Goal: Task Accomplishment & Management: Use online tool/utility

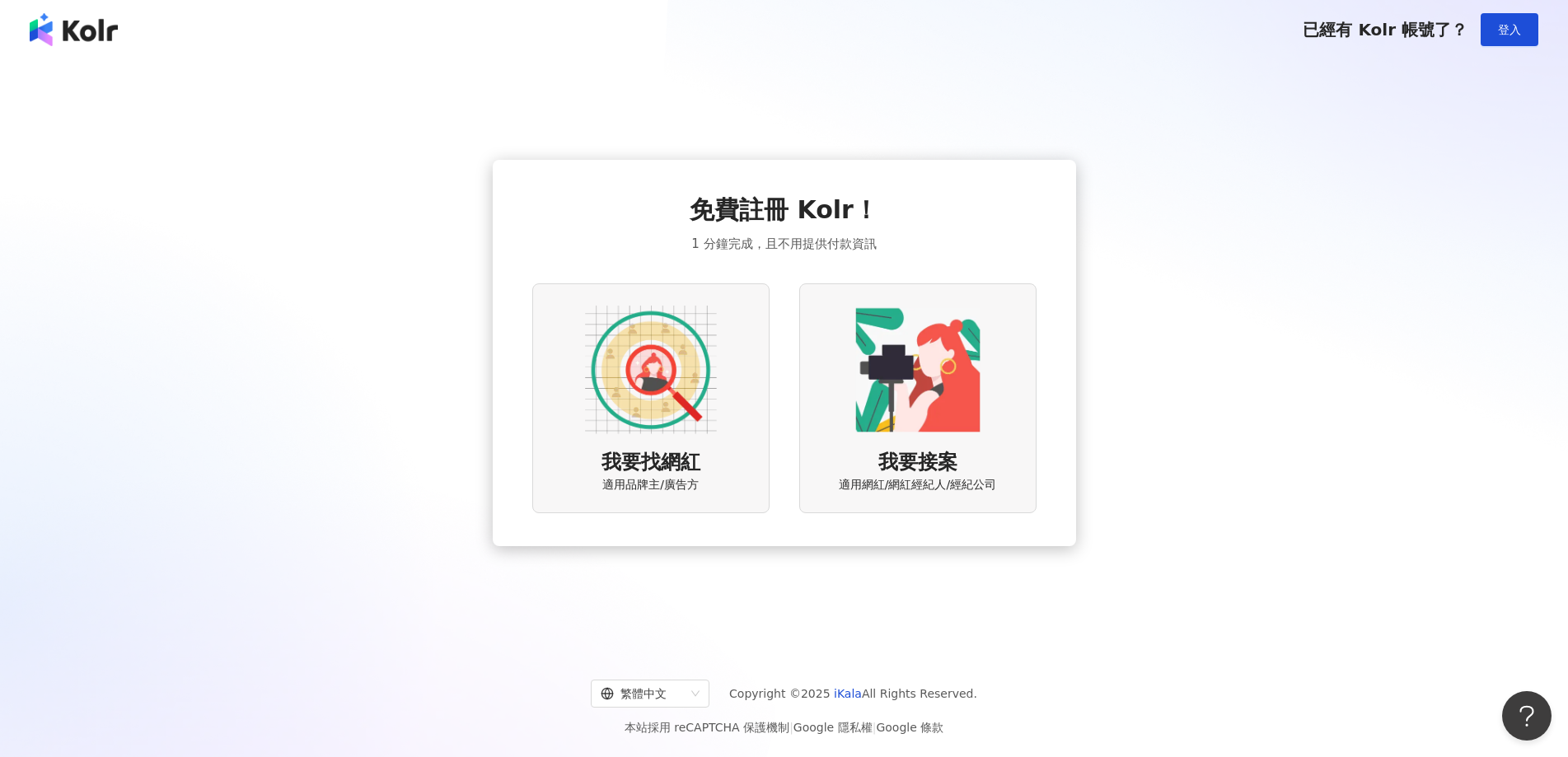
click at [654, 369] on img at bounding box center [650, 370] width 132 height 132
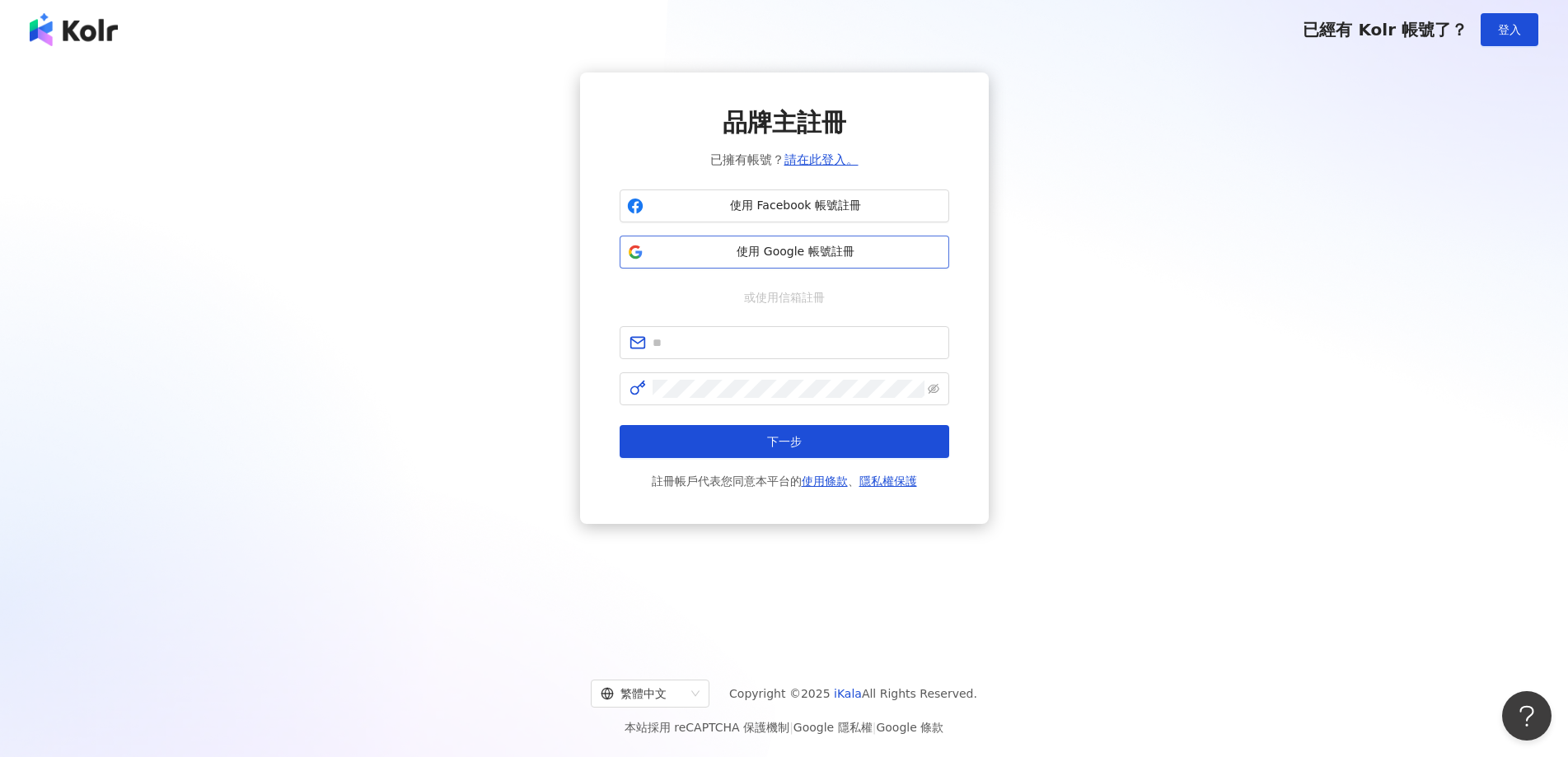
click at [785, 254] on span "使用 Google 帳號註冊" at bounding box center [796, 252] width 292 height 16
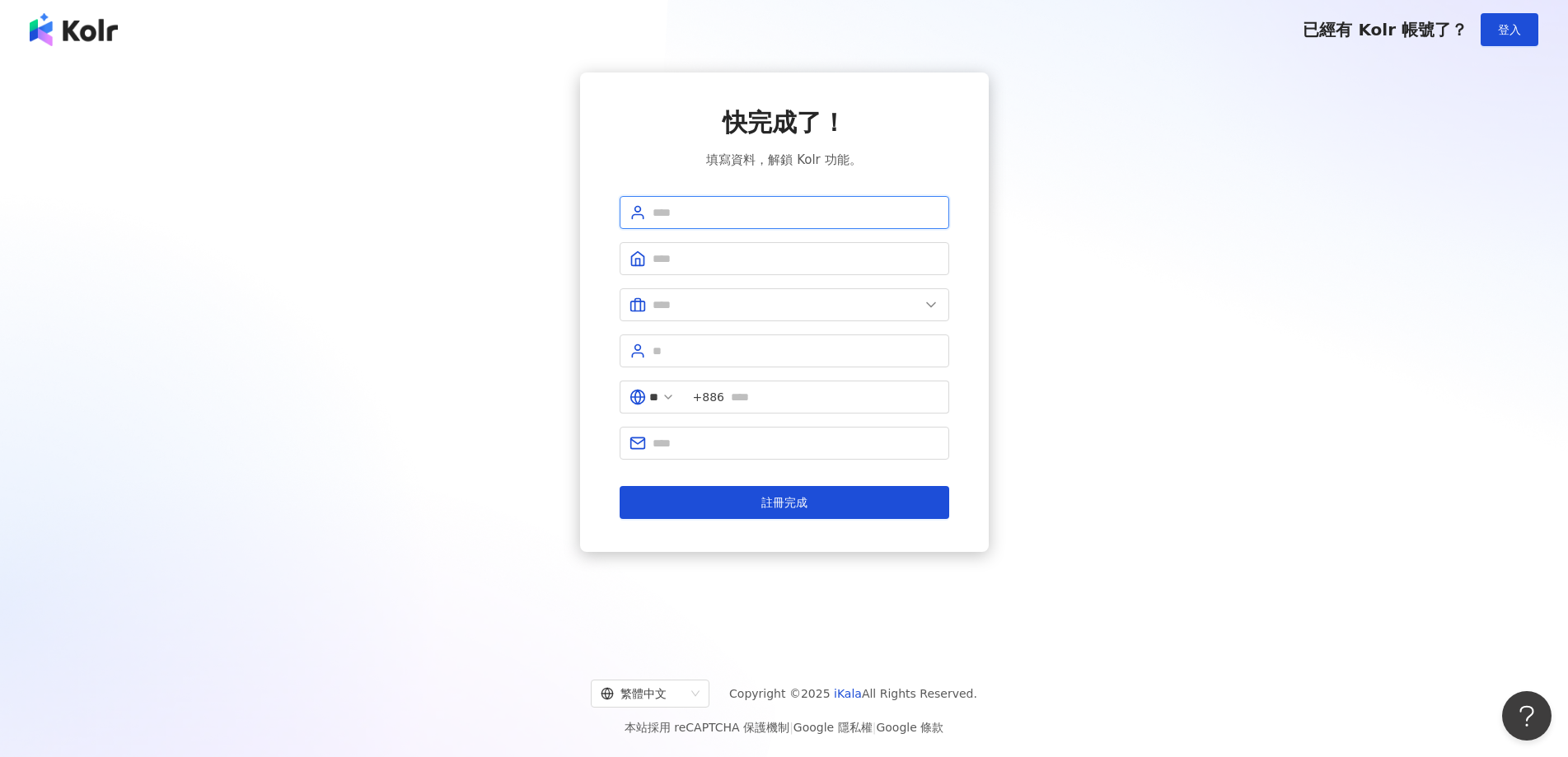
click at [811, 216] on input "text" at bounding box center [796, 213] width 286 height 18
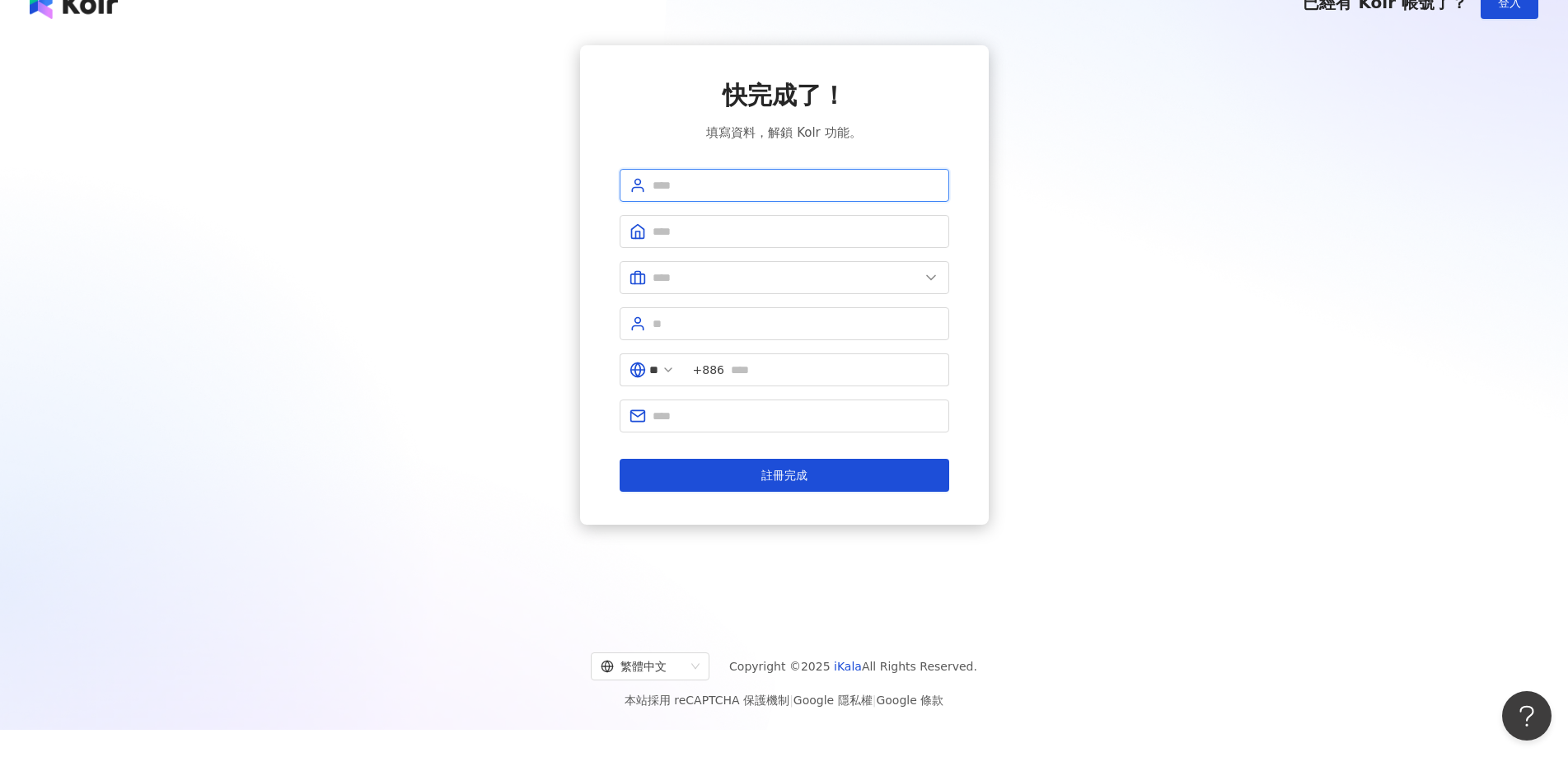
scroll to position [75, 0]
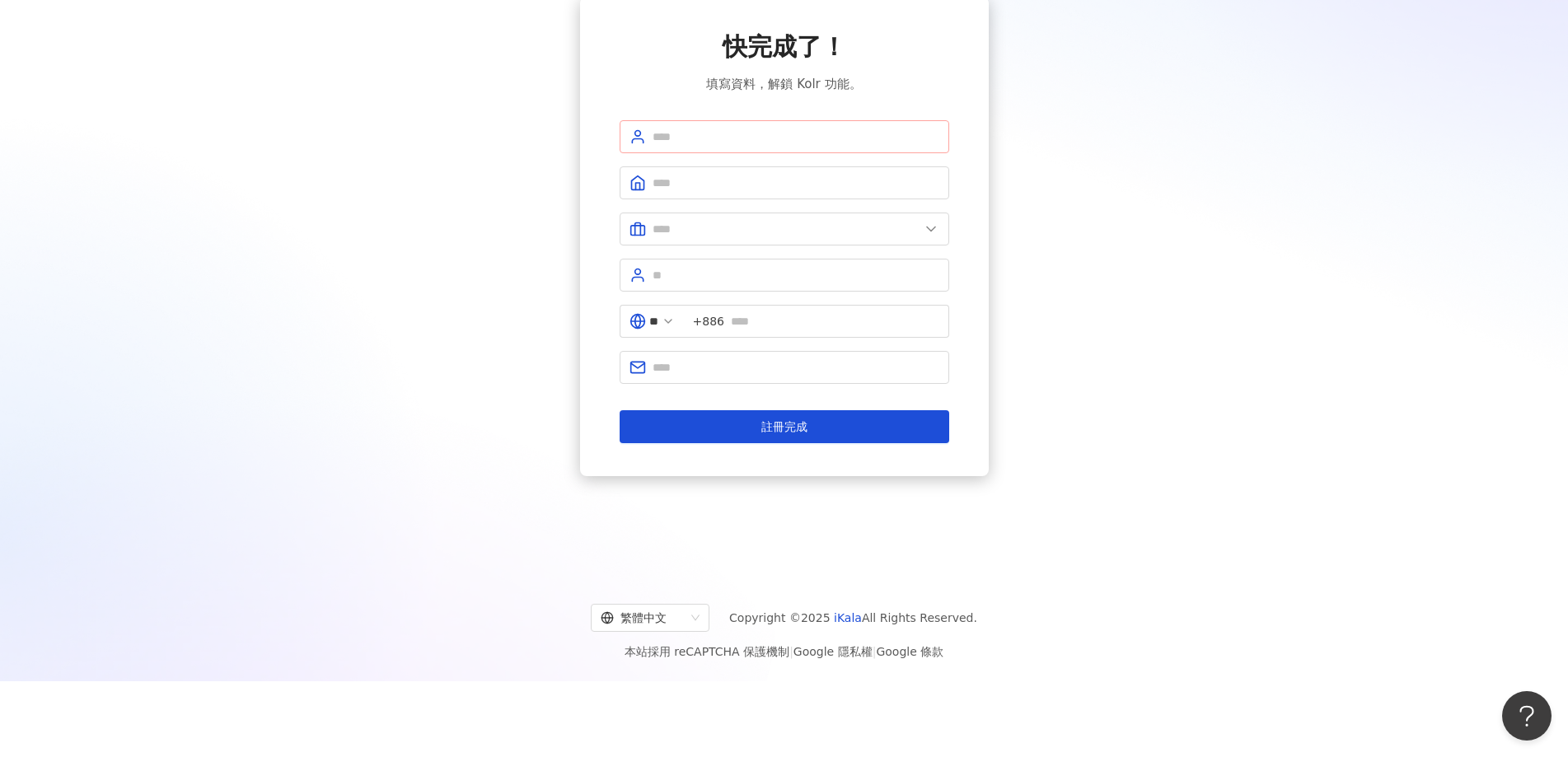
click at [741, 121] on span at bounding box center [784, 136] width 330 height 33
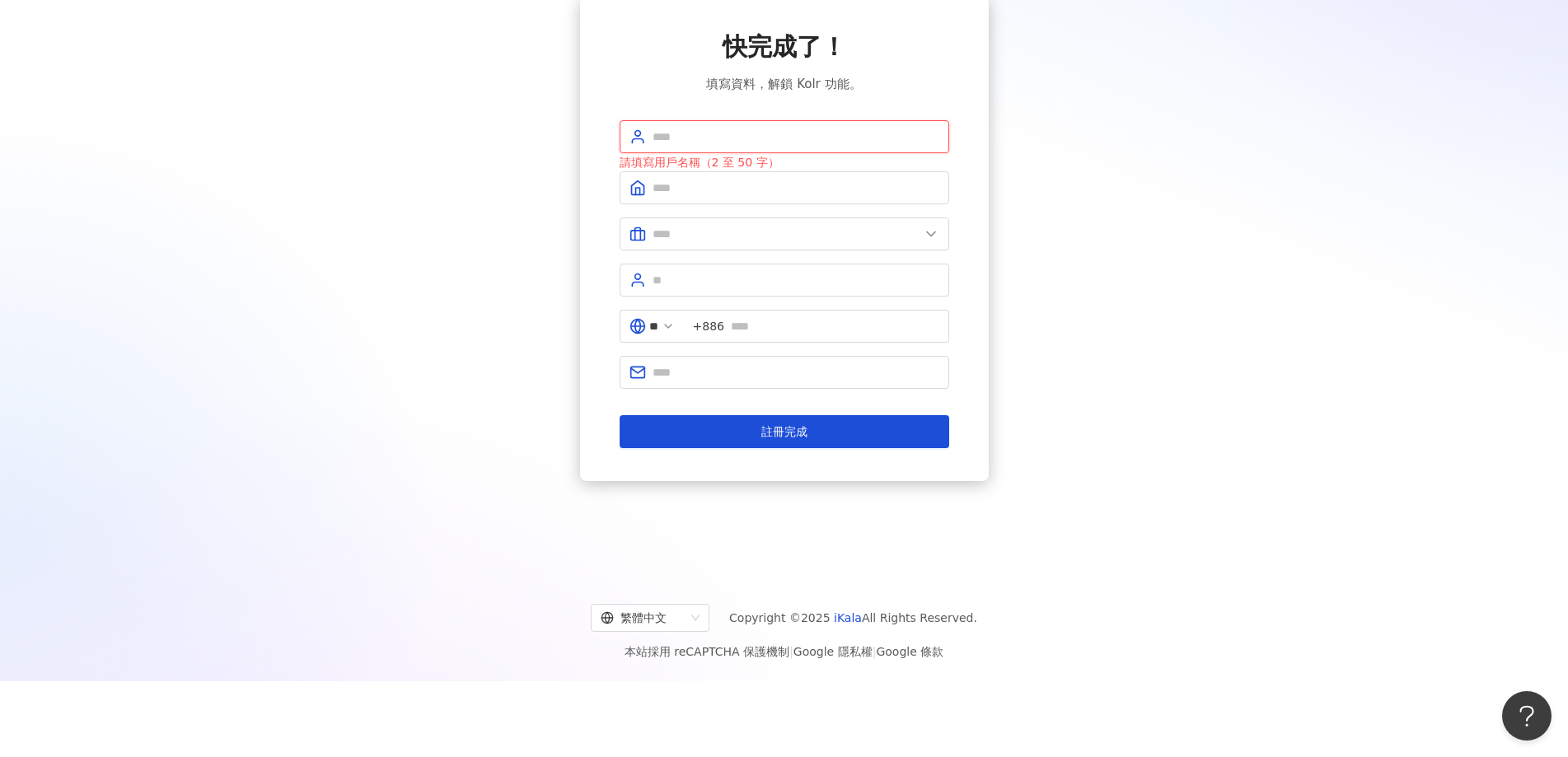
click at [745, 136] on input "text" at bounding box center [796, 136] width 286 height 18
click at [753, 139] on input "text" at bounding box center [796, 136] width 286 height 18
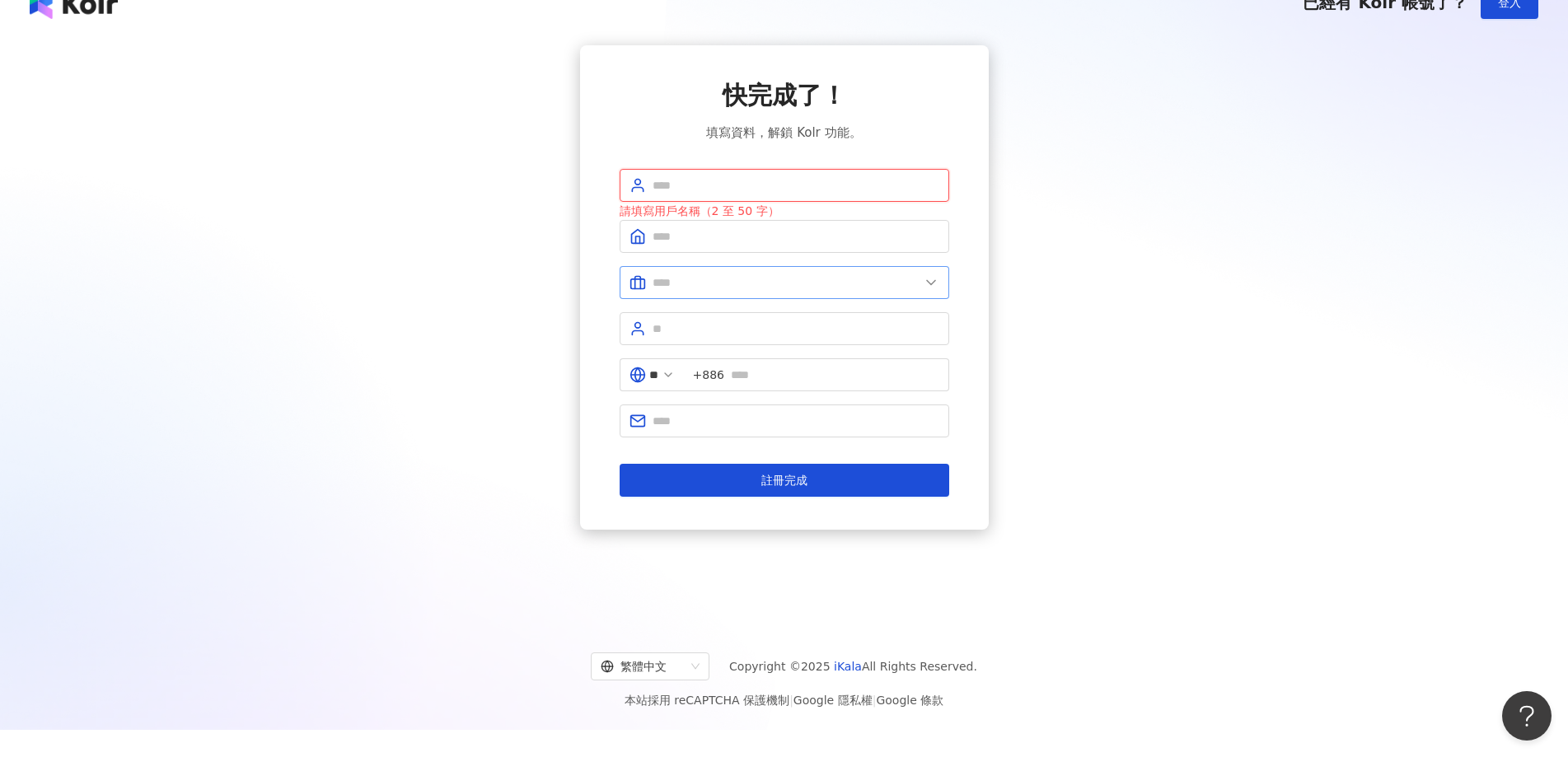
scroll to position [0, 0]
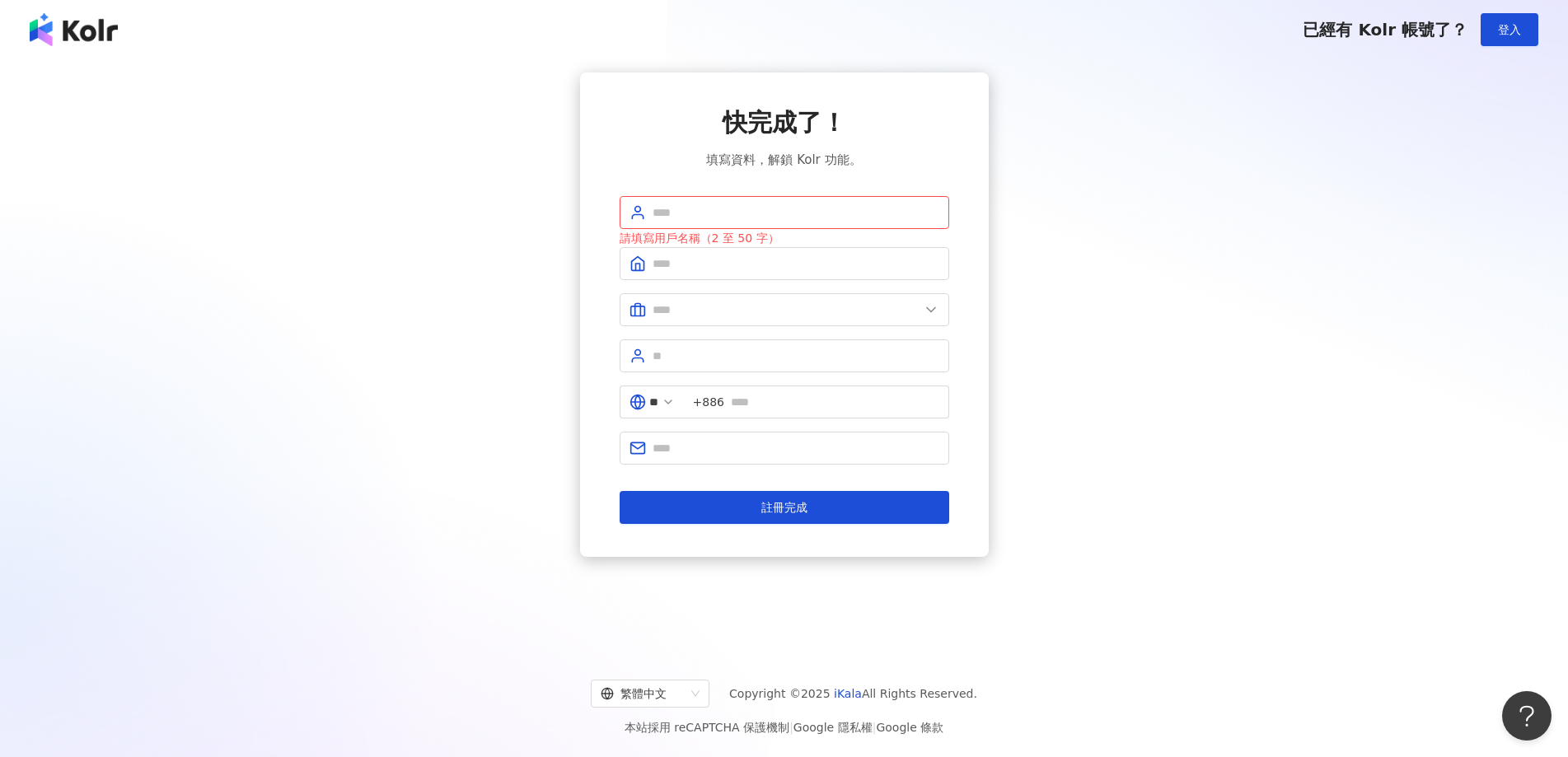
click at [799, 173] on div "快完成了！ 填寫資料，解鎖 Kolr 功能。 請填寫用戶名稱（2 至 50 字） ** +886 註冊完成" at bounding box center [784, 314] width 330 height 418
click at [793, 254] on span at bounding box center [784, 263] width 330 height 33
click at [810, 310] on input "text" at bounding box center [786, 310] width 267 height 18
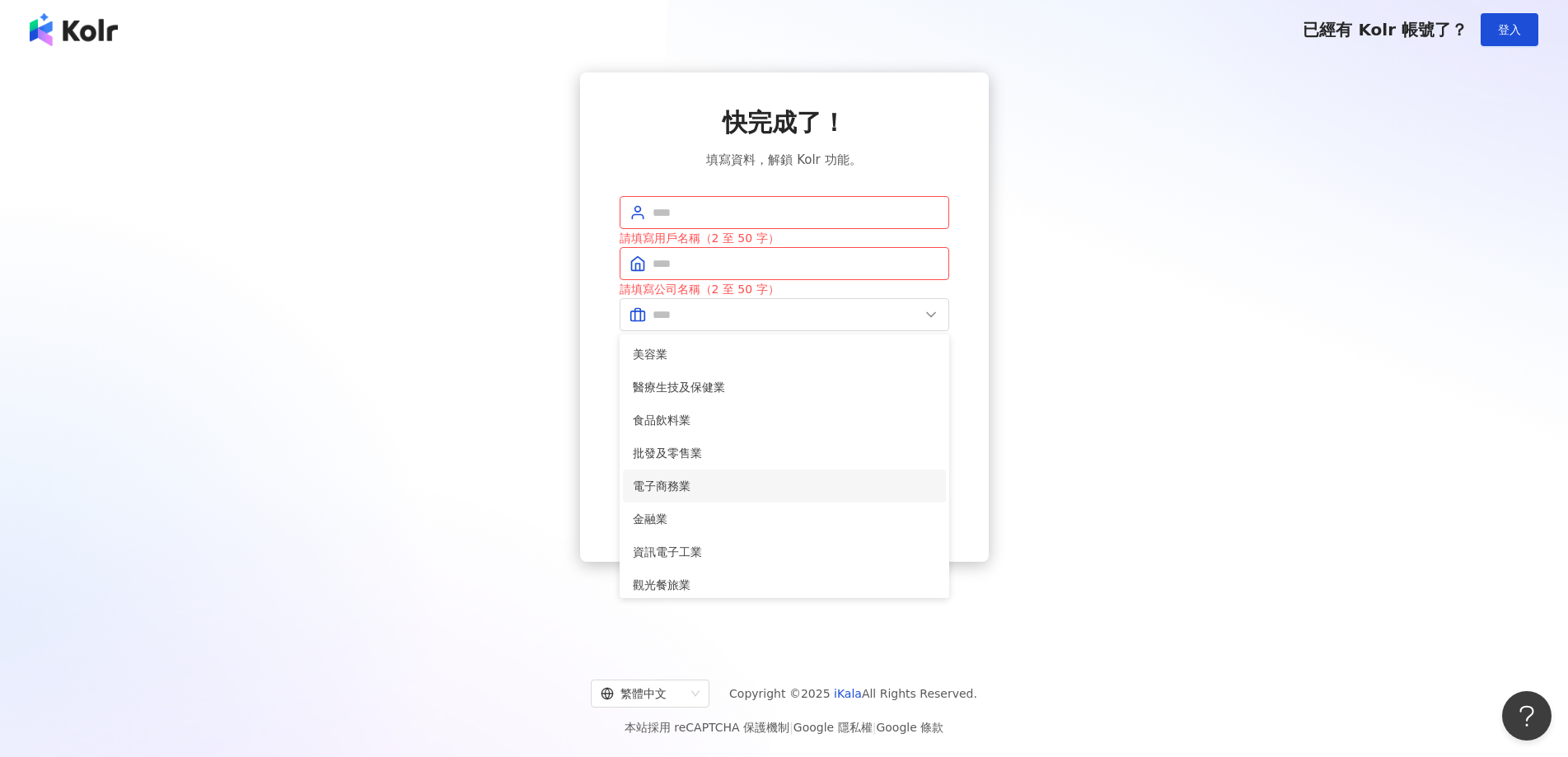
click at [751, 497] on li "電子商務業" at bounding box center [785, 486] width 323 height 33
type input "*****"
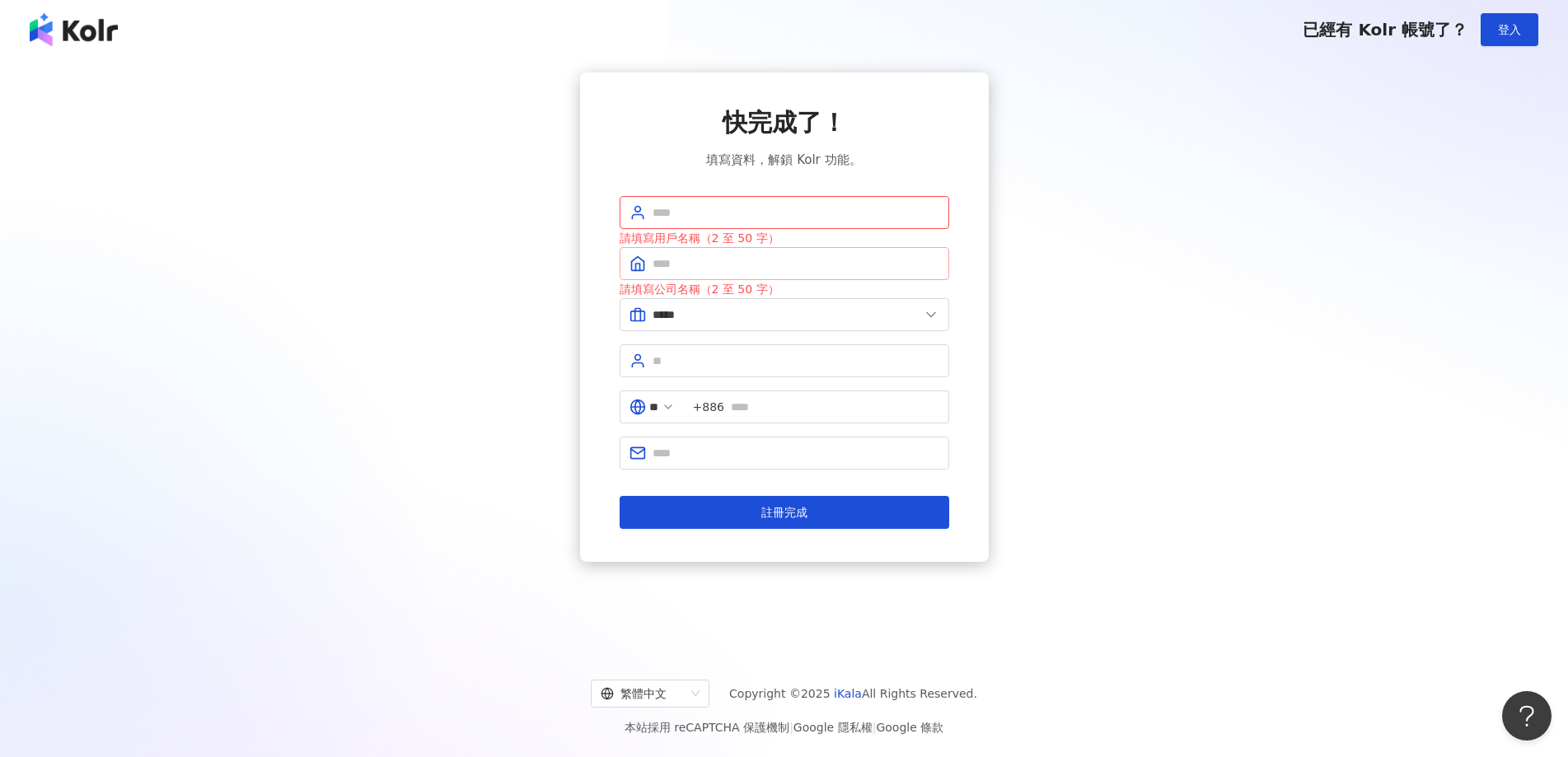
click at [854, 276] on span at bounding box center [784, 263] width 330 height 33
click at [851, 264] on input "text" at bounding box center [796, 263] width 286 height 18
type input "*"
type input "********"
click at [656, 203] on span at bounding box center [784, 212] width 330 height 33
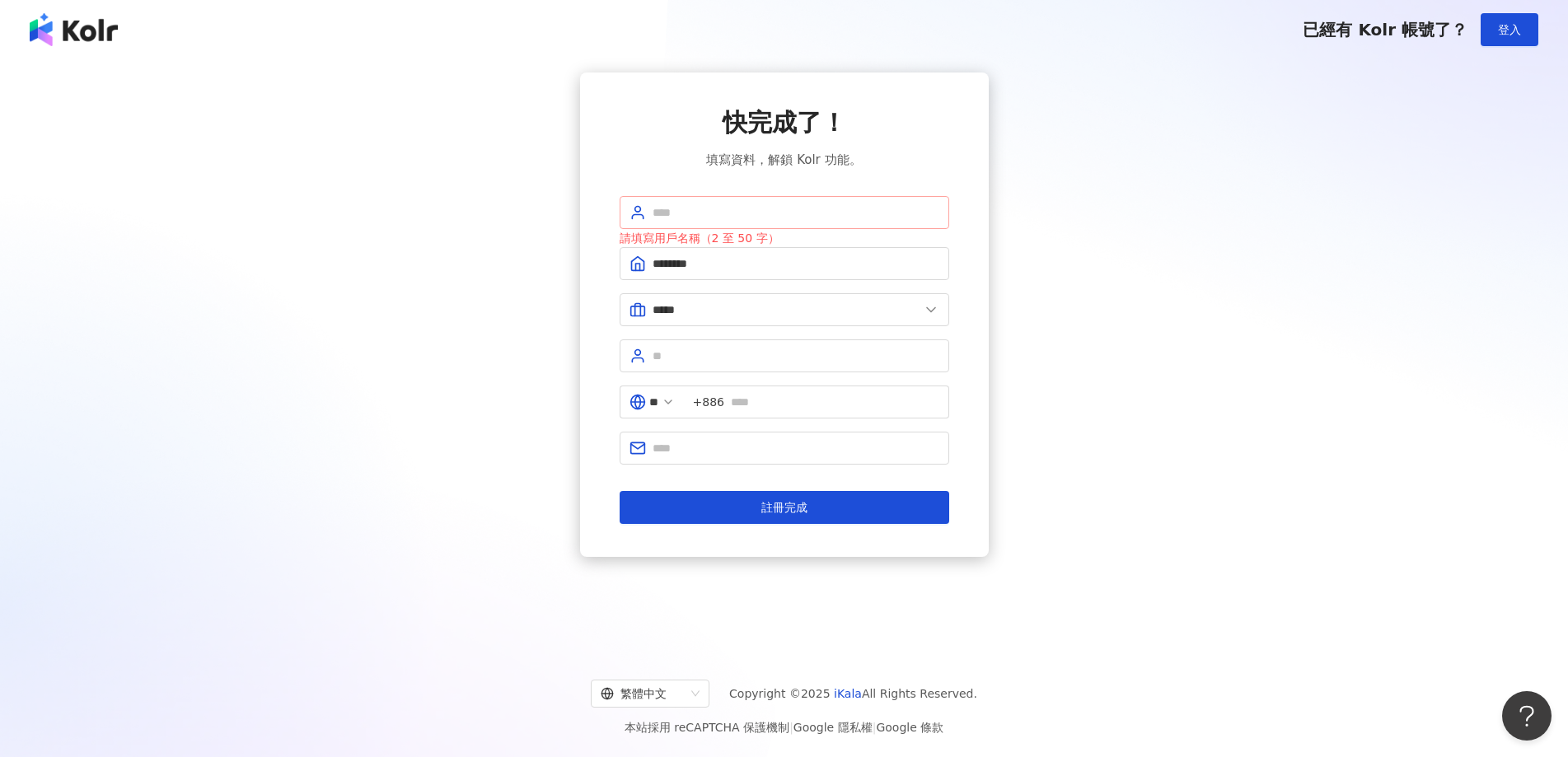
click at [703, 202] on span at bounding box center [784, 212] width 330 height 33
click at [736, 211] on input "text" at bounding box center [796, 213] width 286 height 18
type input "*****"
click at [744, 360] on input "text" at bounding box center [796, 356] width 286 height 18
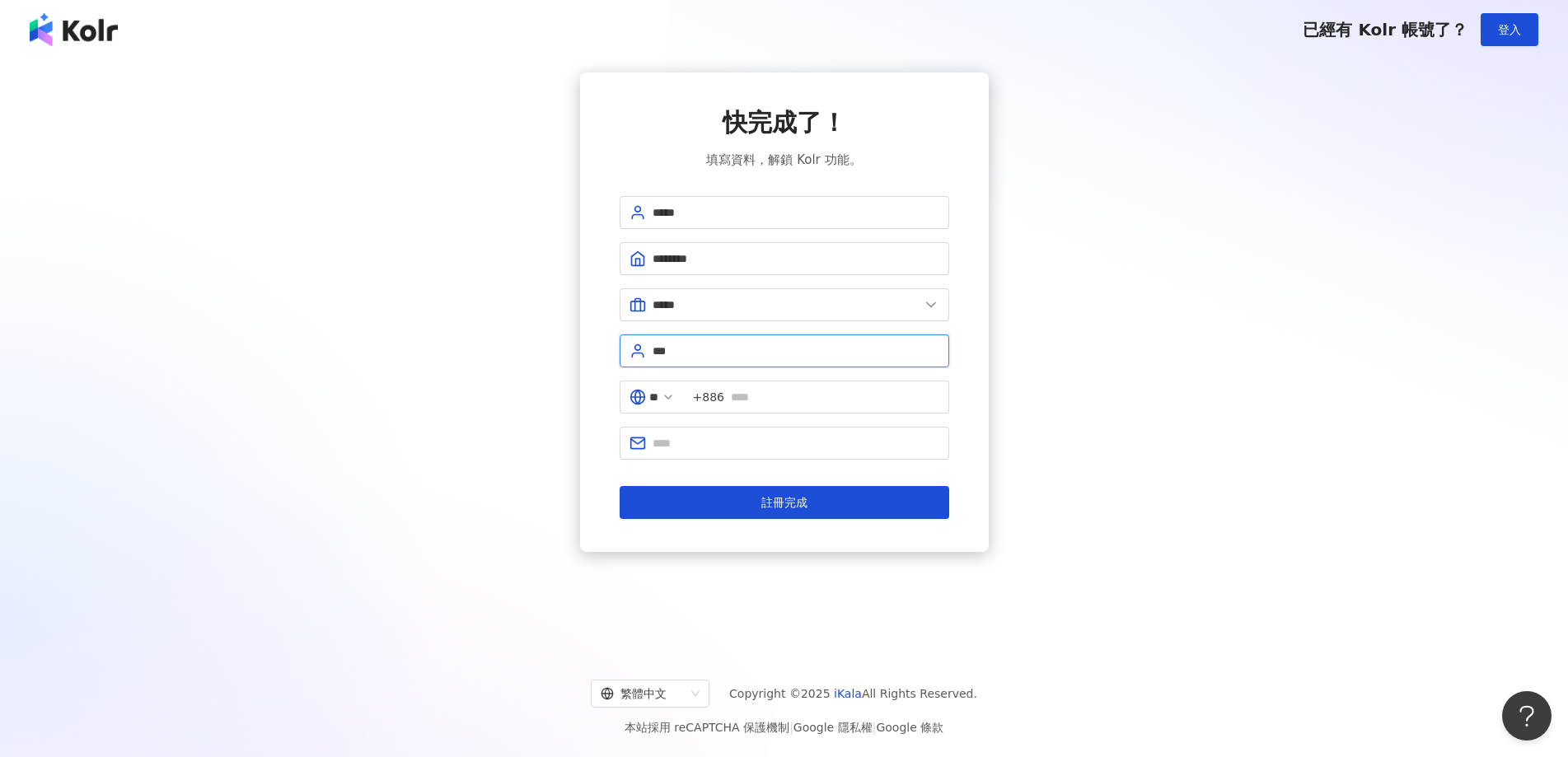
type input "***"
type input "**********"
type input "*"
type input "**********"
click at [620, 486] on button "註冊完成" at bounding box center [784, 502] width 330 height 33
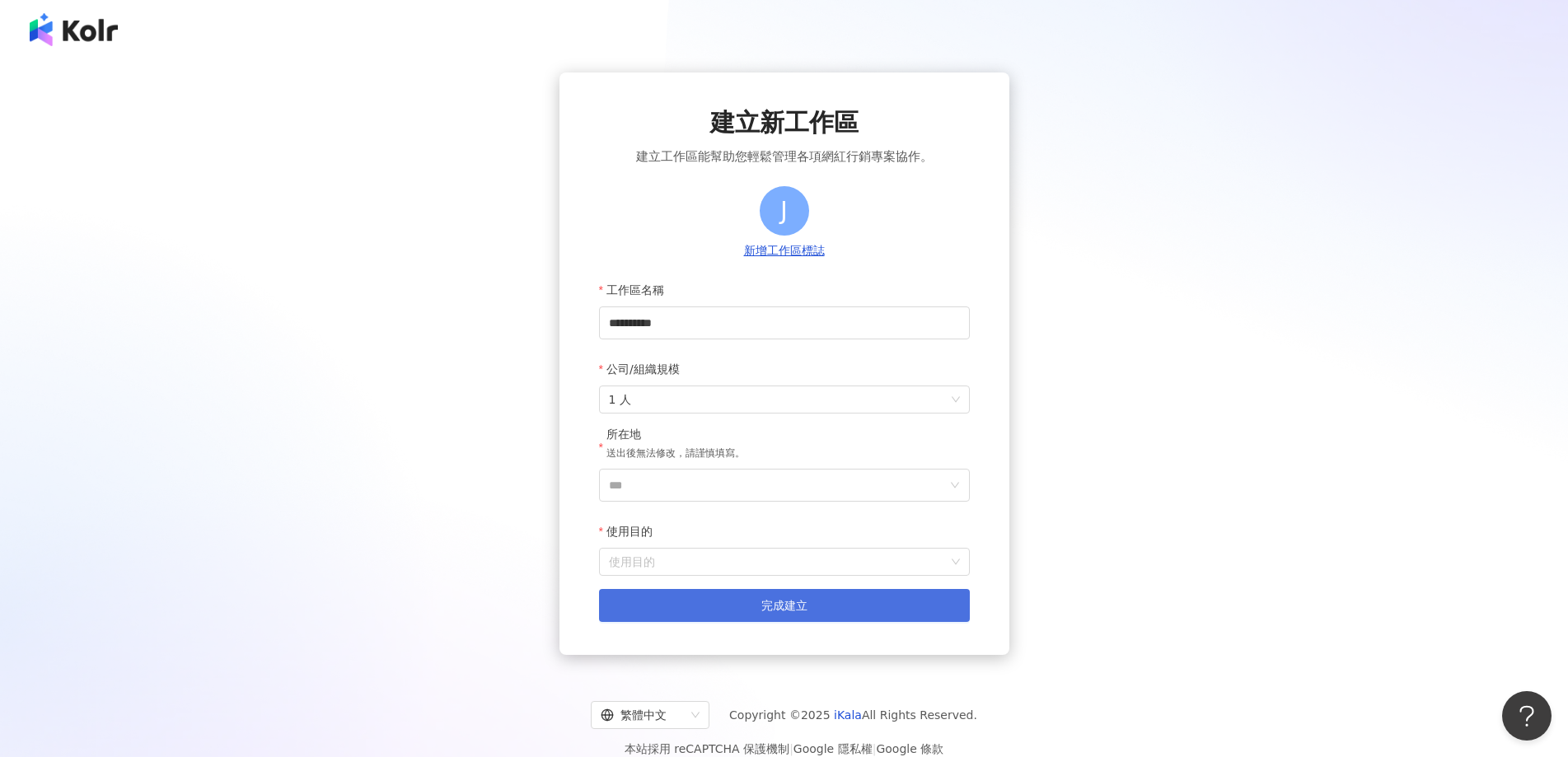
click at [757, 613] on button "完成建立" at bounding box center [784, 605] width 371 height 33
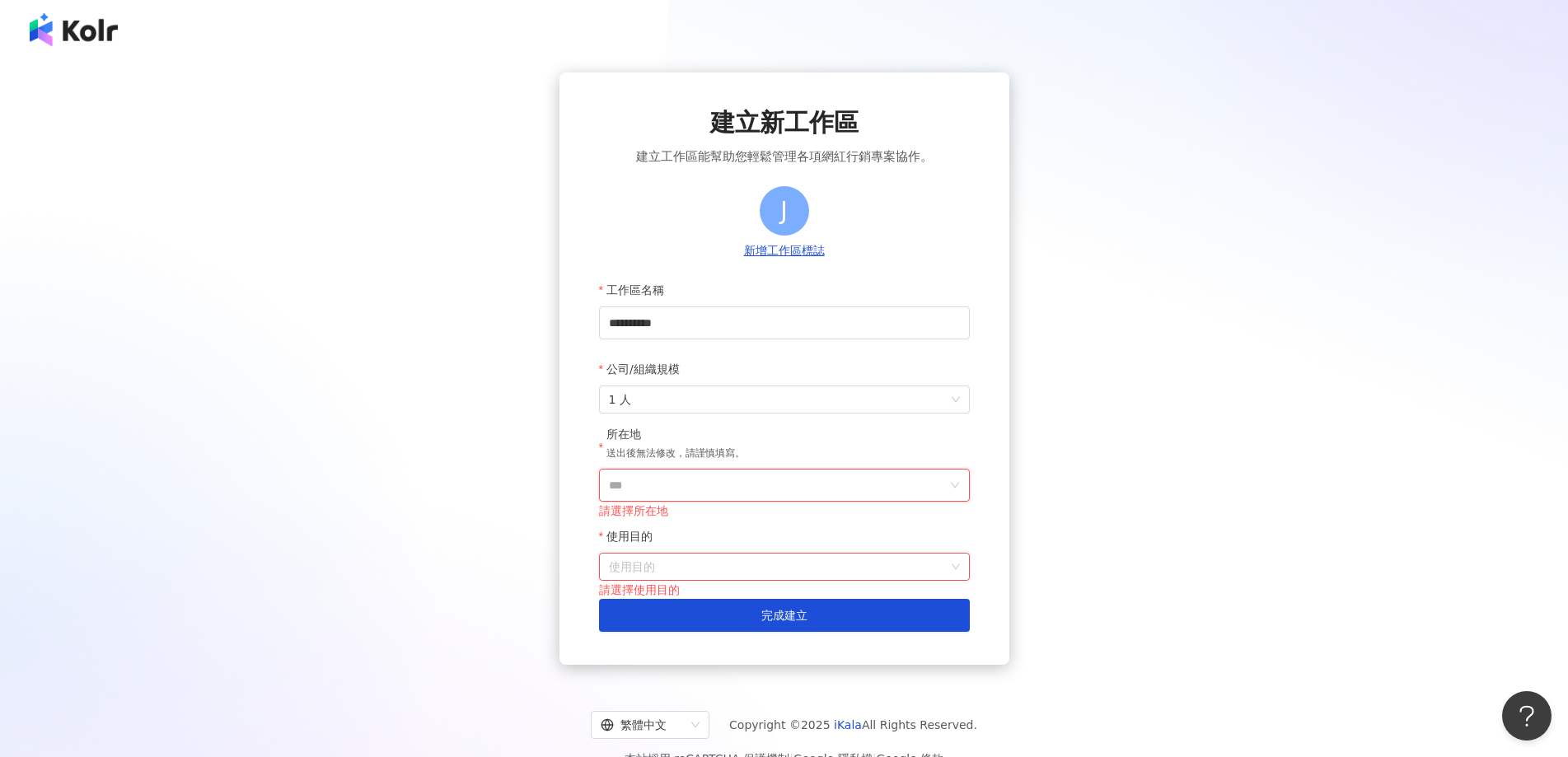
click at [681, 490] on input "***" at bounding box center [778, 485] width 338 height 31
click at [840, 249] on div "台灣" at bounding box center [879, 252] width 158 height 30
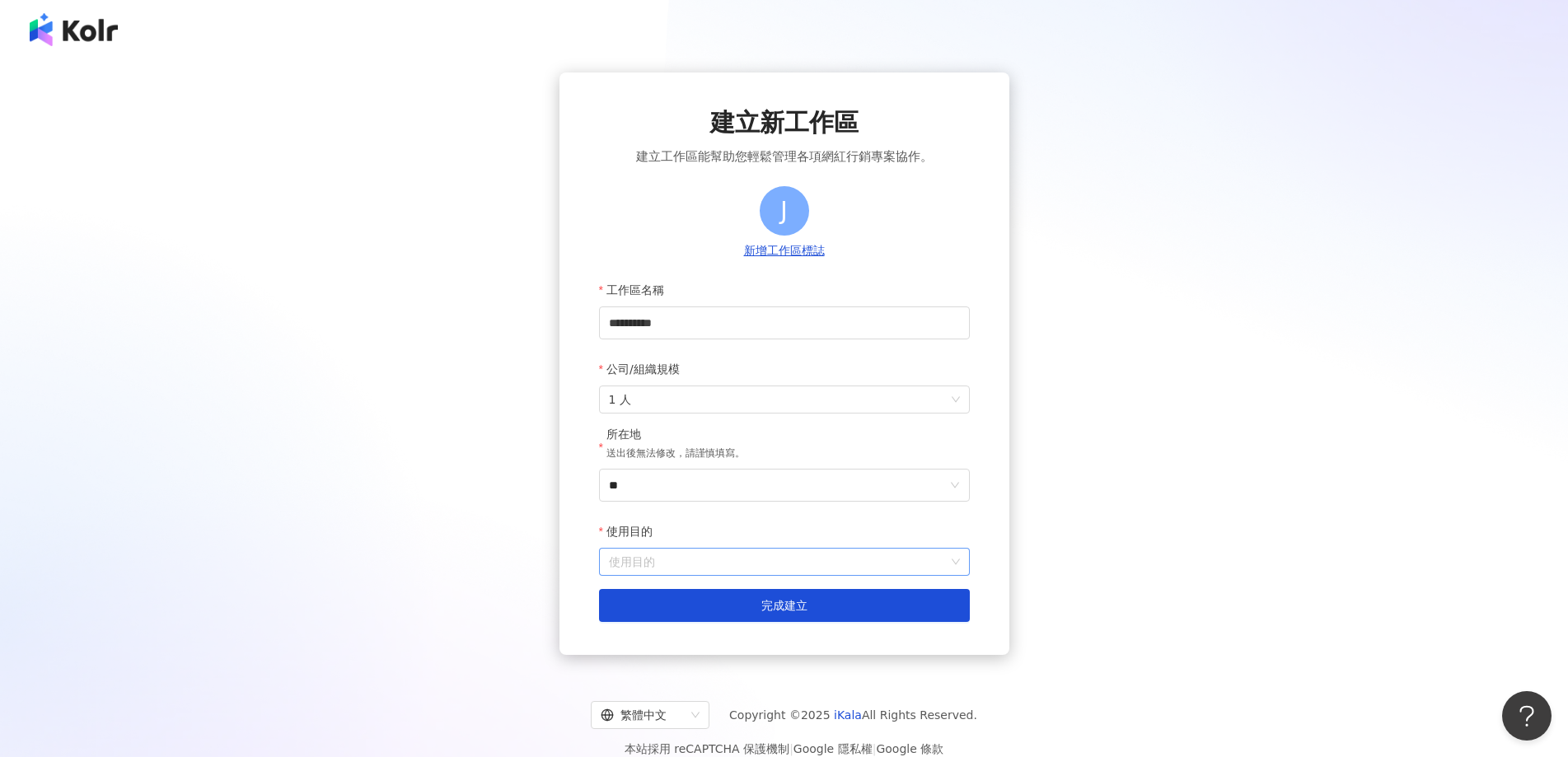
click at [635, 561] on input "使用目的" at bounding box center [784, 561] width 351 height 26
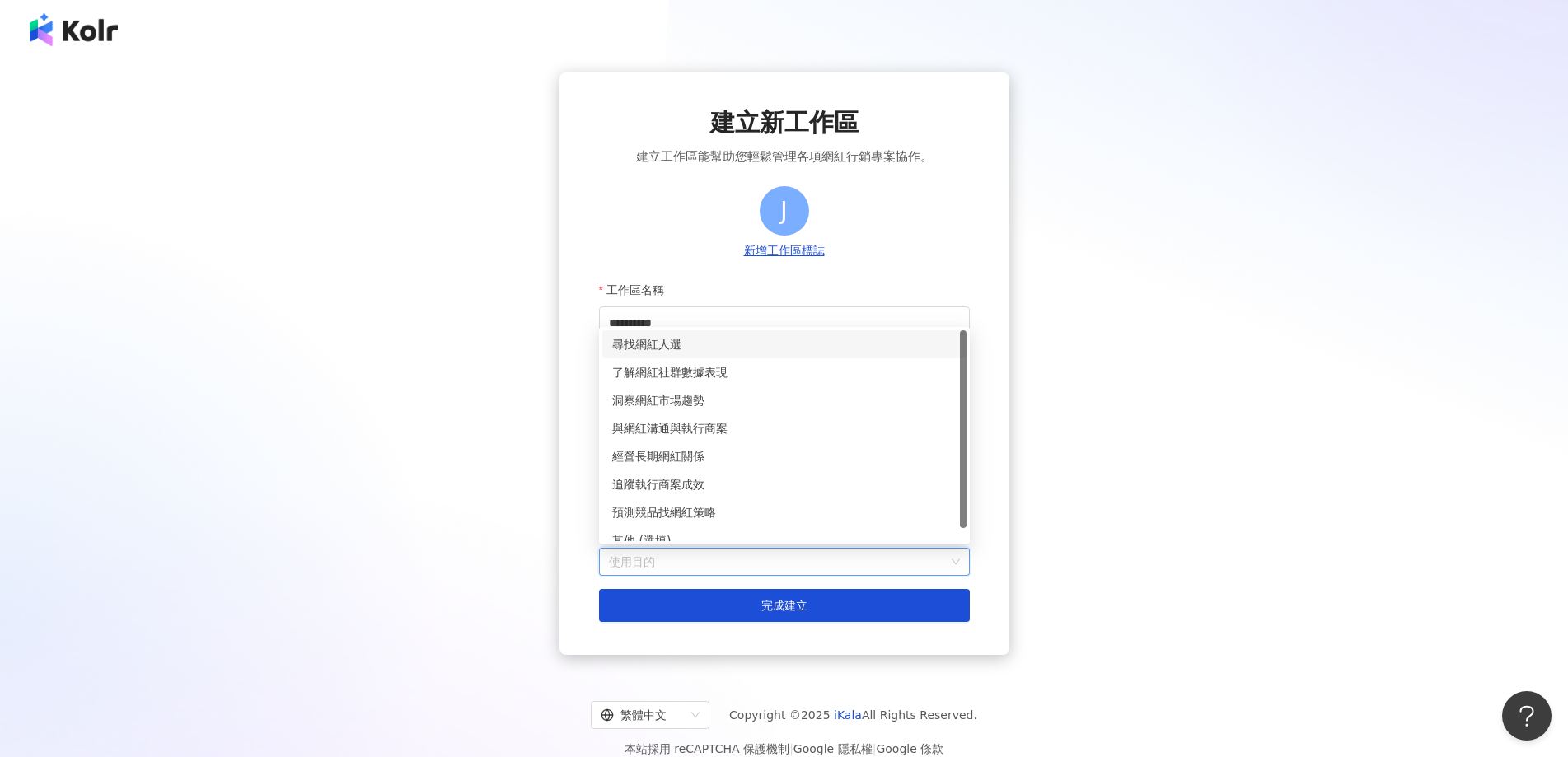
click at [679, 341] on div "尋找網紅人選" at bounding box center [784, 344] width 344 height 18
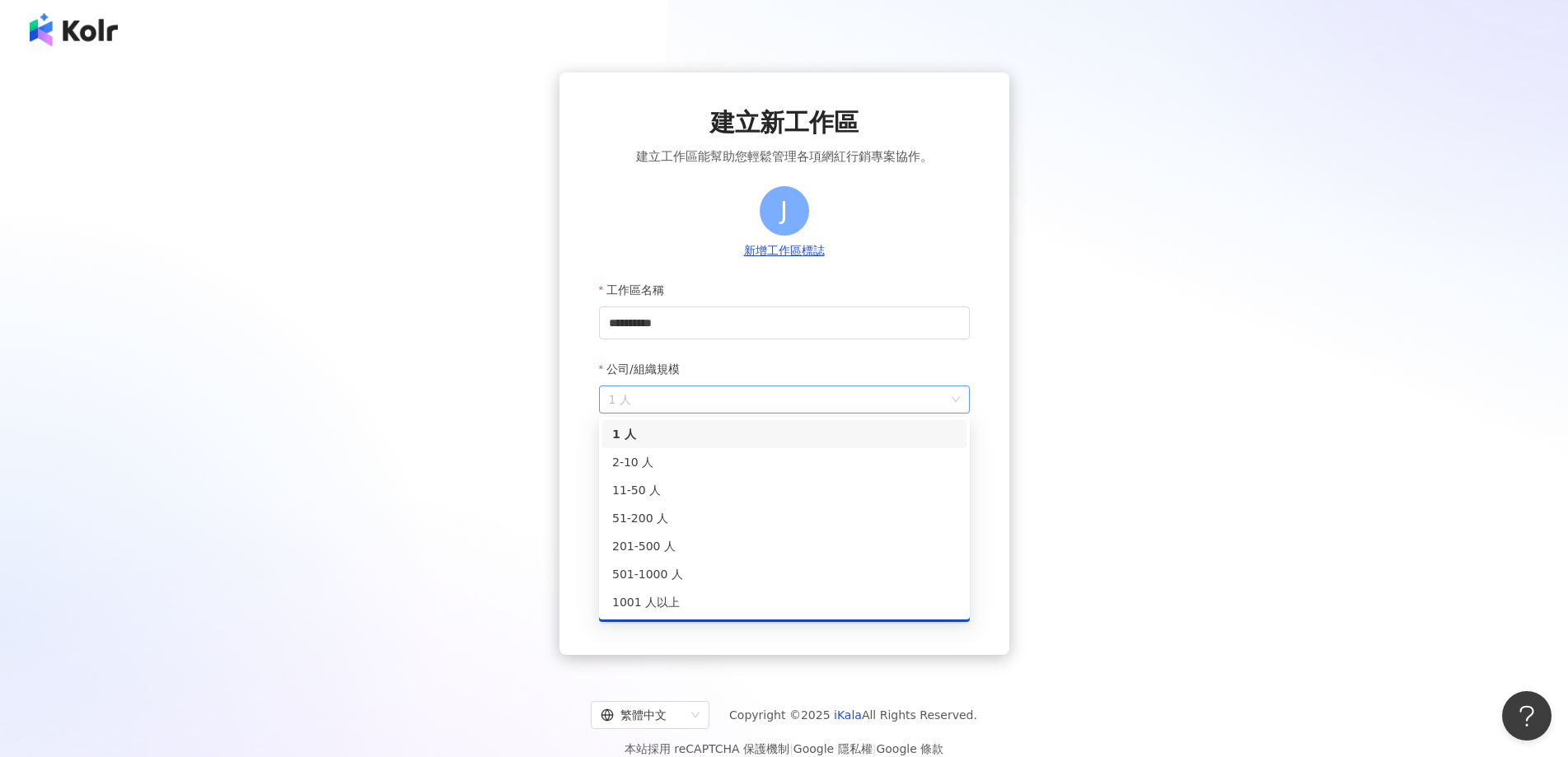
click at [659, 386] on span "1 人" at bounding box center [784, 399] width 351 height 26
click at [632, 463] on div "2-10 人" at bounding box center [784, 462] width 344 height 18
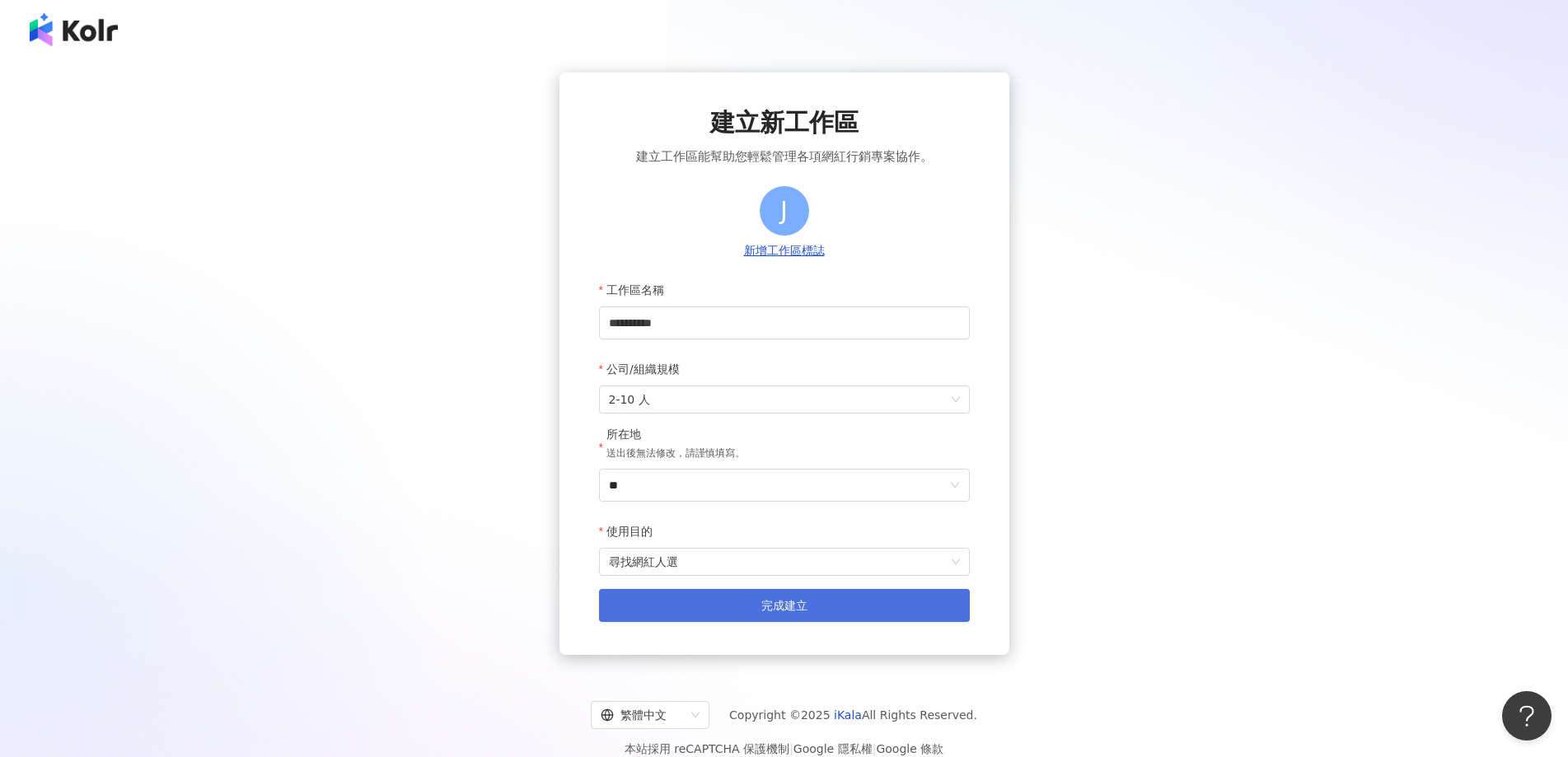
click at [678, 598] on button "完成建立" at bounding box center [784, 605] width 371 height 33
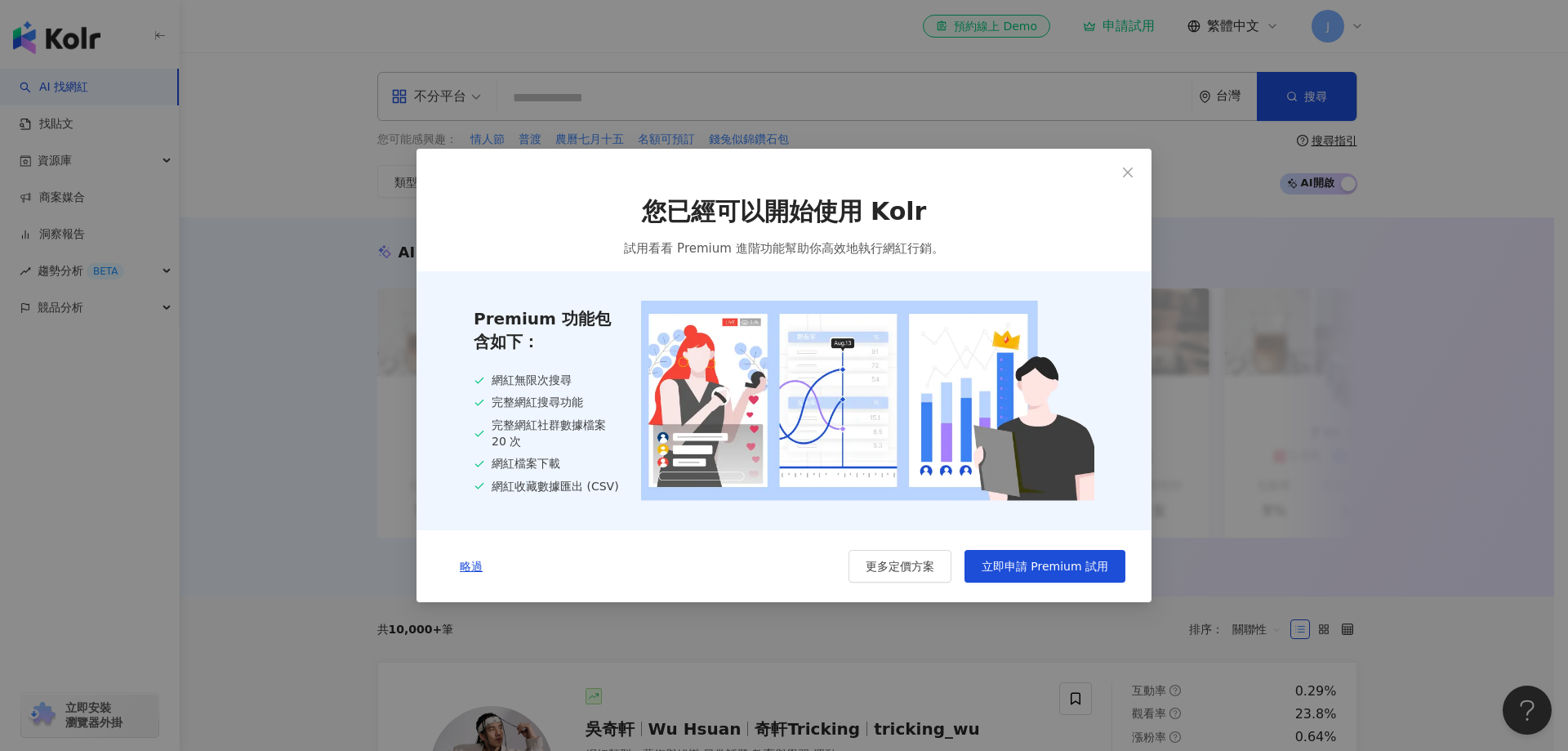
click at [1144, 468] on div "Premium 功能包含如下： 網紅無限次搜尋 完整網紅搜尋功能 完整網紅社群數據檔案 20 次 網紅檔案下載 網紅收藏數據匯出 (CSV)" at bounding box center [784, 401] width 735 height 258
click at [472, 569] on span "略過" at bounding box center [472, 566] width 23 height 13
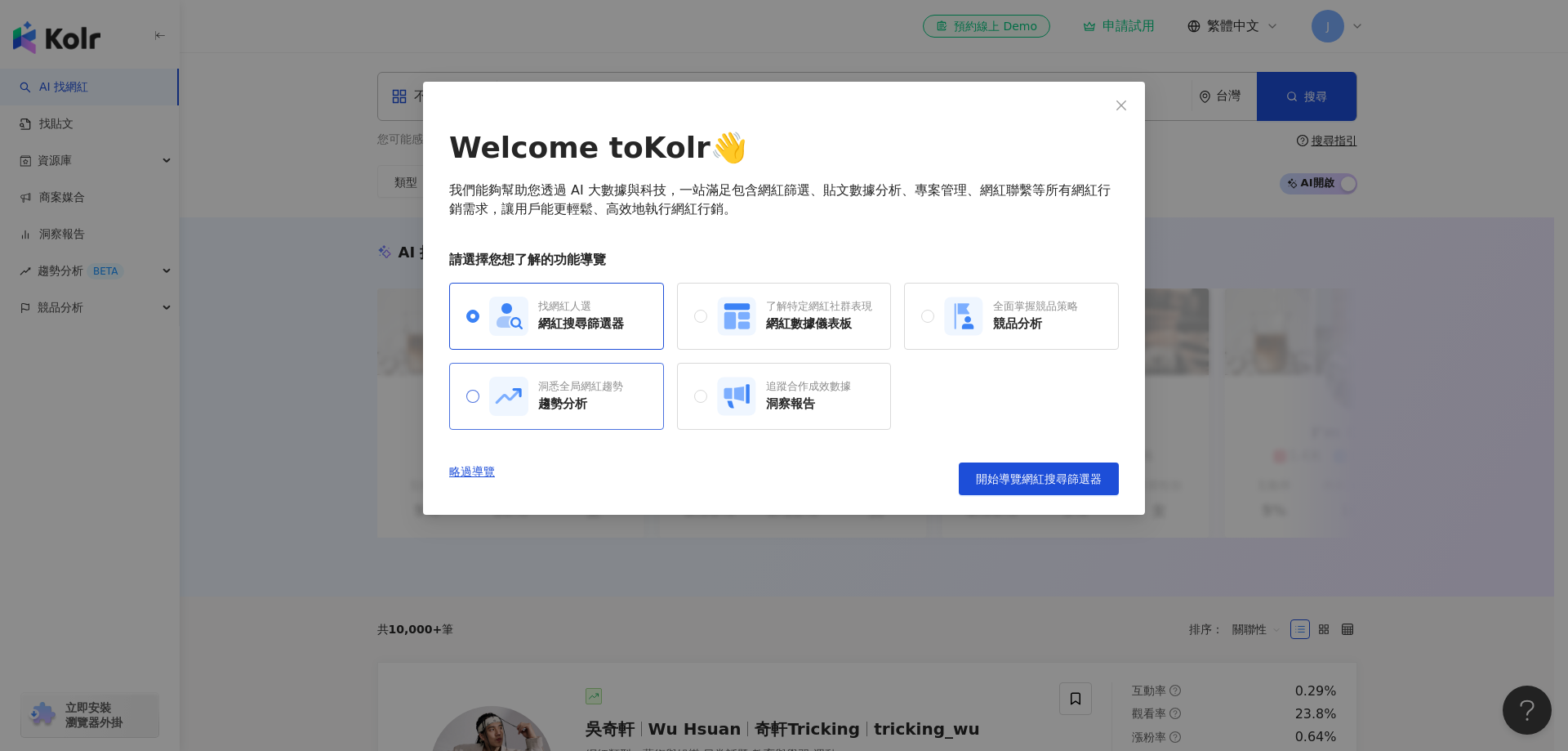
click at [539, 406] on div "趨勢分析" at bounding box center [581, 404] width 85 height 17
click at [842, 329] on div "網紅數據儀表板" at bounding box center [819, 323] width 106 height 17
click at [1076, 477] on span "開始導覽網紅數據儀表板" at bounding box center [1038, 478] width 126 height 13
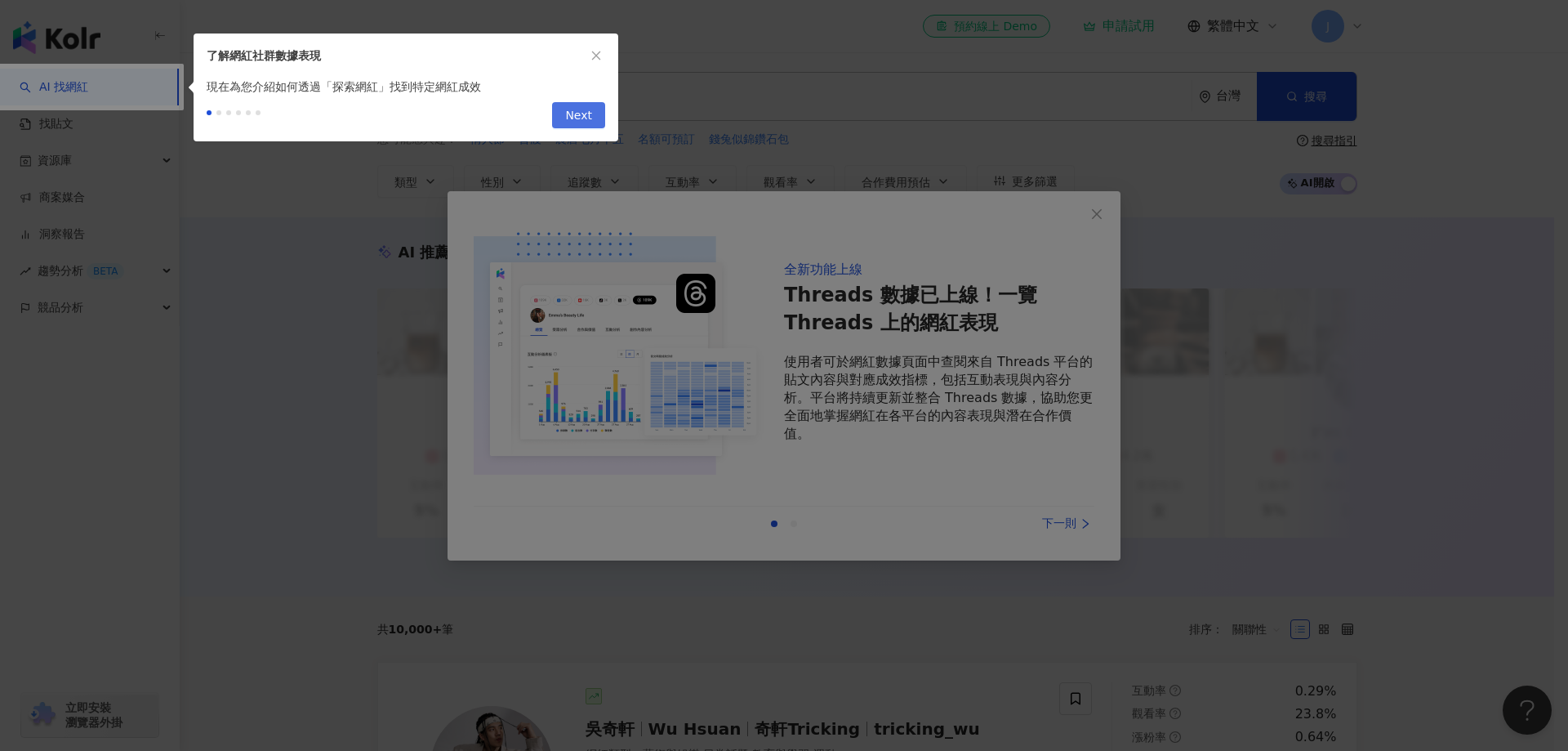
click at [578, 106] on span "Next" at bounding box center [579, 116] width 27 height 26
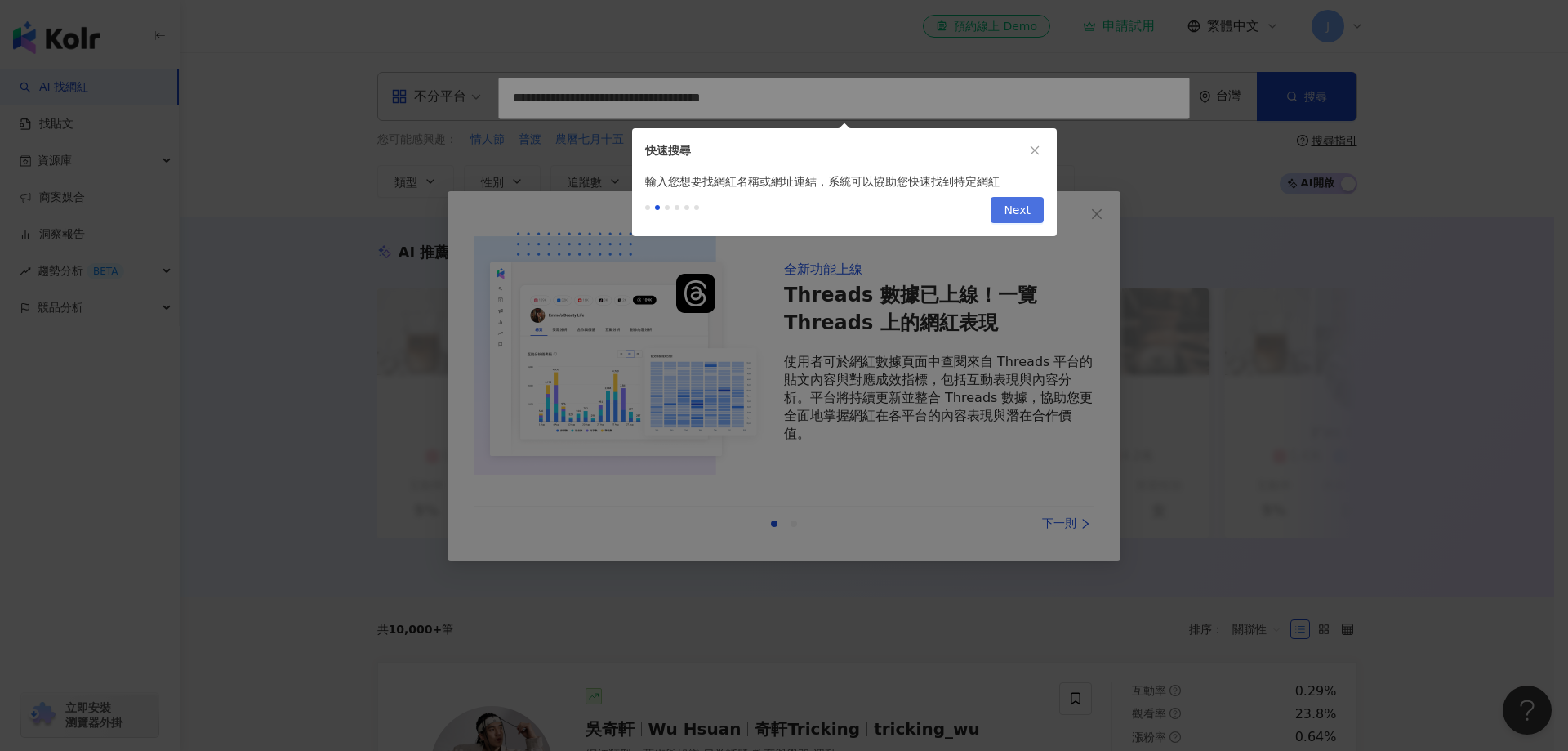
type input "**********"
click at [1029, 206] on span "Next" at bounding box center [1017, 210] width 27 height 26
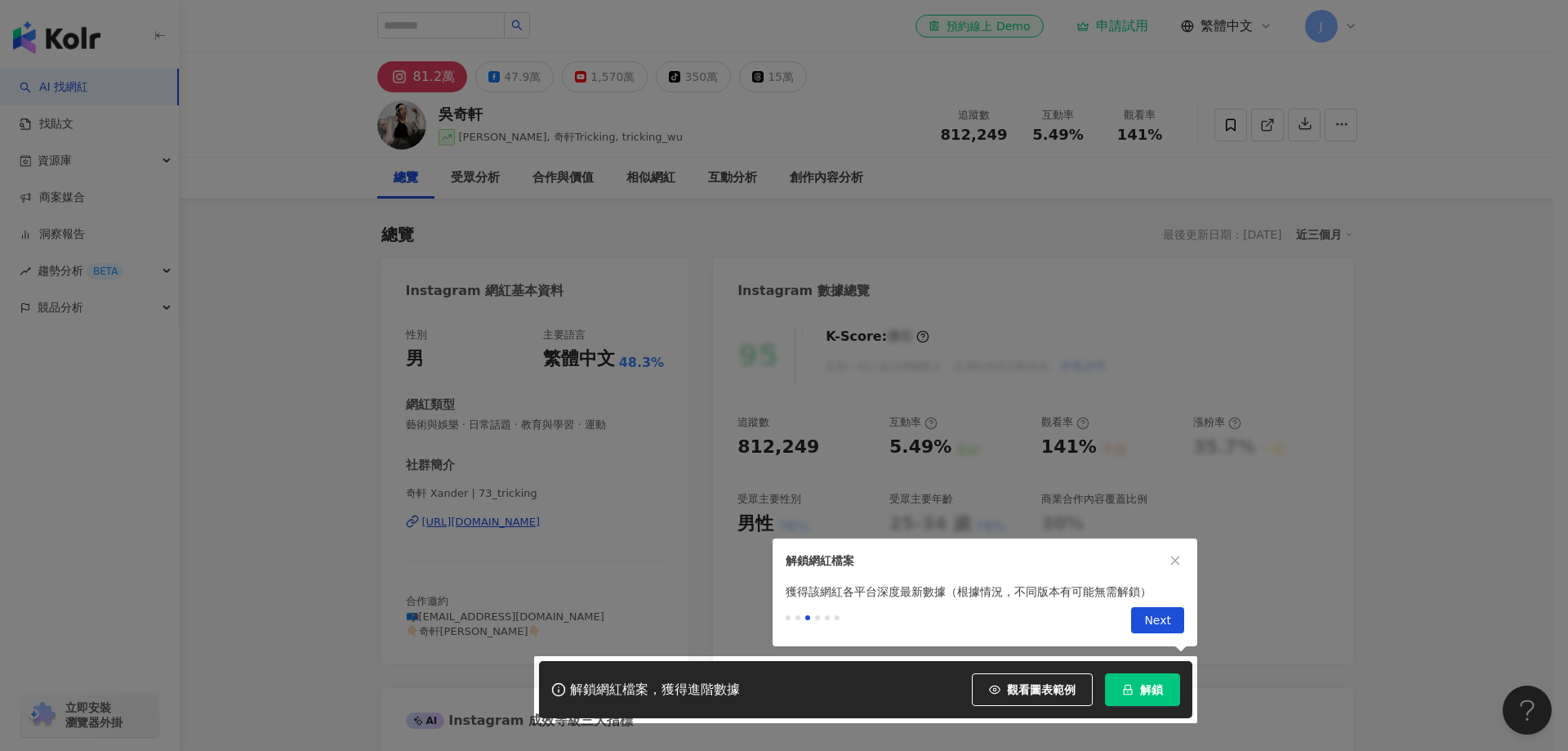
click at [1053, 689] on div at bounding box center [784, 375] width 1568 height 751
drag, startPoint x: 1166, startPoint y: 628, endPoint x: 529, endPoint y: 322, distance: 706.7
click at [529, 322] on body "AI 找網紅 找貼文 資源庫 商案媒合 洞察報告 趨勢分析 BETA 競品分析 立即安裝 瀏覽器外掛 el-icon-cs 預約線上 Demo 申請試用 繁體…" at bounding box center [777, 375] width 1555 height 751
click at [1142, 618] on button "Next" at bounding box center [1158, 620] width 53 height 26
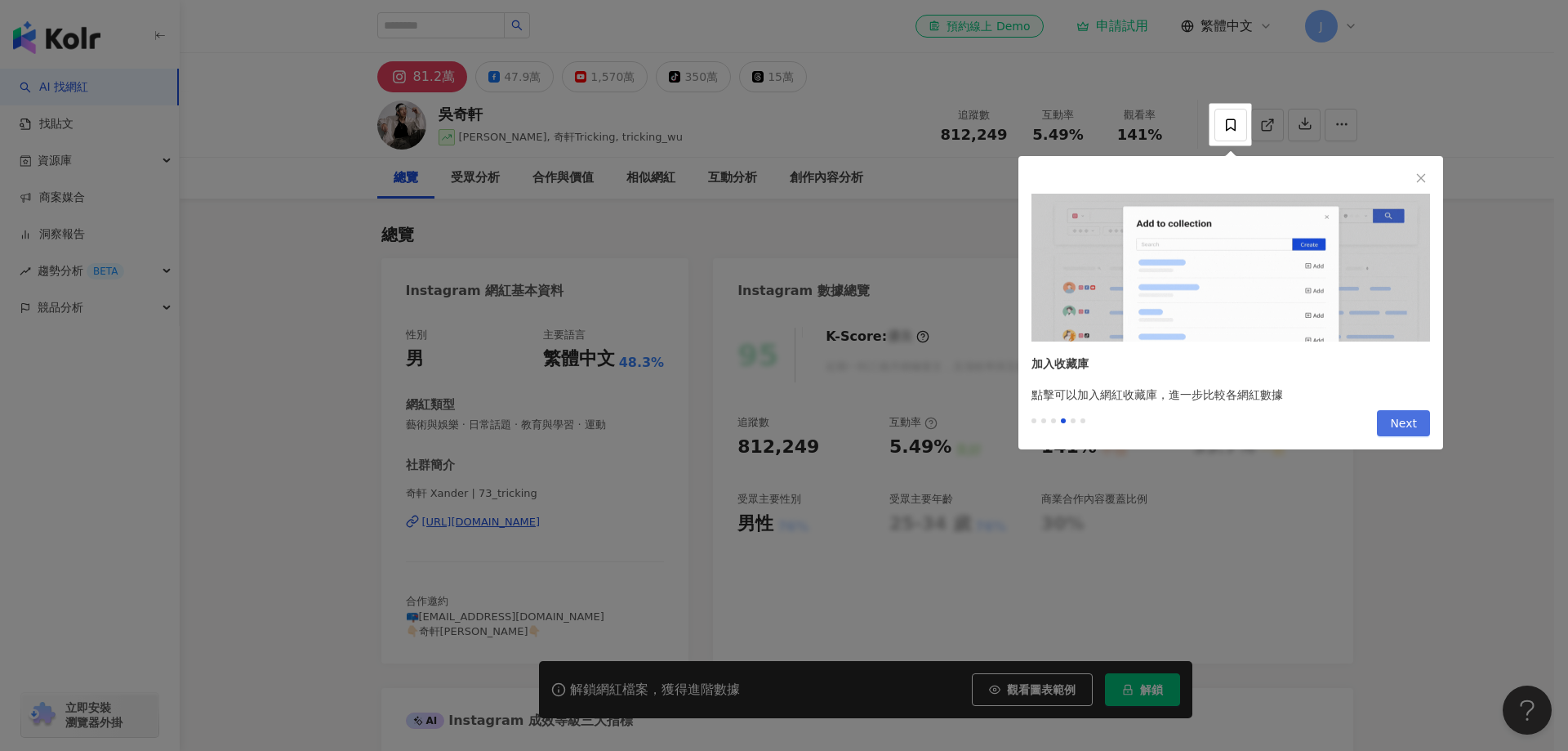
click at [1386, 423] on button "Next" at bounding box center [1404, 423] width 53 height 26
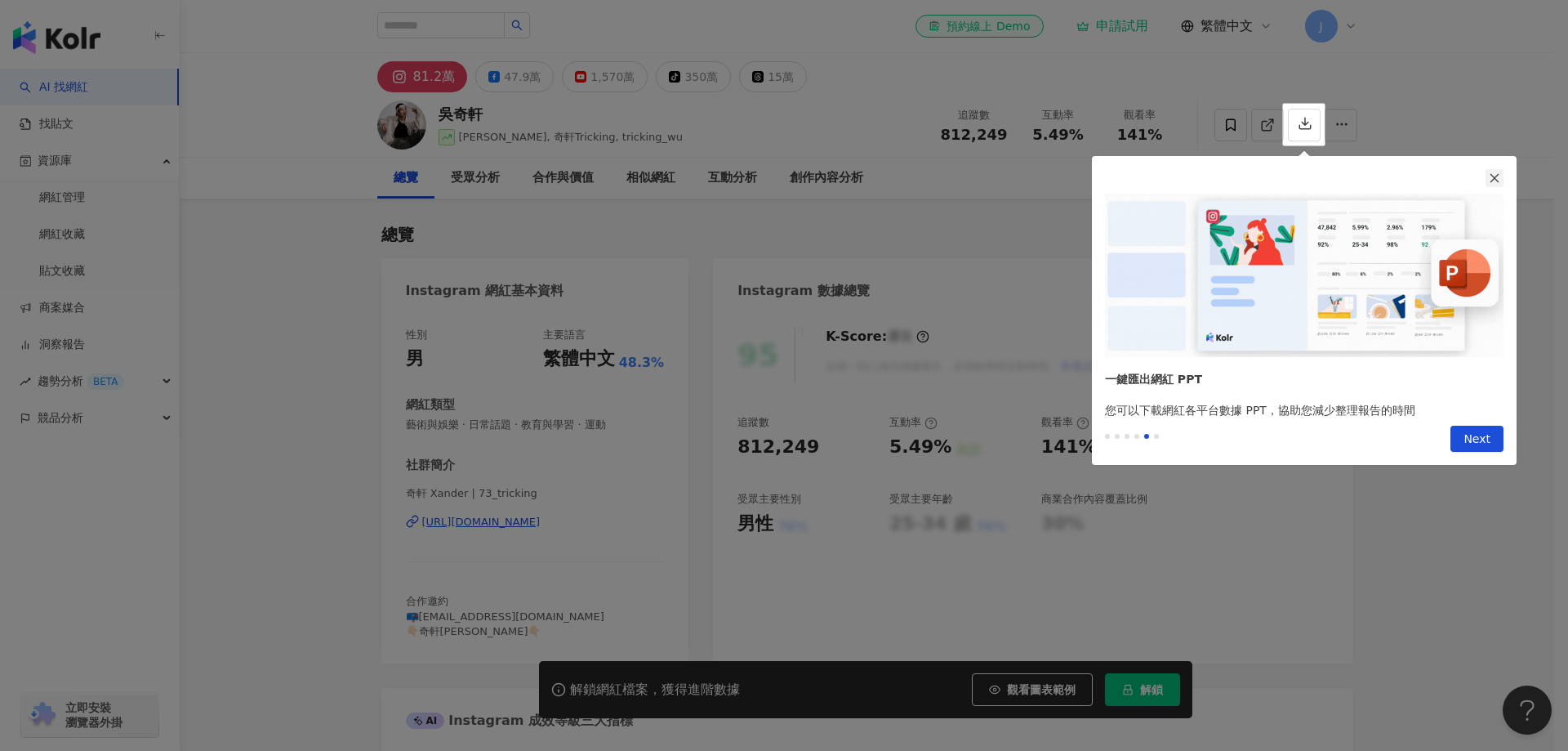
click at [1496, 180] on icon "close" at bounding box center [1494, 178] width 12 height 12
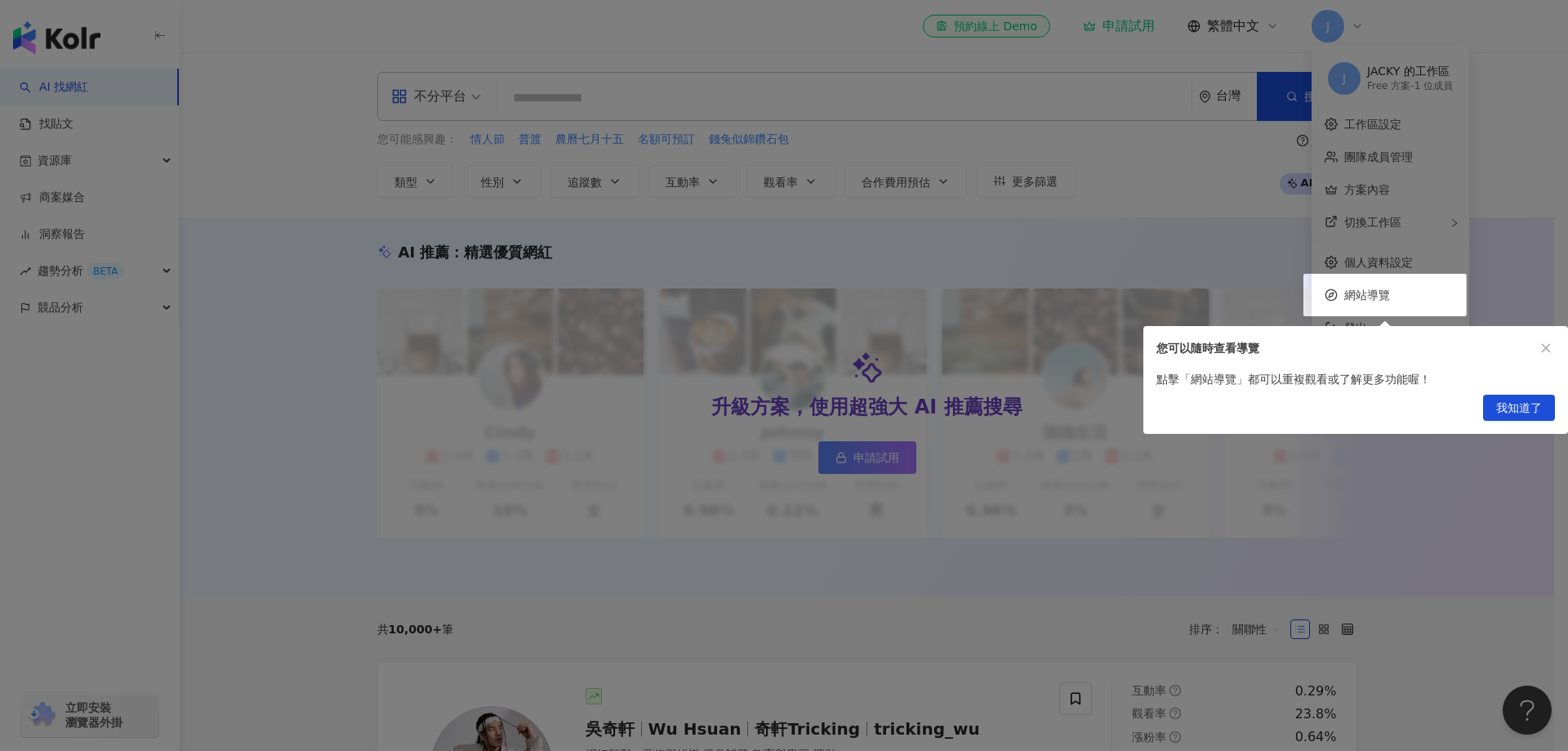
click at [1518, 426] on div "我知道了" at bounding box center [1355, 411] width 425 height 45
click at [1509, 383] on div "點擊「網站導覽」都可以重複觀看或了解更多功能喔！" at bounding box center [1355, 380] width 425 height 18
click at [1520, 410] on span "我知道了" at bounding box center [1519, 408] width 45 height 26
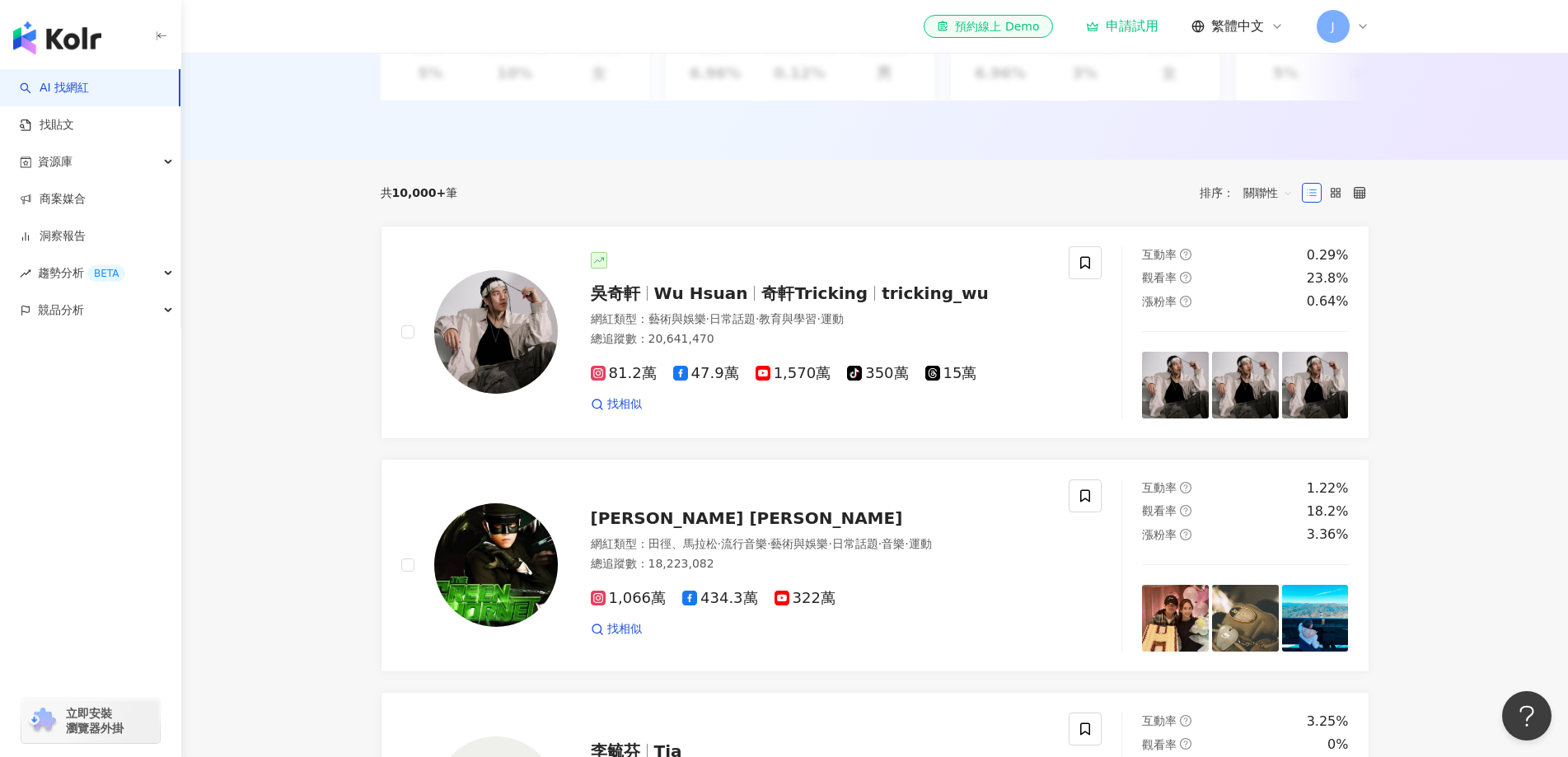
scroll to position [412, 0]
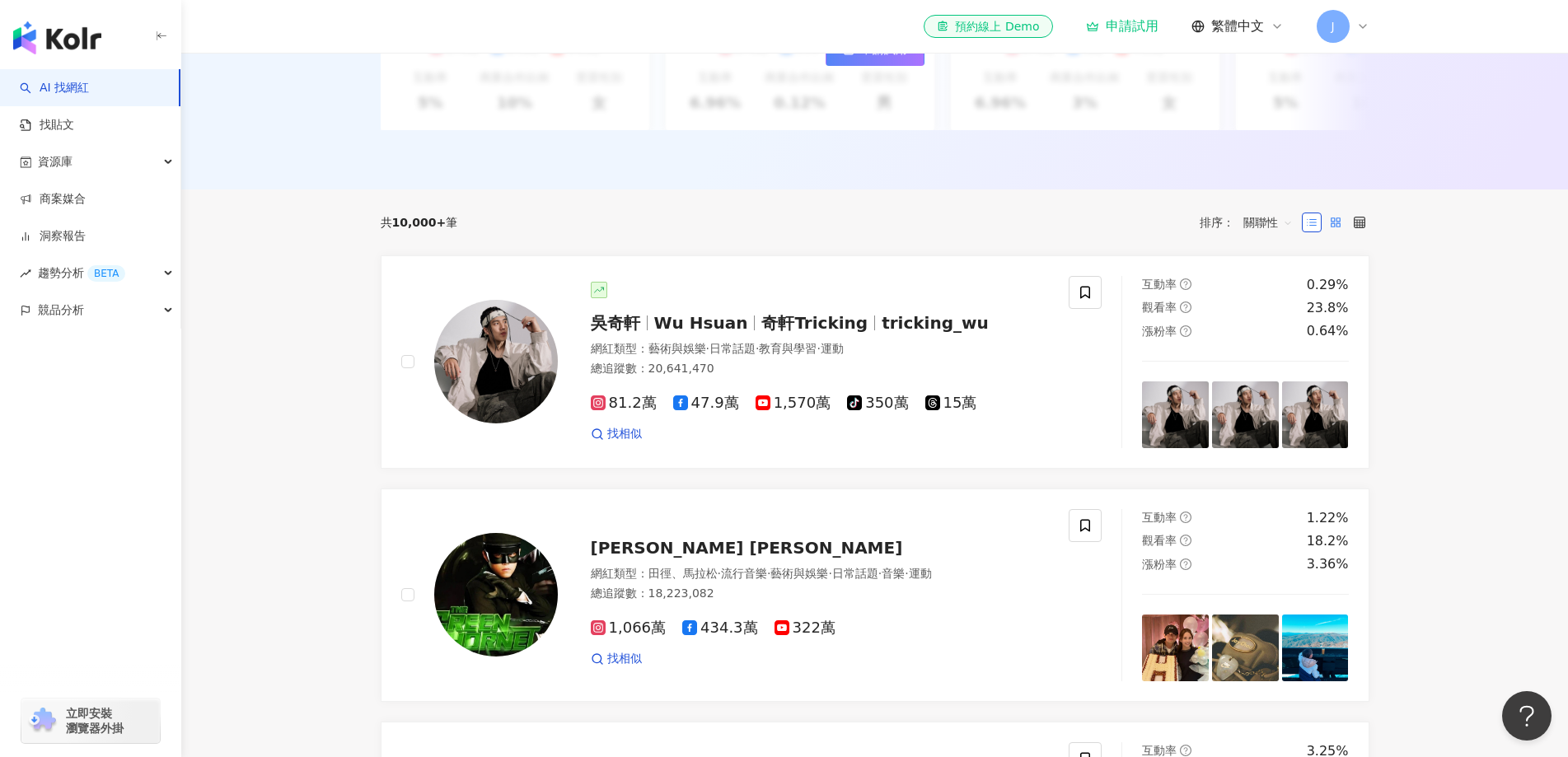
click at [1344, 233] on label at bounding box center [1335, 223] width 20 height 20
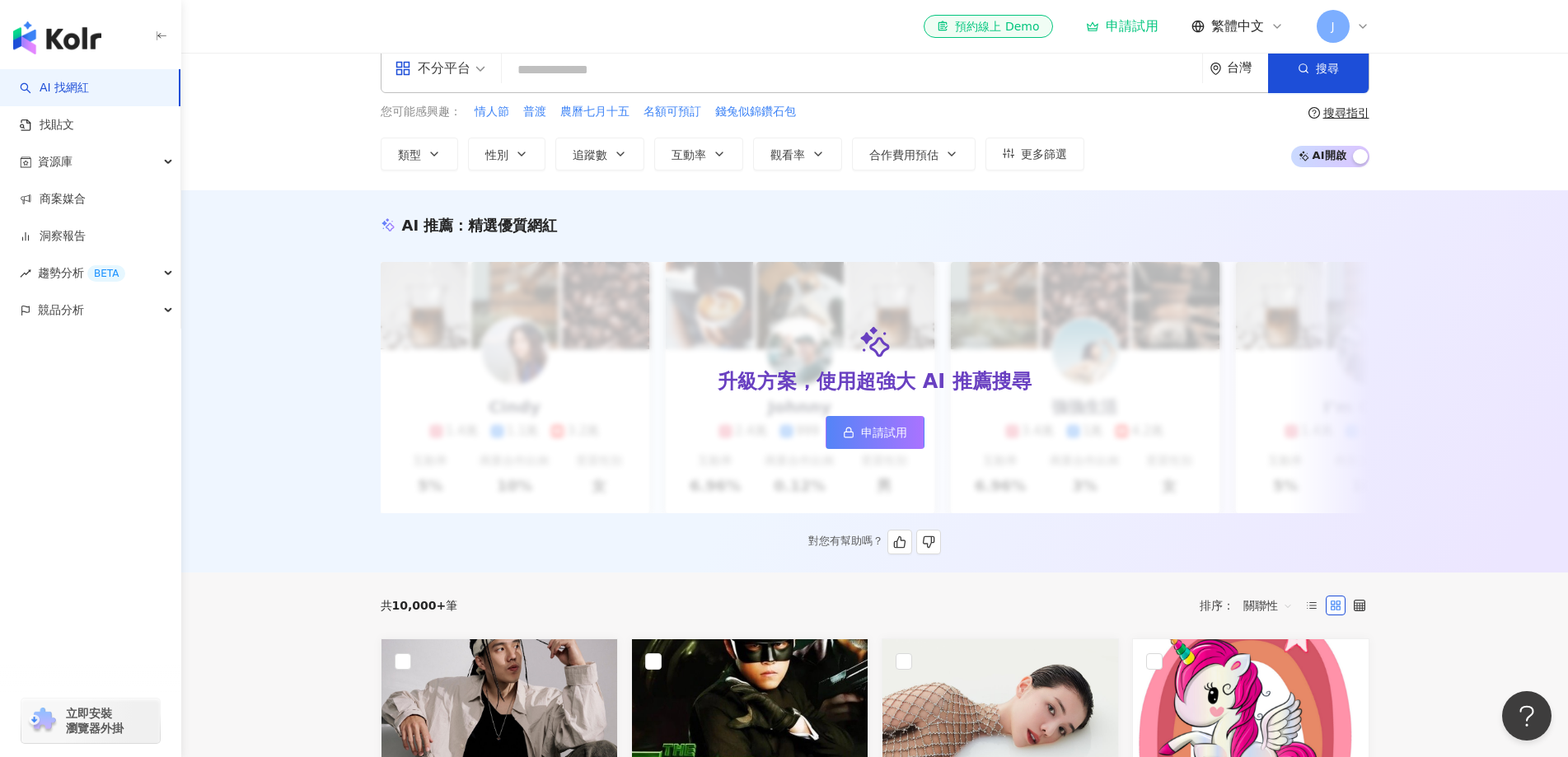
scroll to position [0, 0]
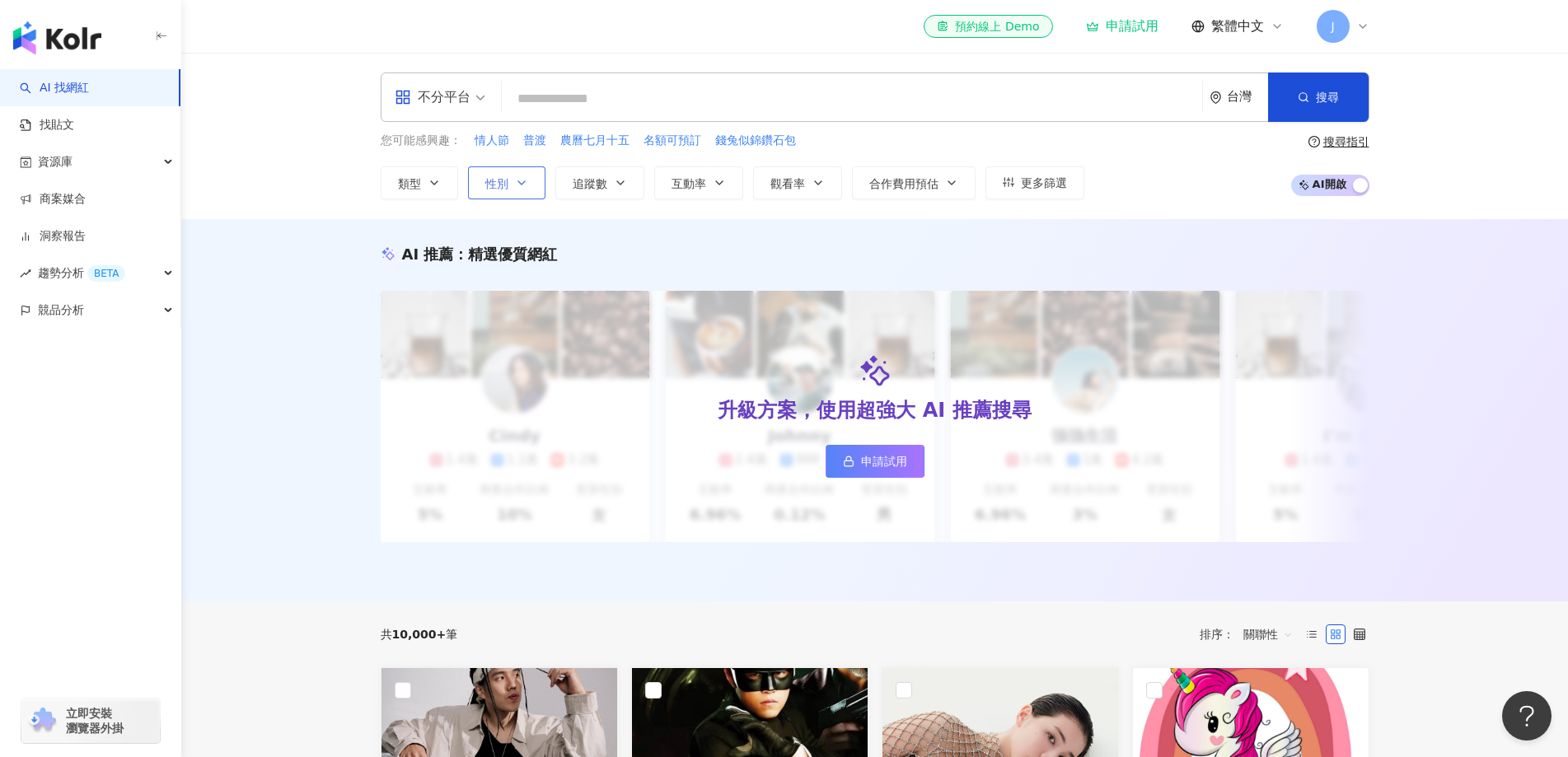
click at [483, 187] on button "性別" at bounding box center [507, 182] width 77 height 33
click at [427, 192] on button "類型" at bounding box center [419, 182] width 77 height 33
click at [1458, 267] on div "AI 推薦 ： 精選優質網紅 升級方案，使用超強大 AI 推薦搜尋 申請試用 Cindy 1.4萬 1.1萬 3.2萬 互動率 5% 商業合作比例 10% 受…" at bounding box center [875, 410] width 1387 height 383
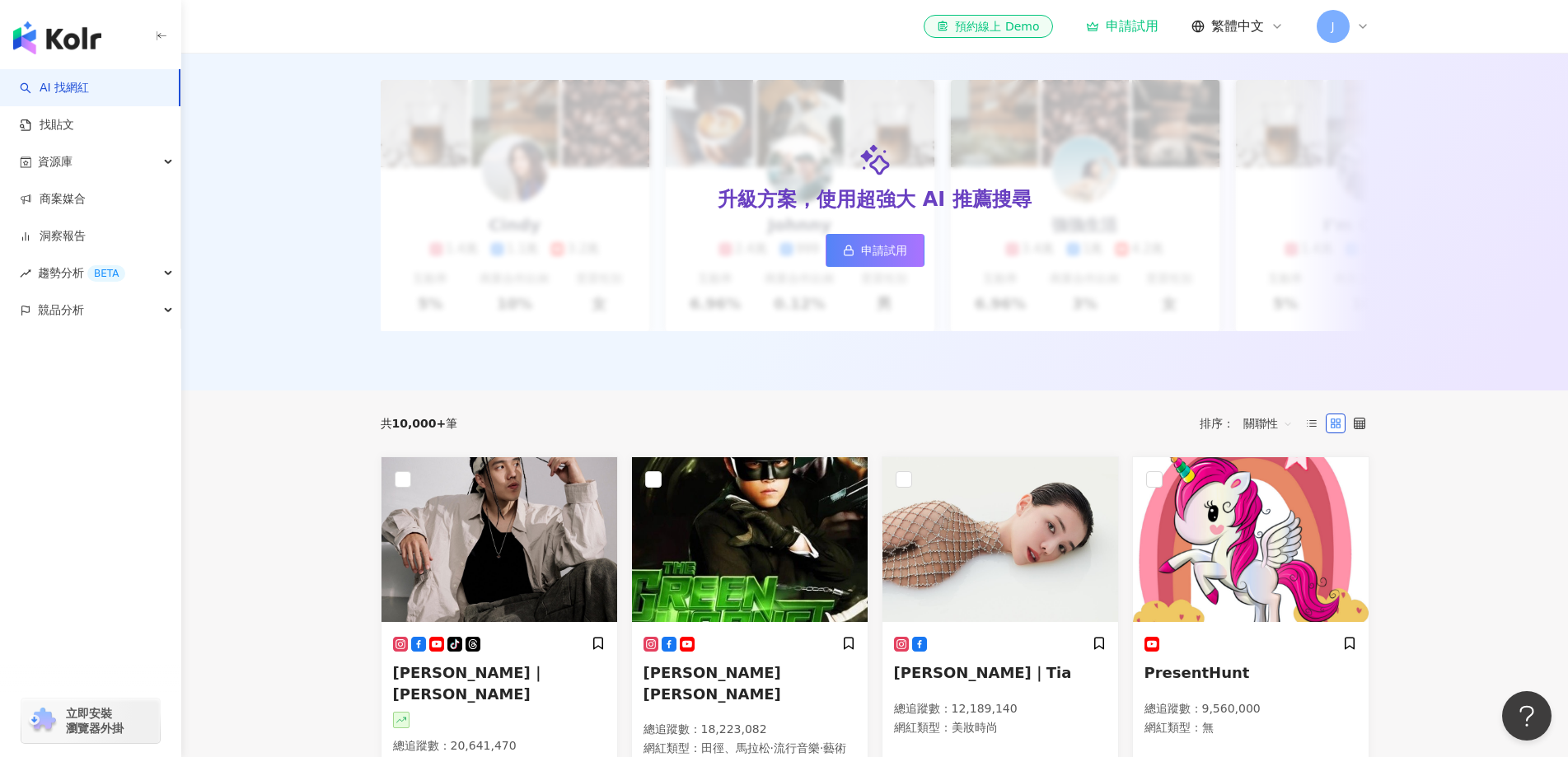
scroll to position [82, 0]
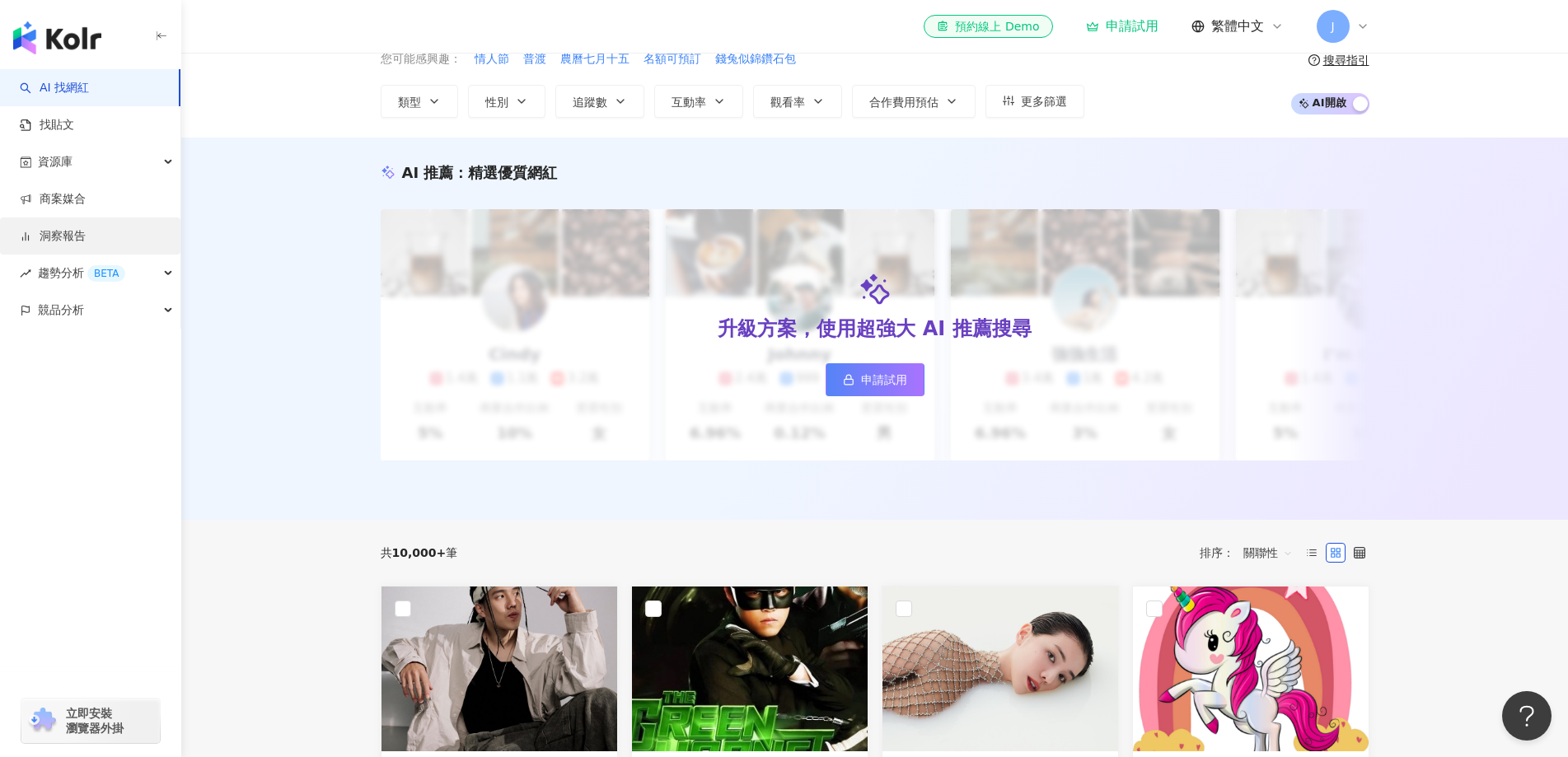
click at [48, 244] on link "洞察報告" at bounding box center [52, 236] width 66 height 16
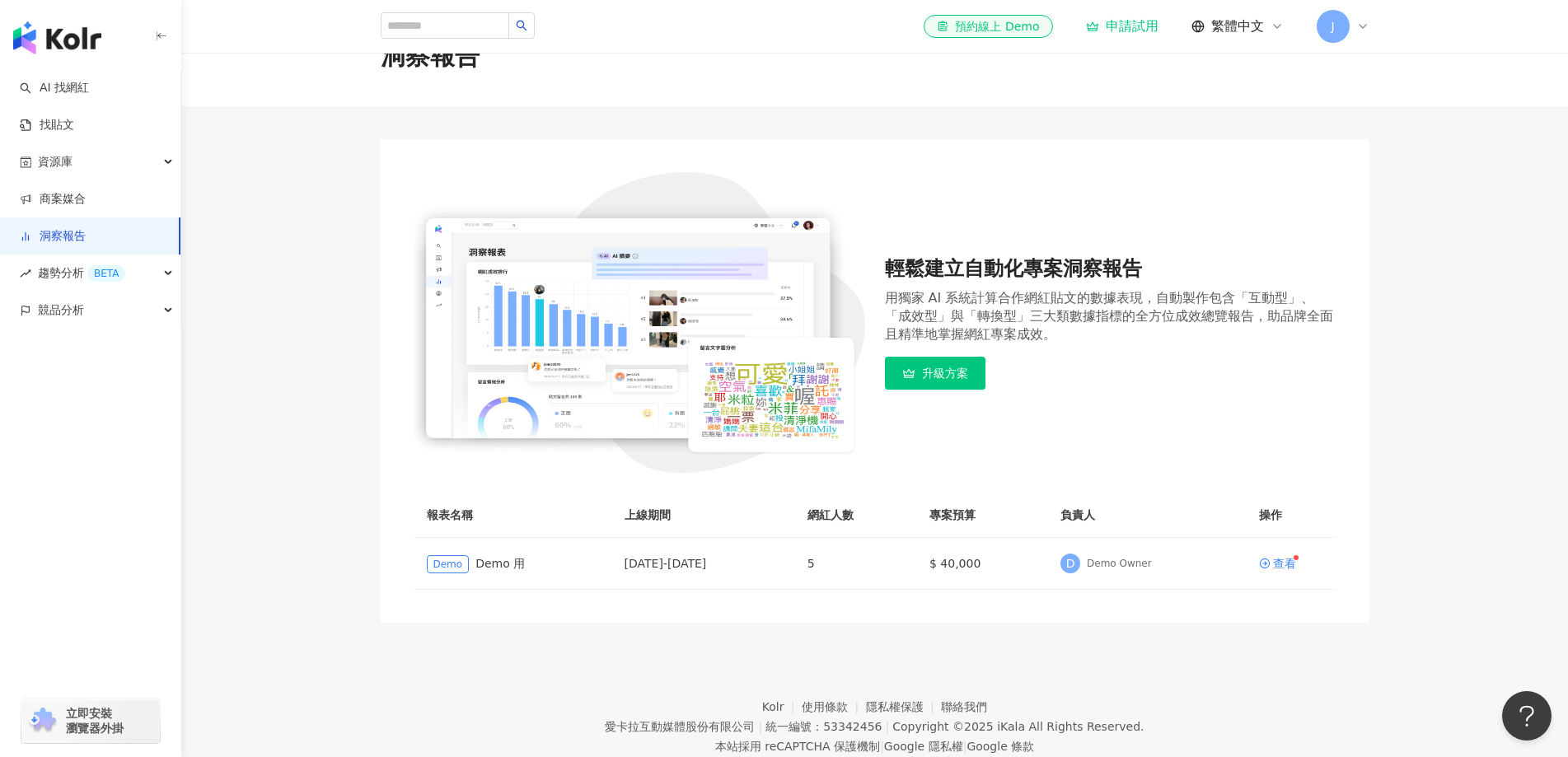
scroll to position [95, 0]
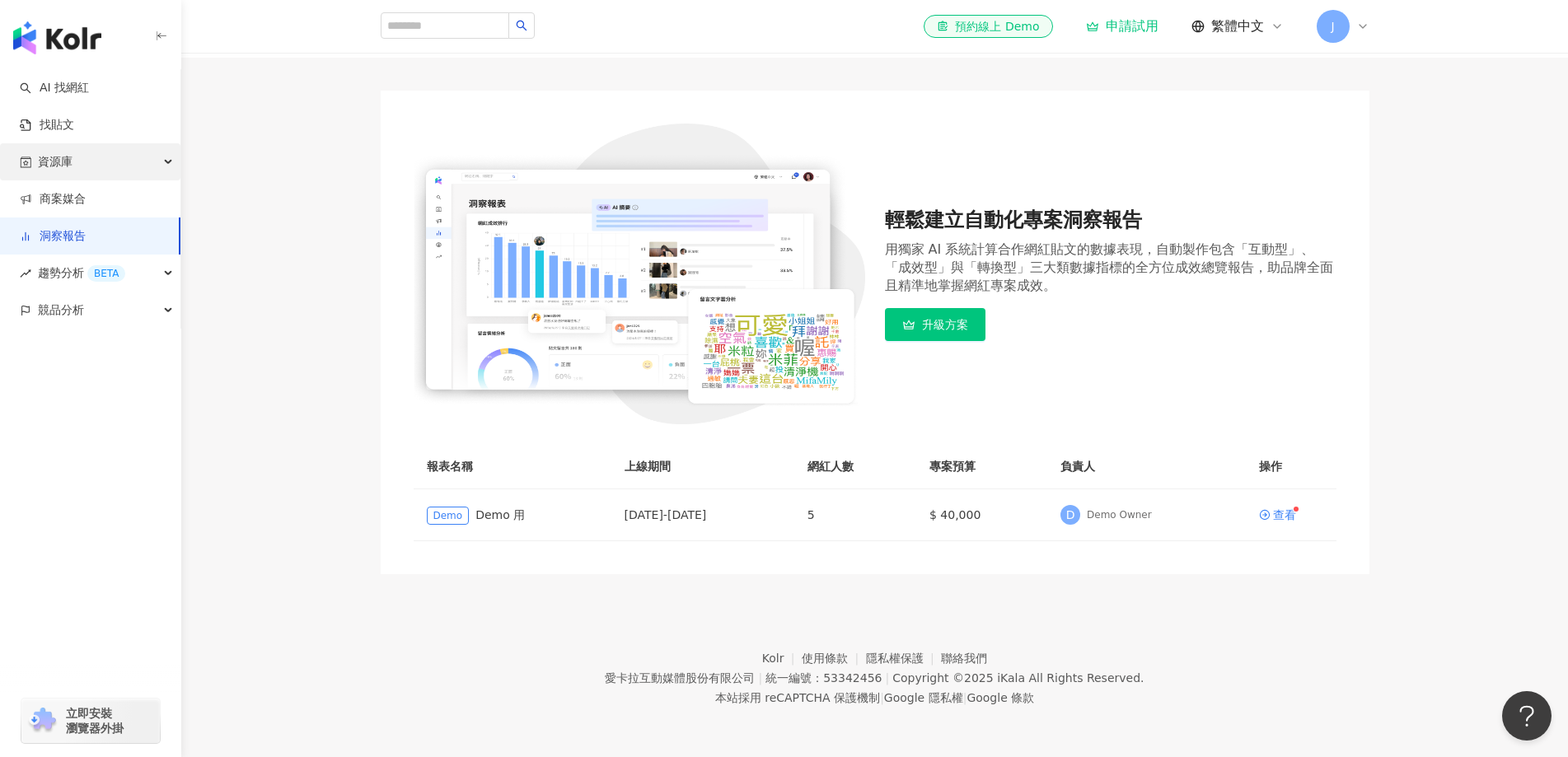
click at [115, 165] on div "資源庫" at bounding box center [90, 162] width 181 height 37
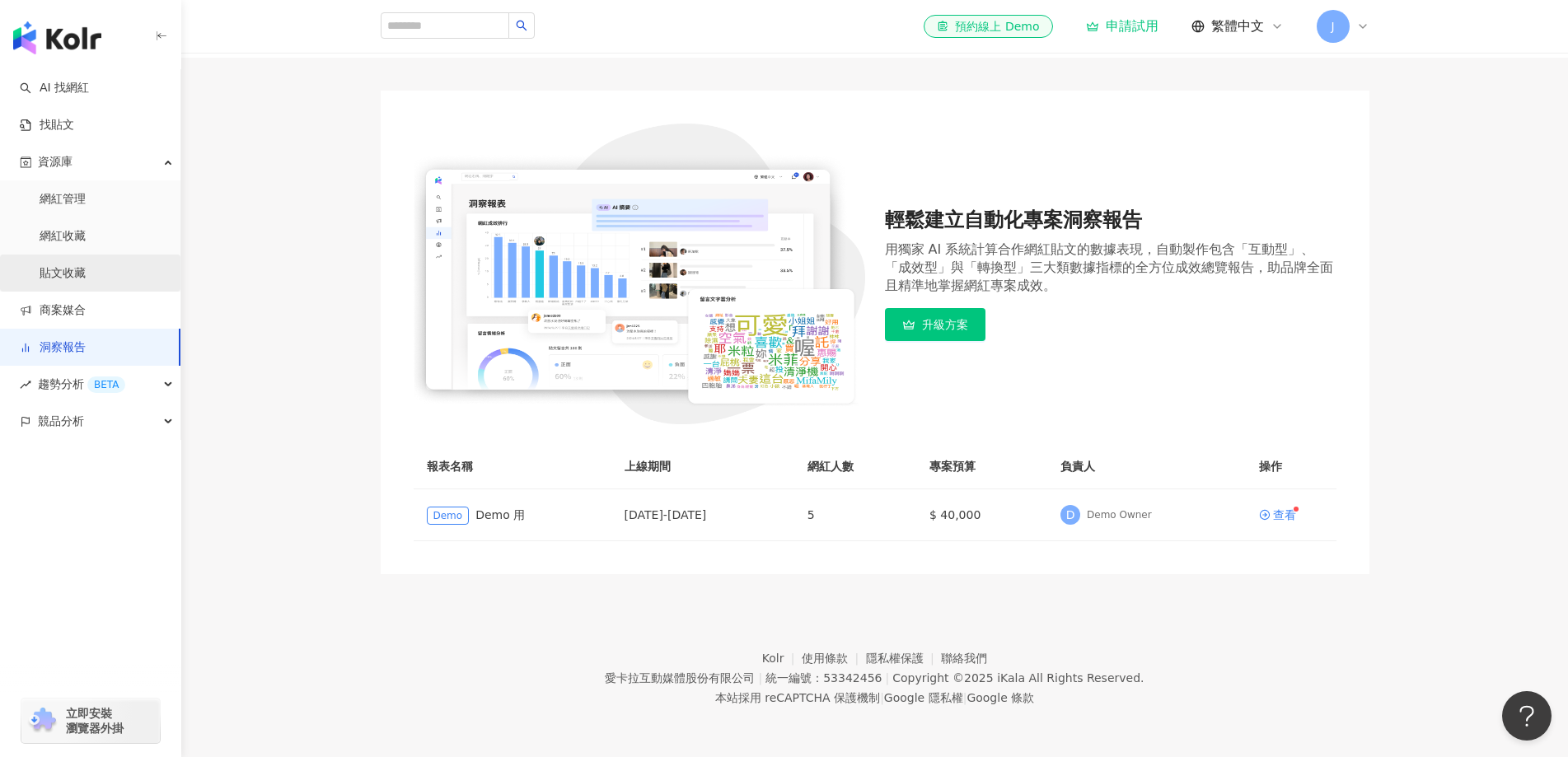
click at [67, 277] on link "貼文收藏" at bounding box center [62, 273] width 46 height 16
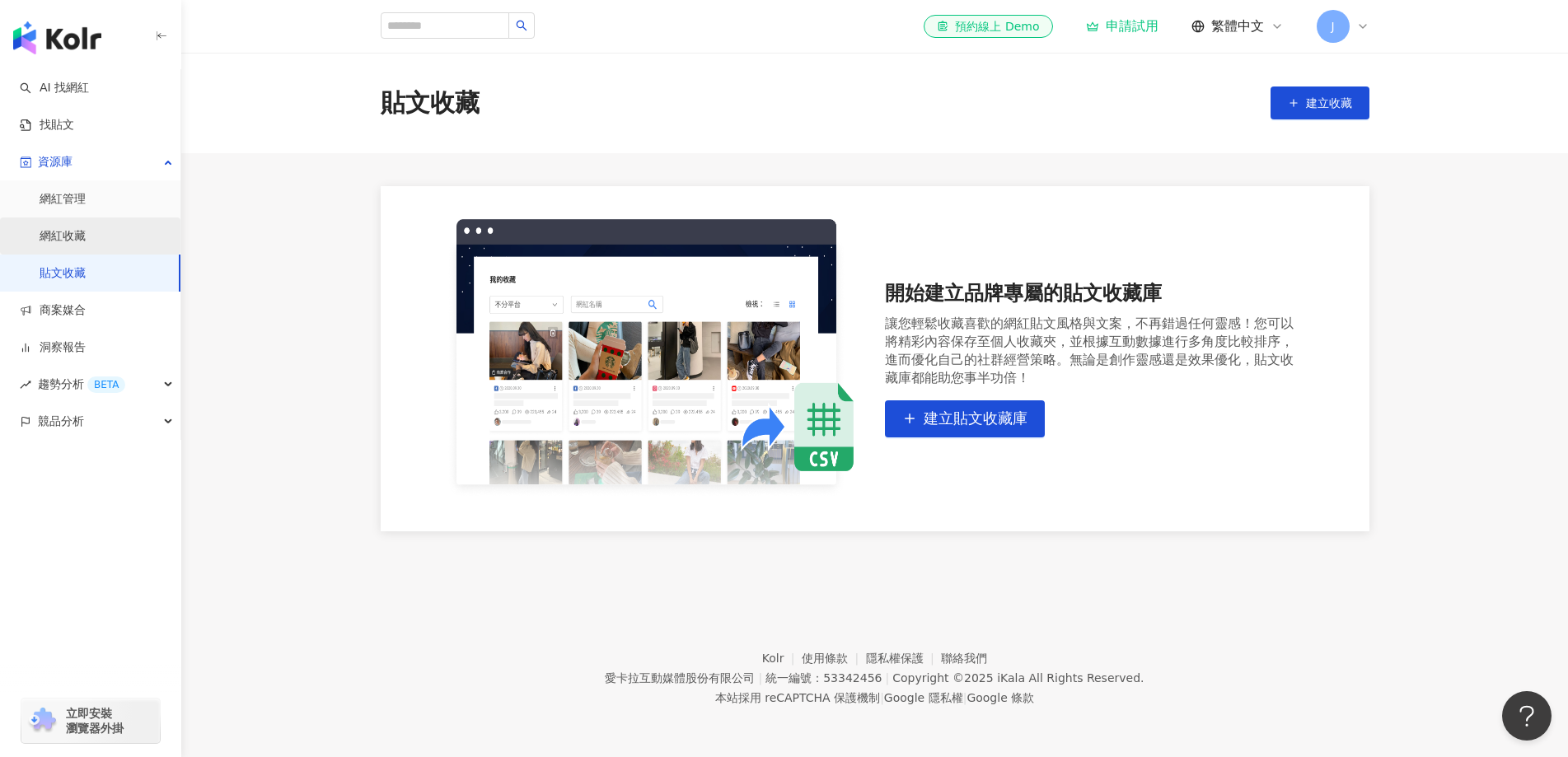
click at [67, 244] on link "網紅收藏" at bounding box center [62, 236] width 46 height 16
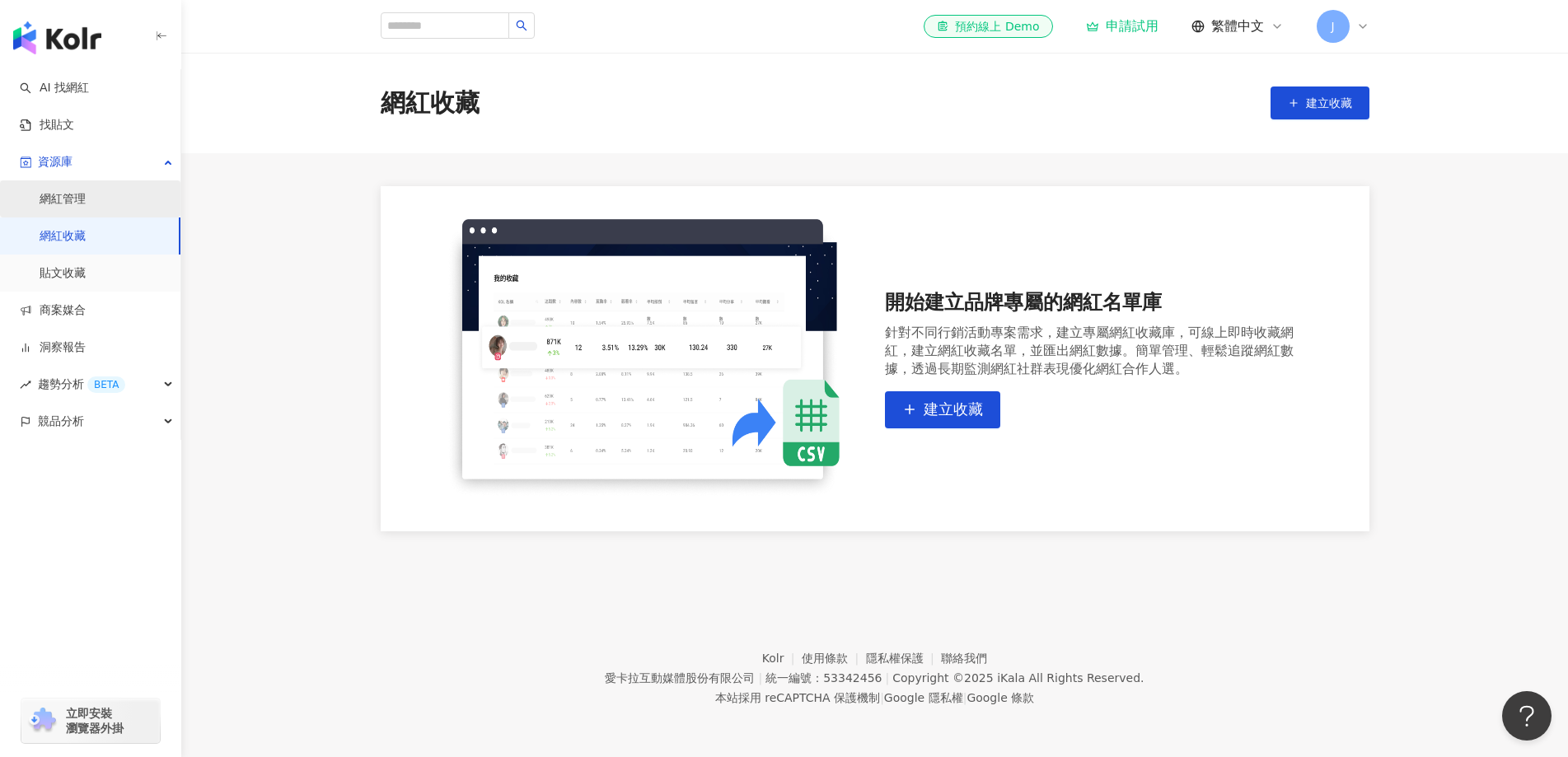
click at [85, 198] on link "網紅管理" at bounding box center [62, 199] width 46 height 16
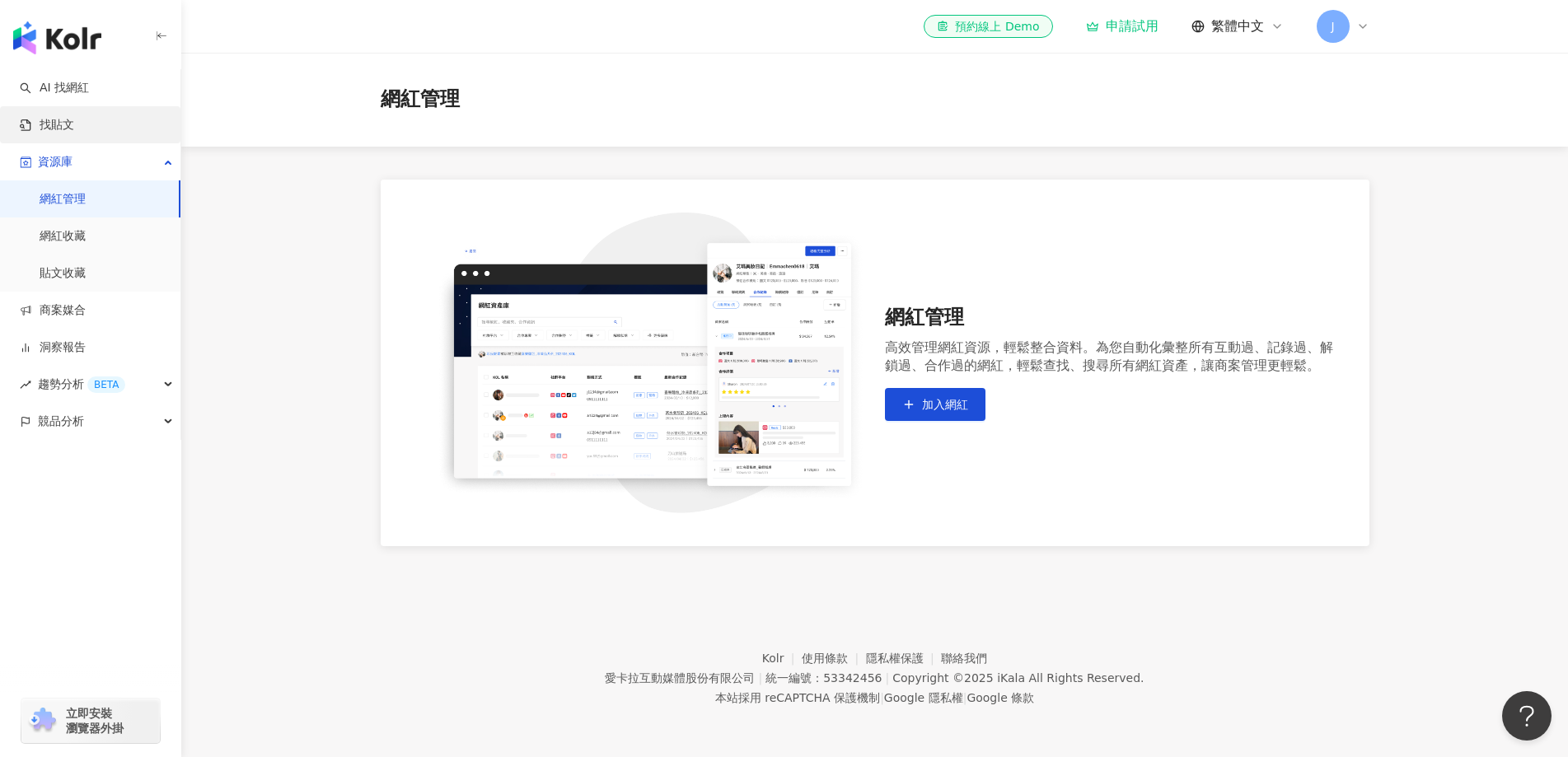
click at [64, 118] on link "找貼文" at bounding box center [47, 125] width 55 height 16
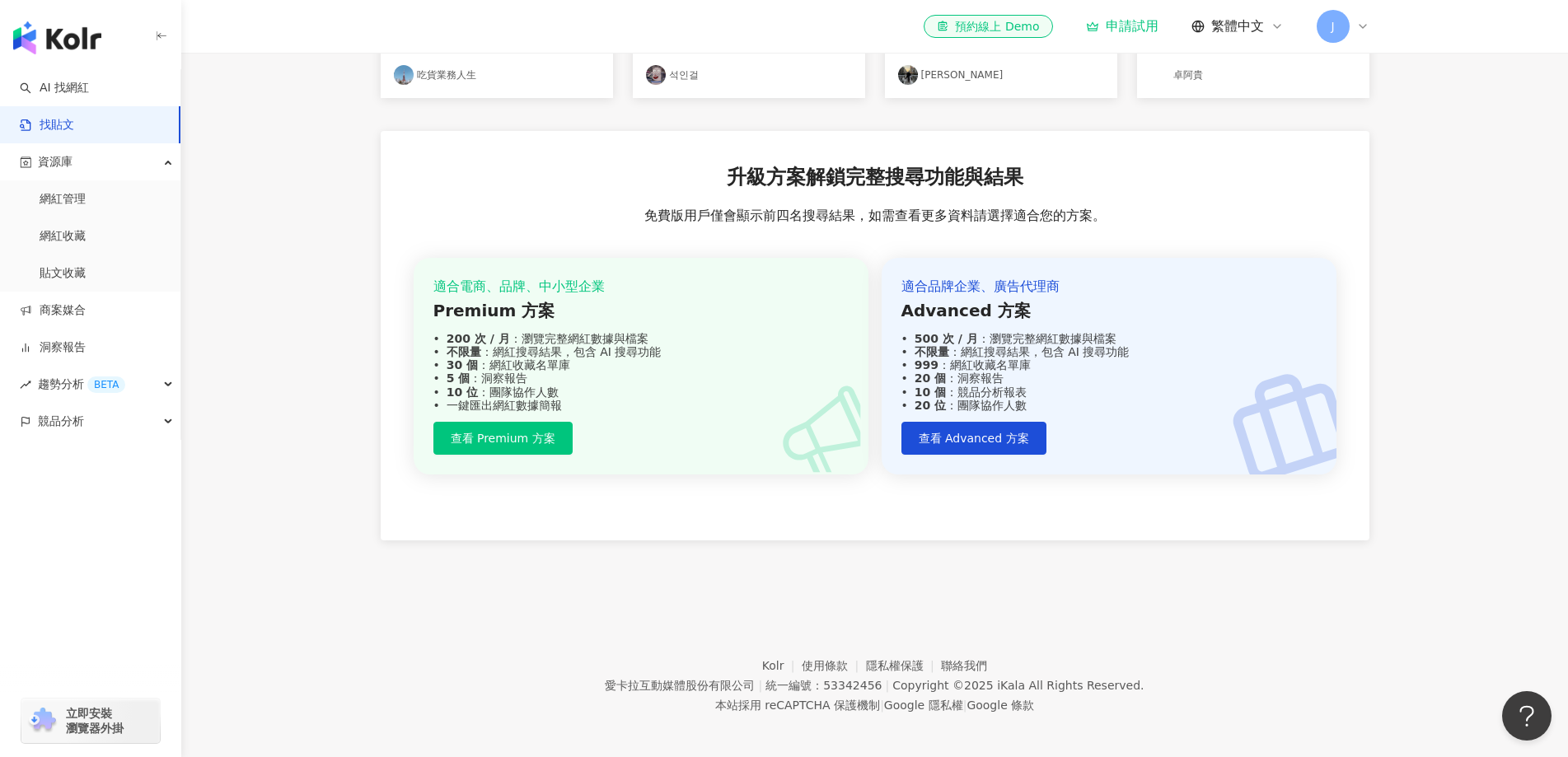
scroll to position [474, 0]
click at [125, 379] on div "趨勢分析 BETA" at bounding box center [90, 383] width 181 height 37
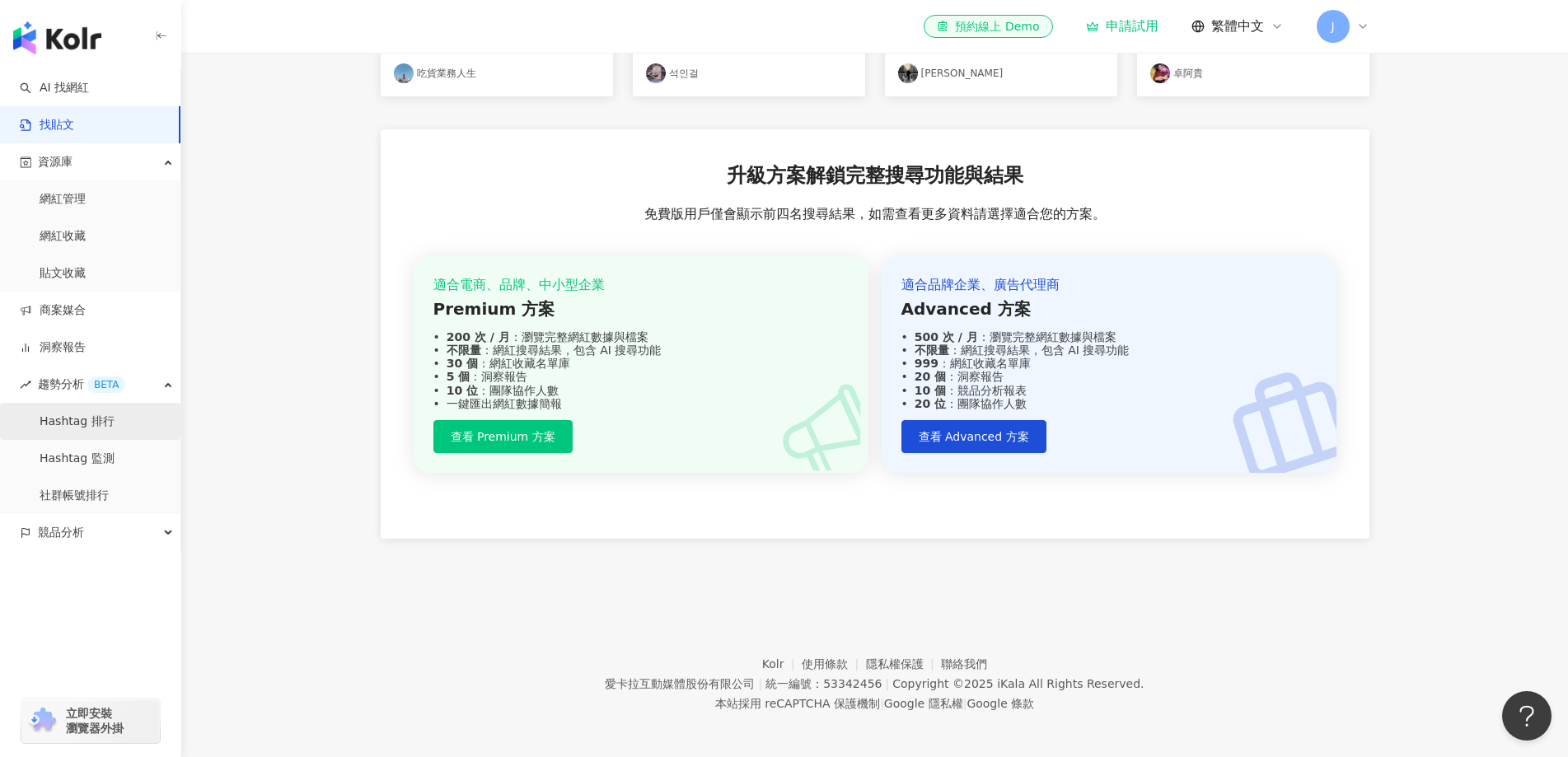
click at [88, 424] on link "Hashtag 排行" at bounding box center [76, 422] width 75 height 16
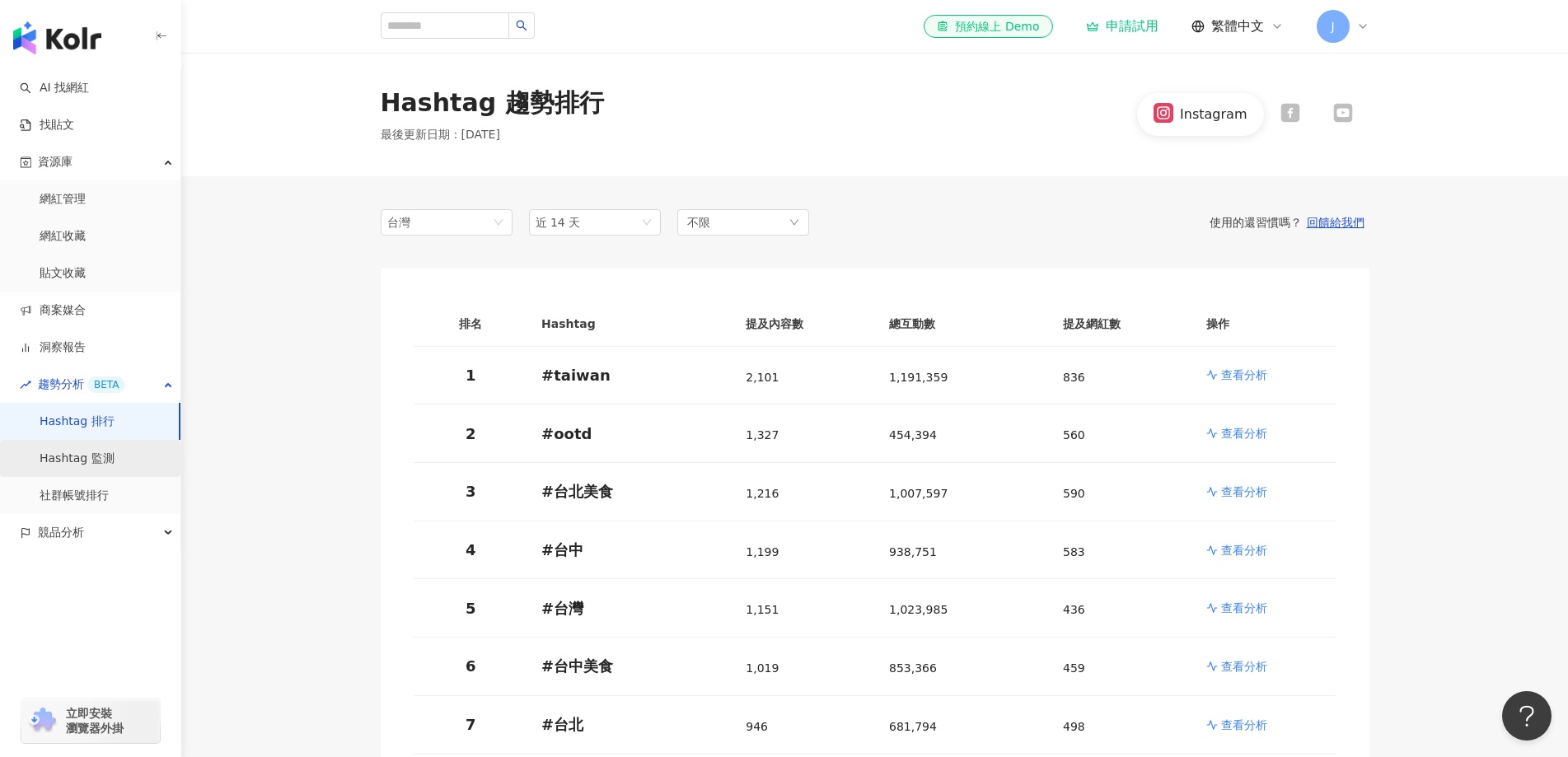
click at [86, 467] on link "Hashtag 監測" at bounding box center [76, 459] width 75 height 16
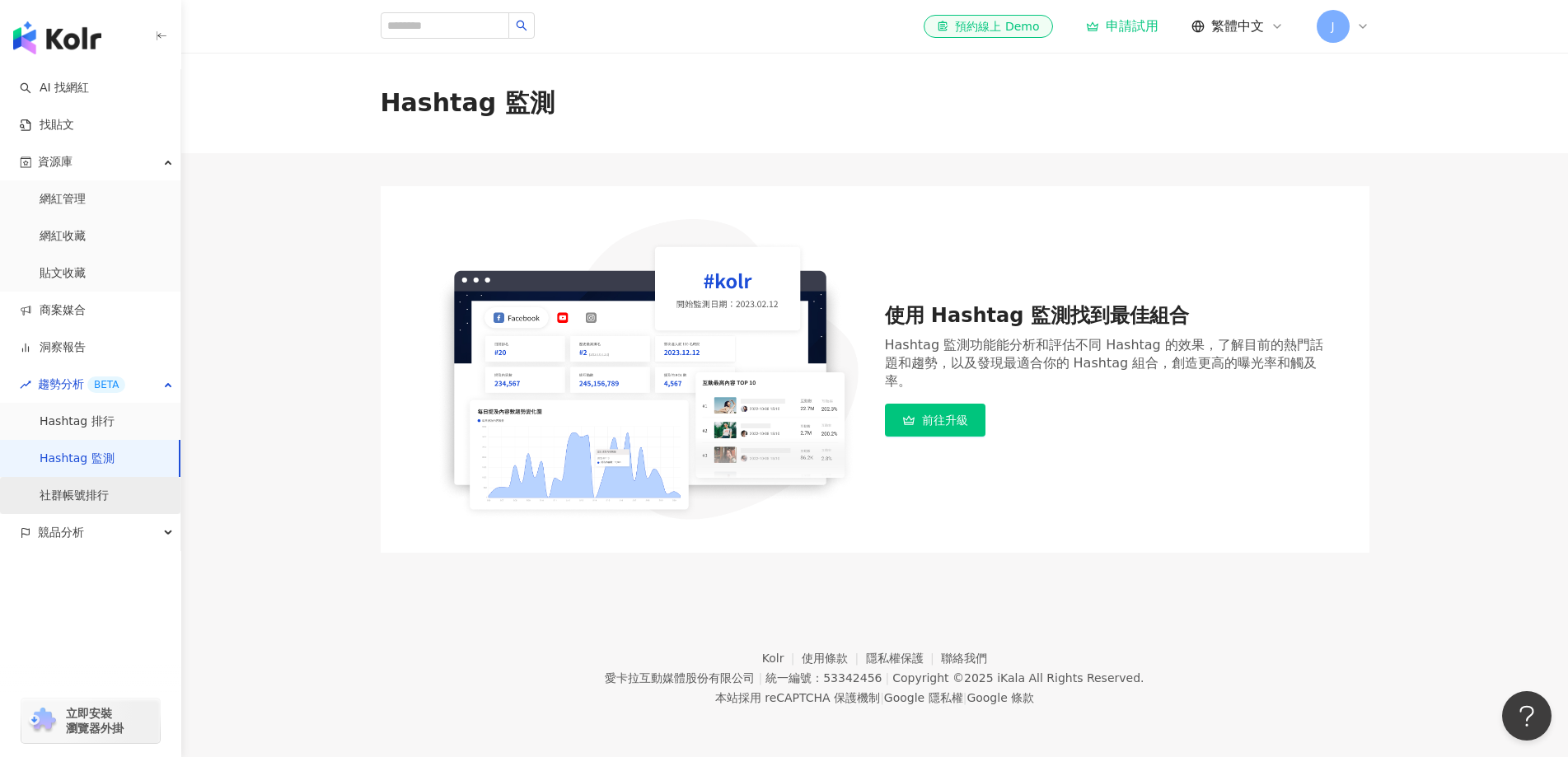
click at [82, 497] on link "社群帳號排行" at bounding box center [74, 496] width 69 height 16
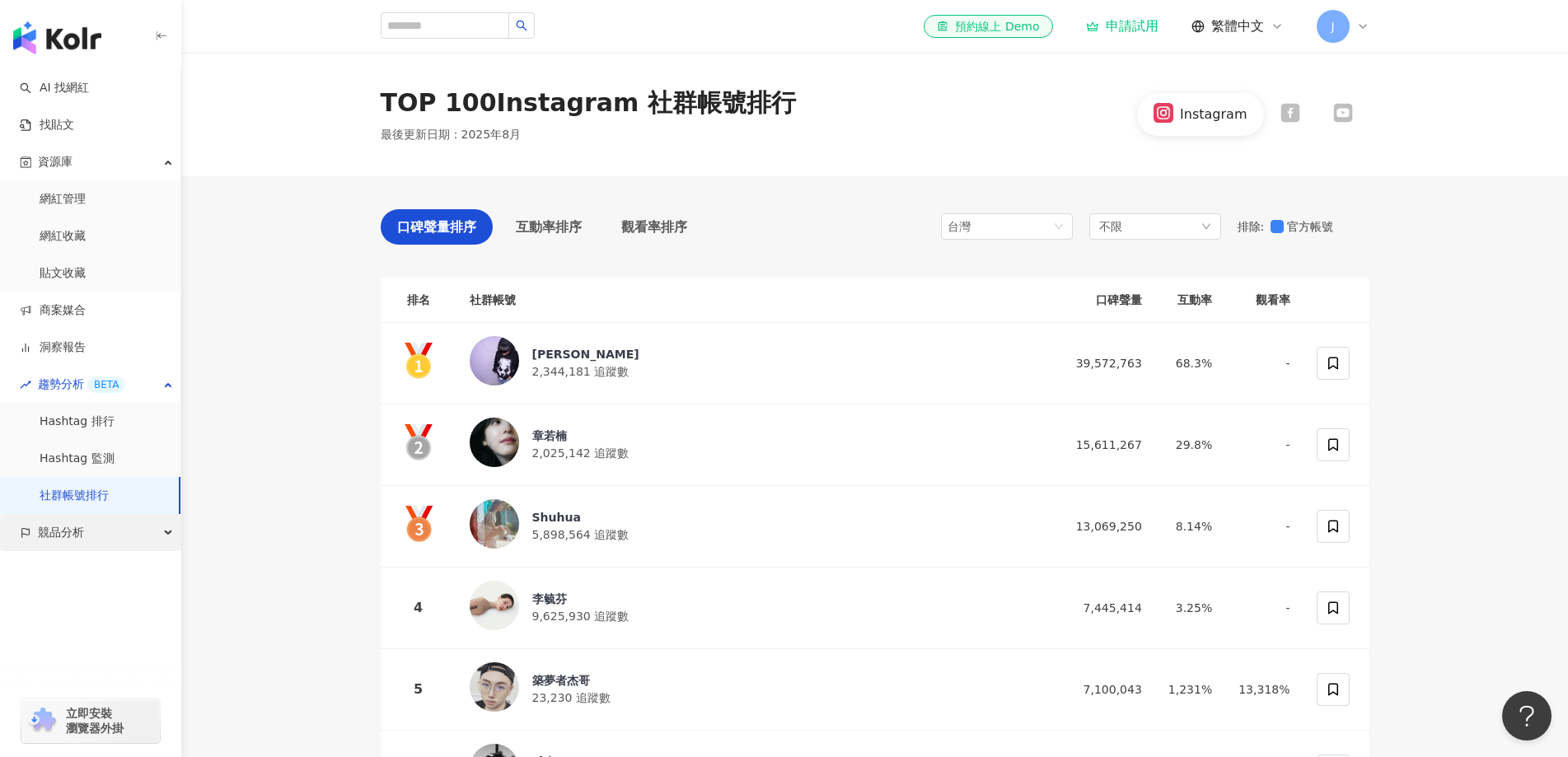
click at [52, 546] on span "競品分析" at bounding box center [60, 532] width 46 height 37
click at [109, 578] on link "品牌帳號分析" at bounding box center [74, 570] width 69 height 16
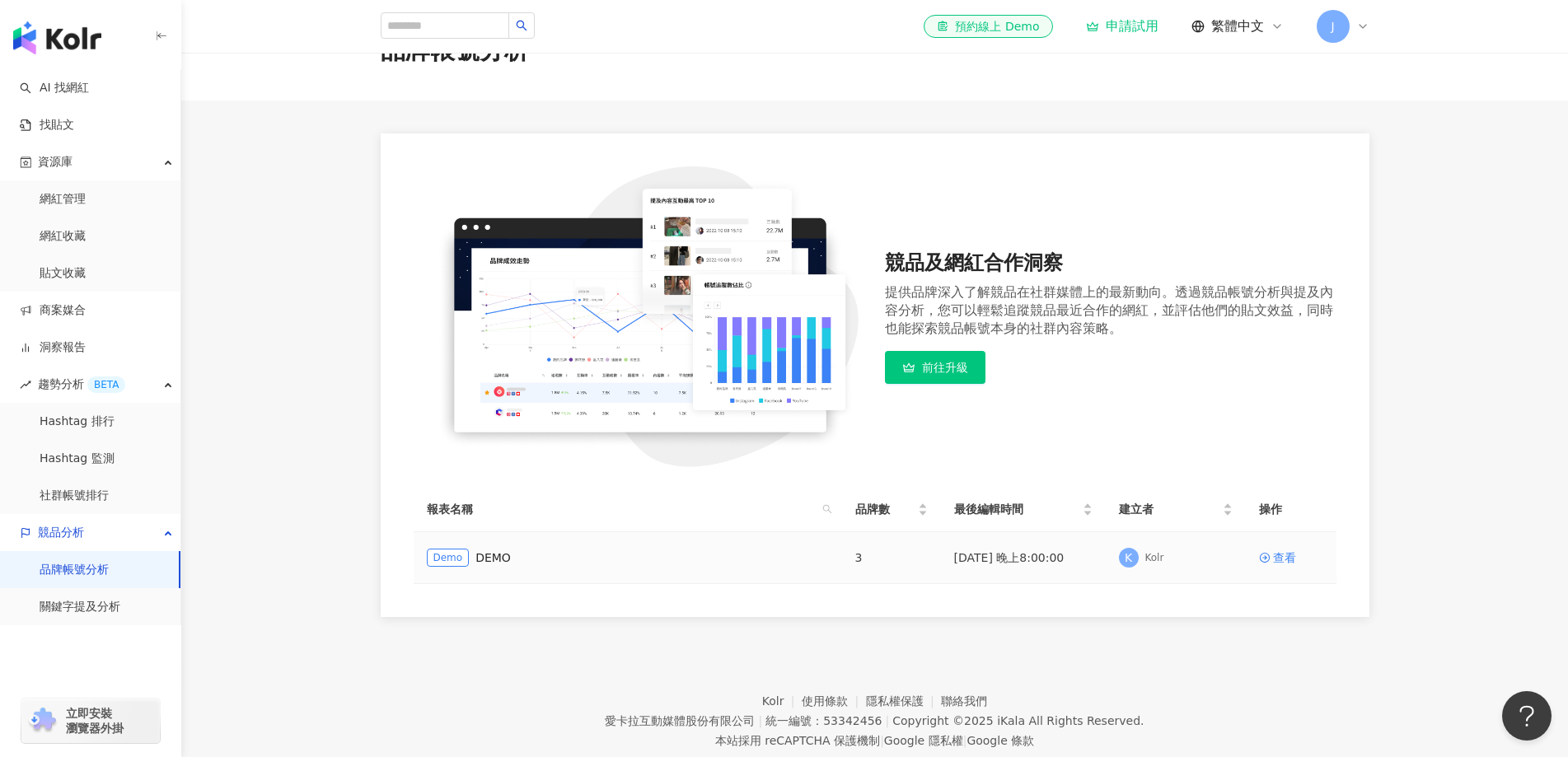
scroll to position [83, 0]
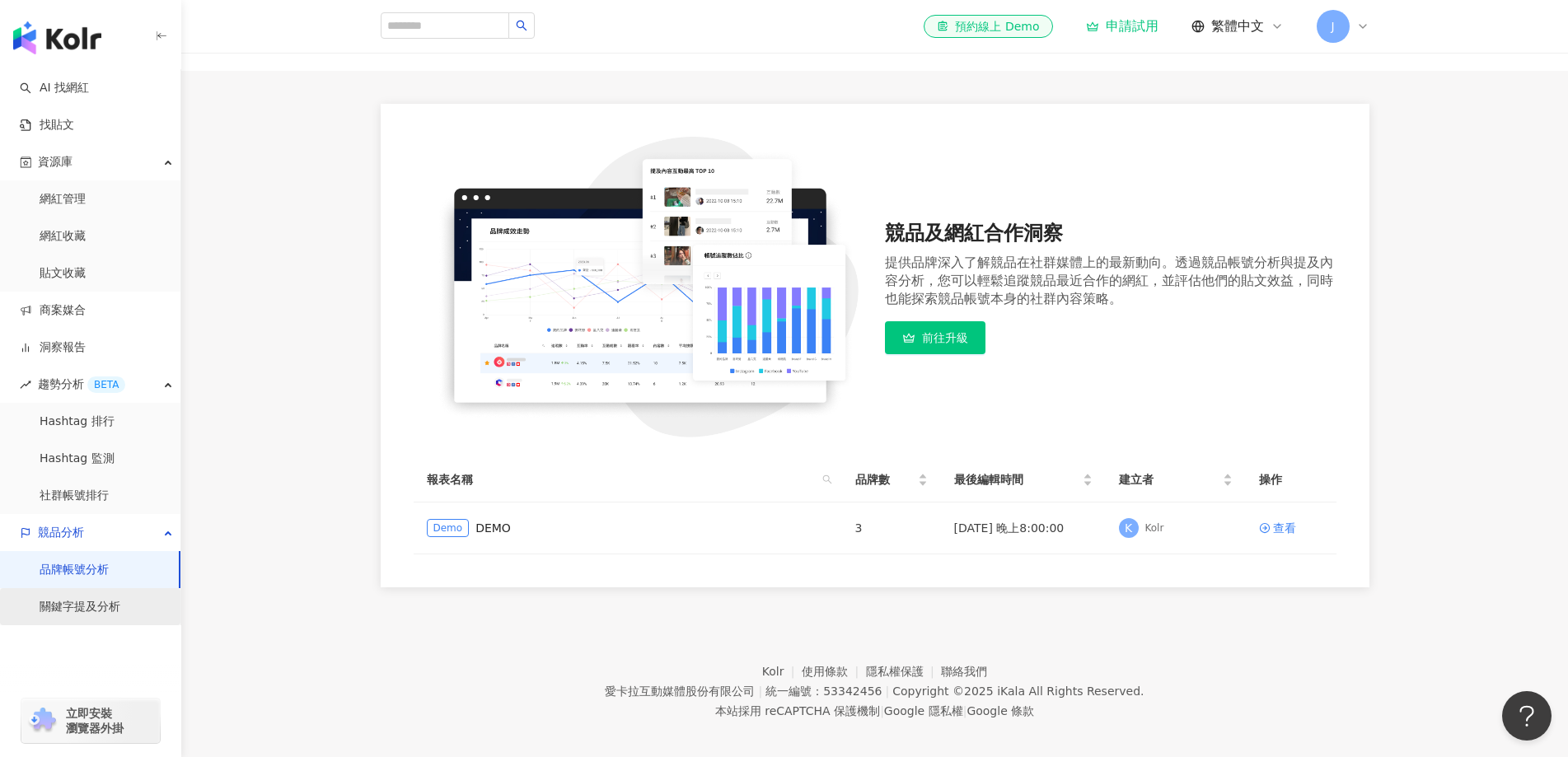
click at [108, 615] on link "關鍵字提及分析" at bounding box center [80, 607] width 81 height 16
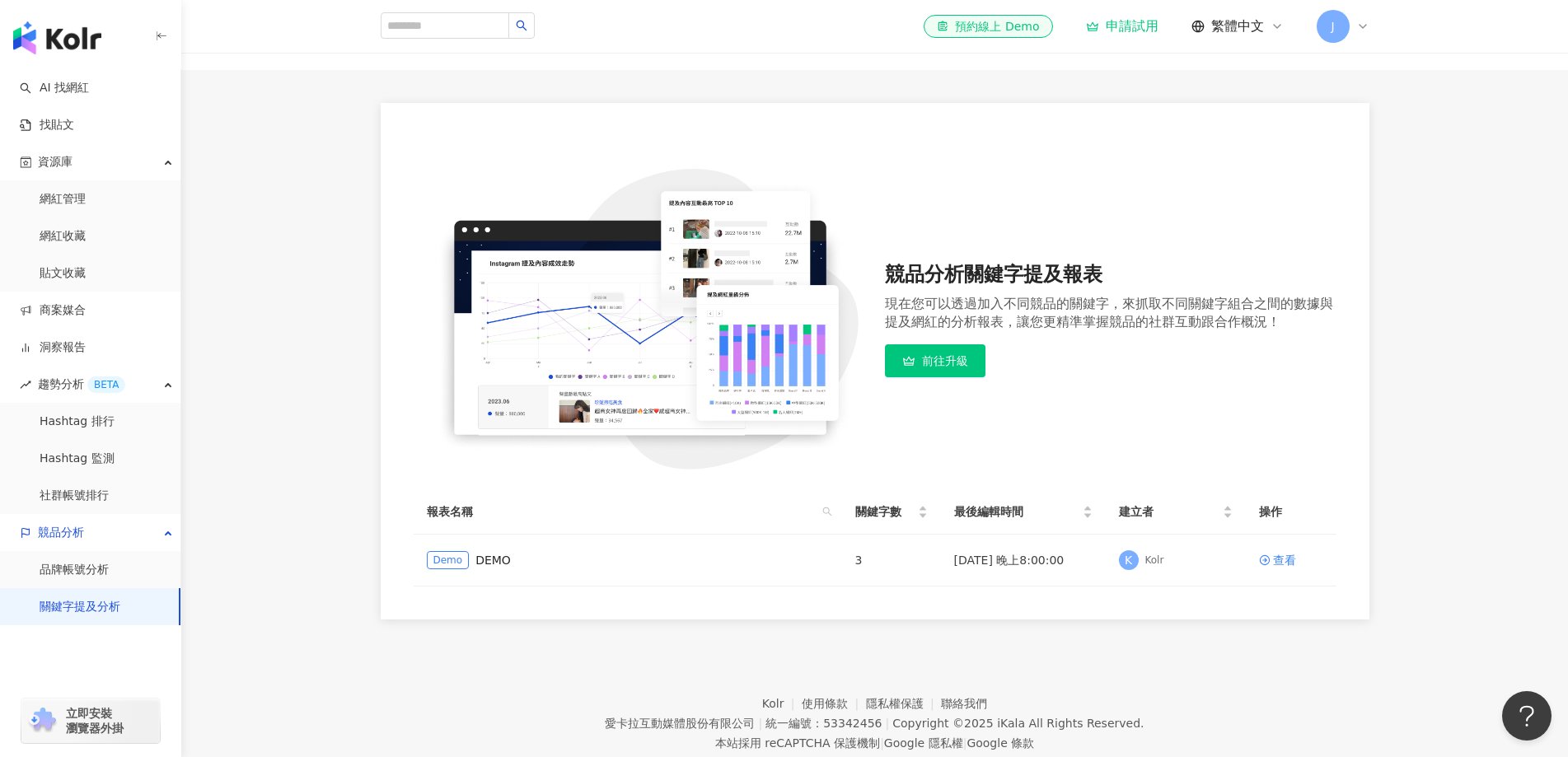
scroll to position [128, 0]
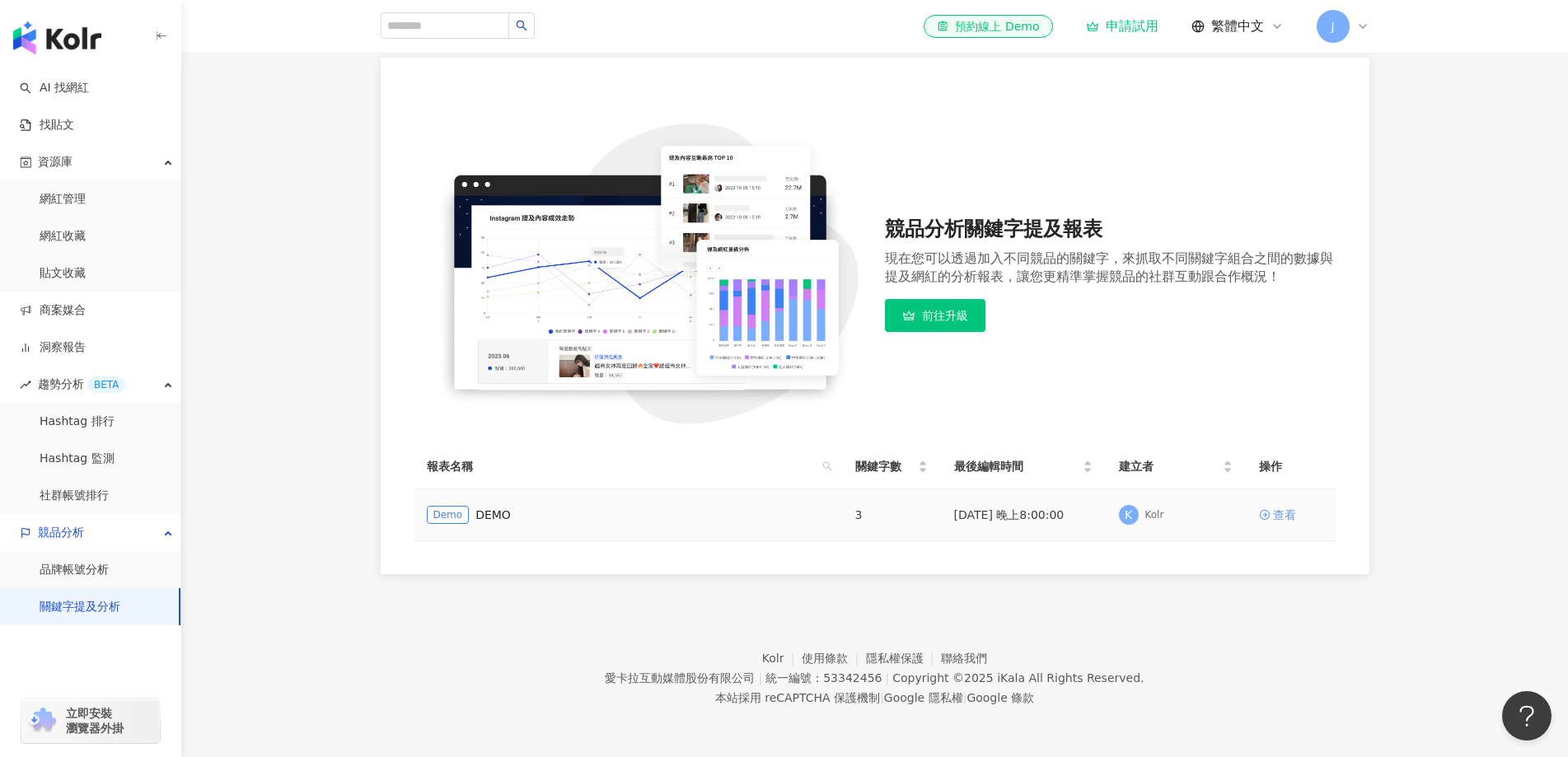
click at [1276, 512] on div "查看" at bounding box center [1284, 515] width 23 height 18
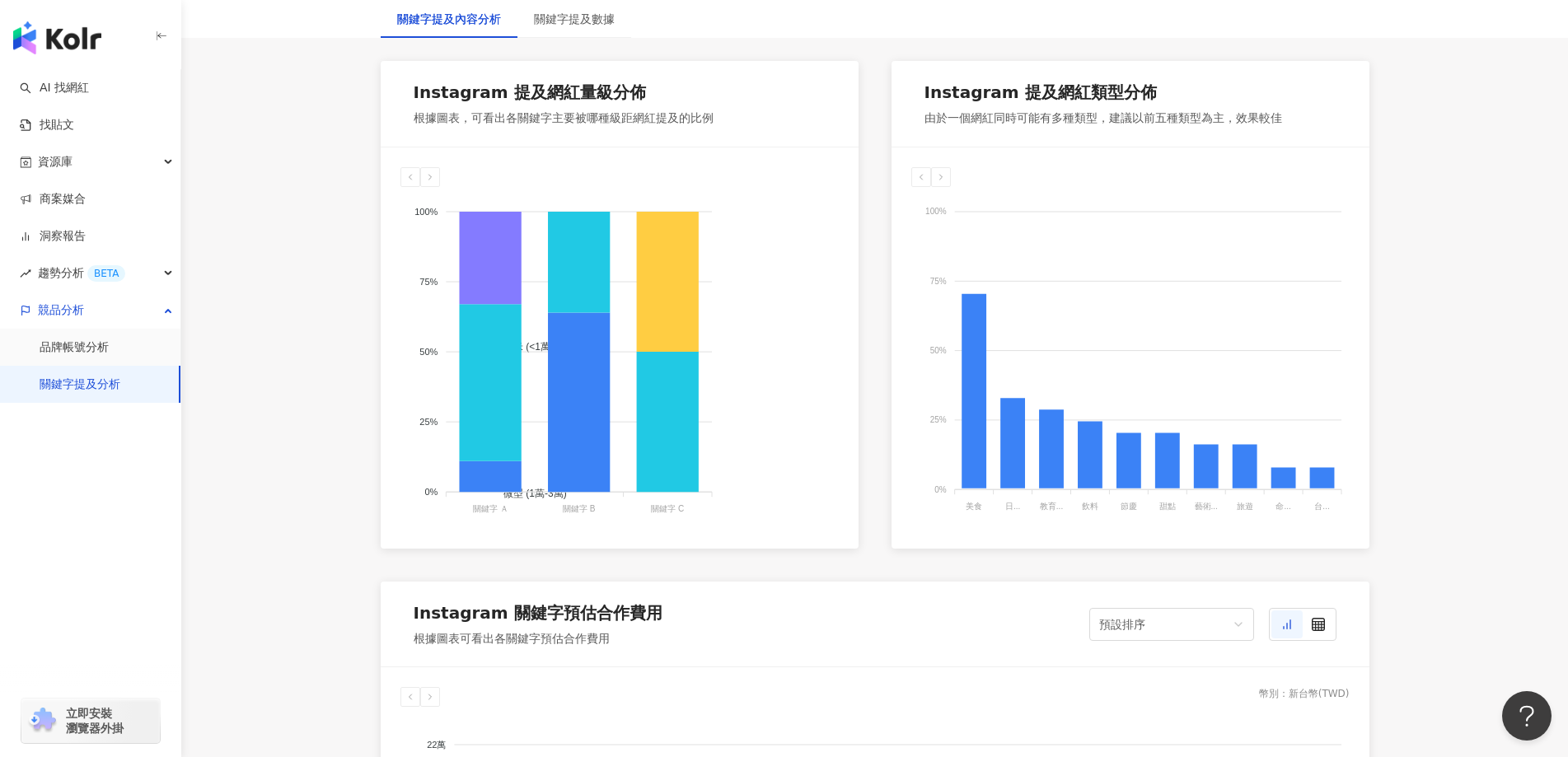
scroll to position [906, 0]
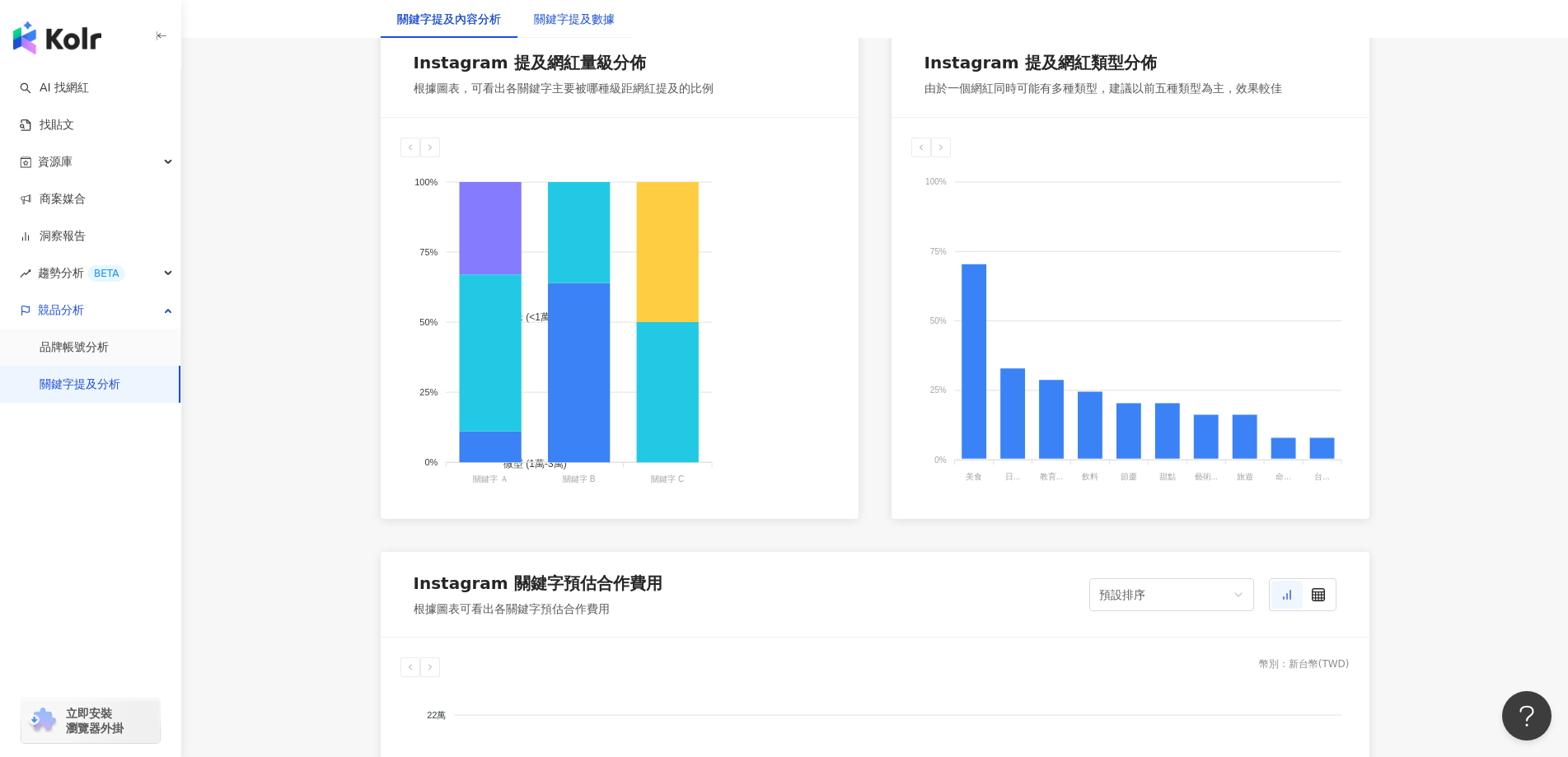
click at [553, 23] on div "關鍵字提及數據" at bounding box center [574, 19] width 81 height 18
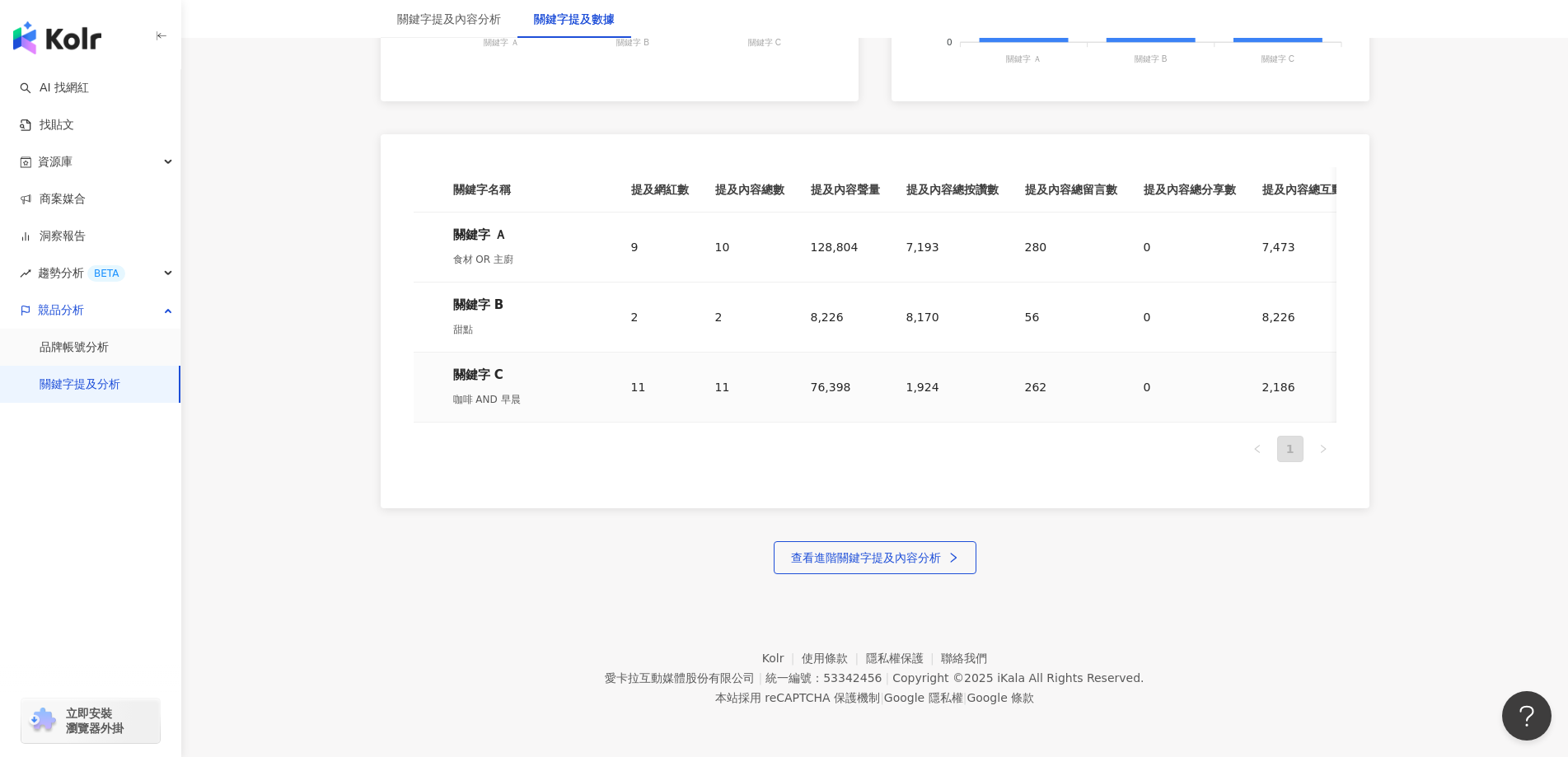
scroll to position [735, 0]
click at [787, 554] on button "查看進階關鍵字提及內容分析" at bounding box center [875, 558] width 203 height 33
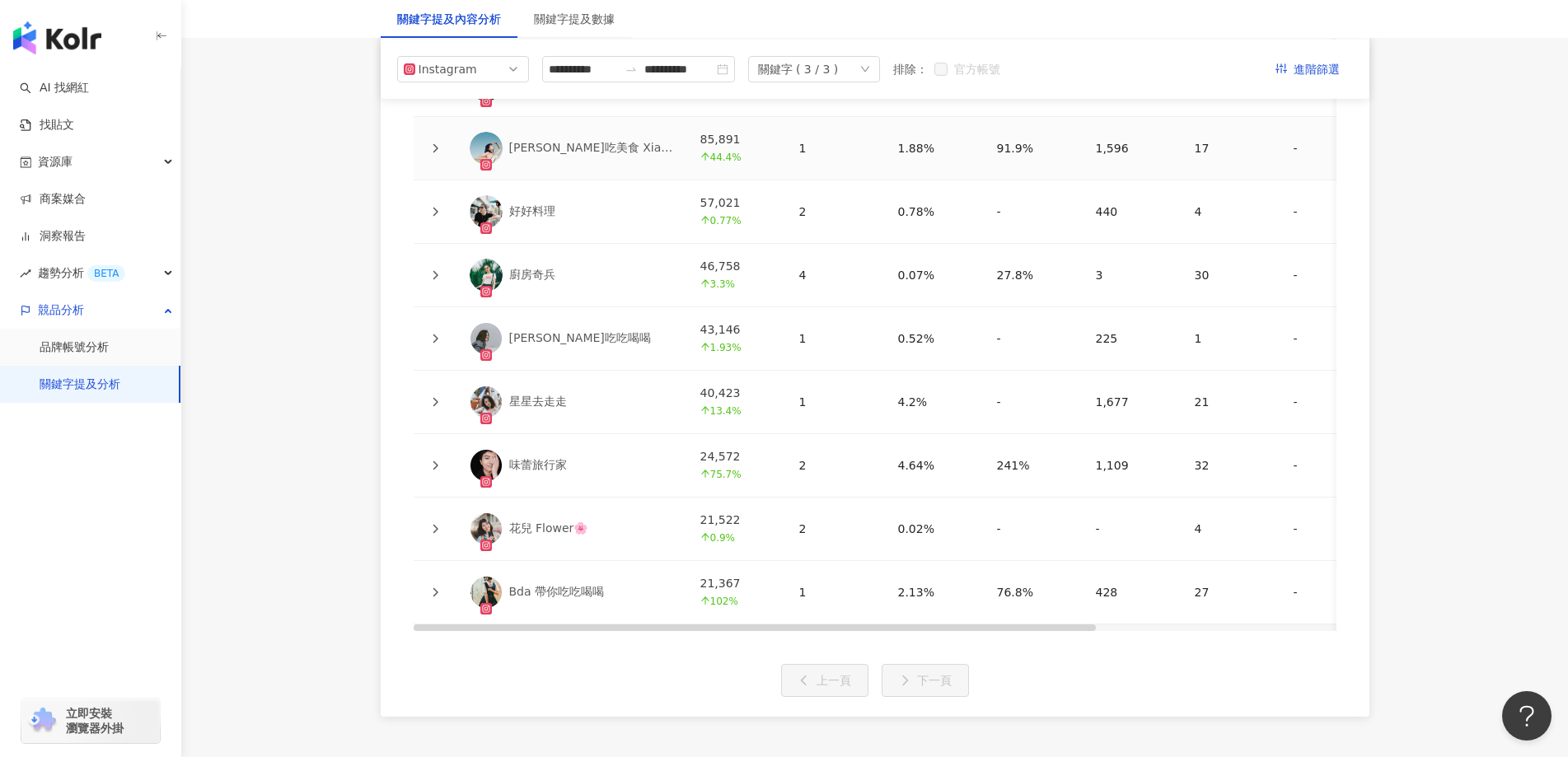
scroll to position [3650, 0]
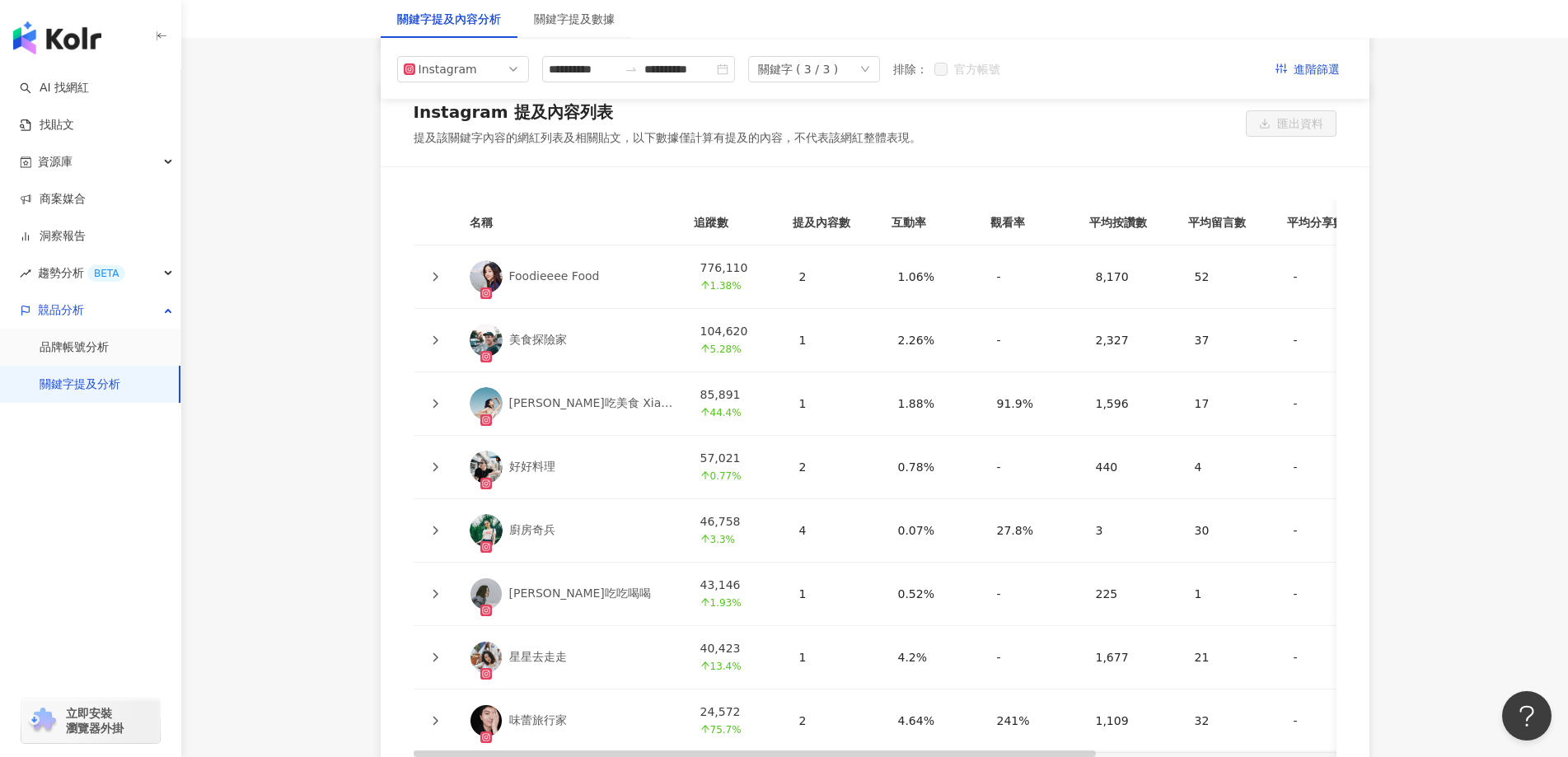
click at [618, 262] on link "Foodieeee Food" at bounding box center [572, 277] width 205 height 33
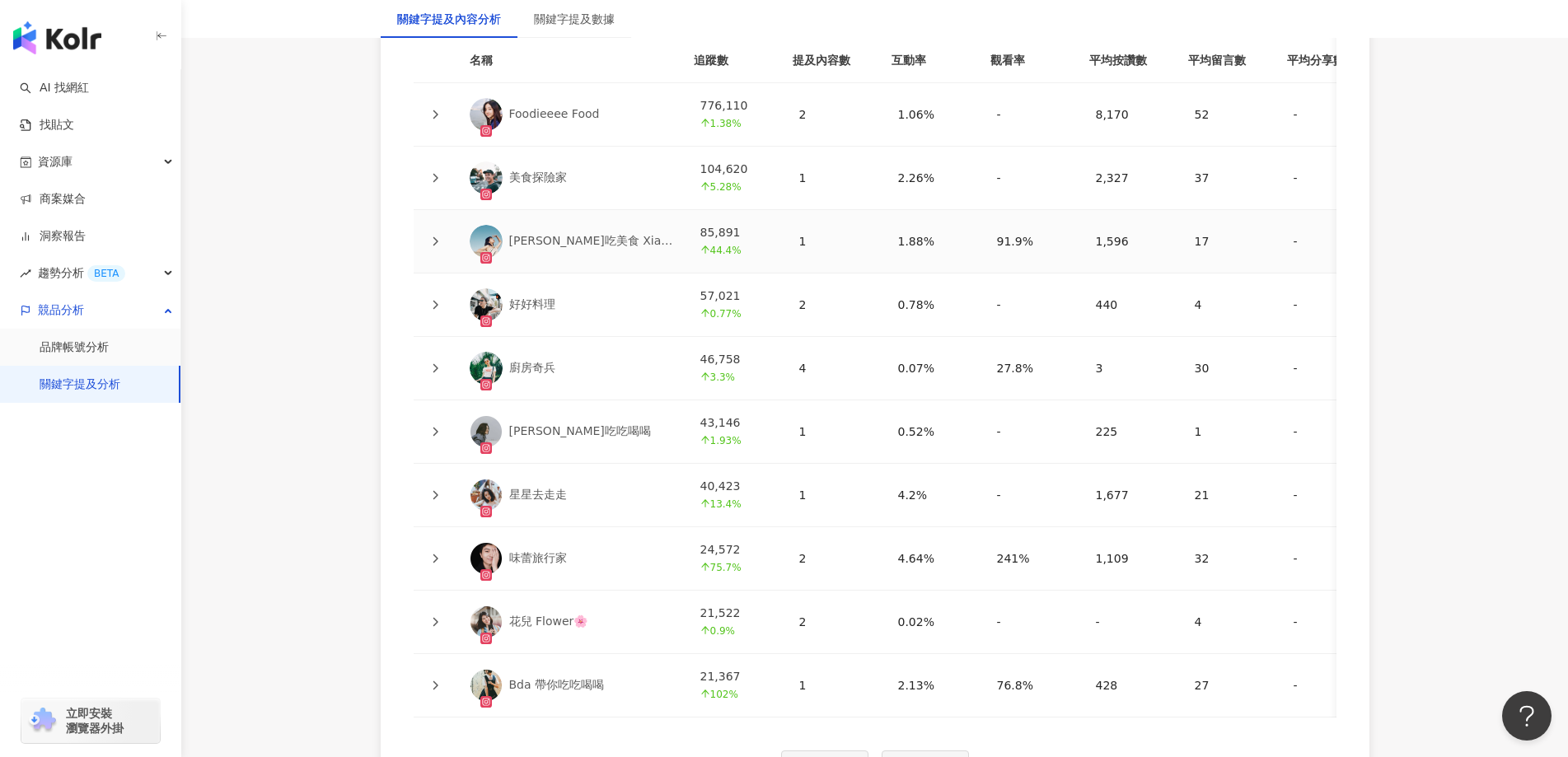
scroll to position [3816, 0]
click at [430, 107] on icon at bounding box center [435, 111] width 10 height 10
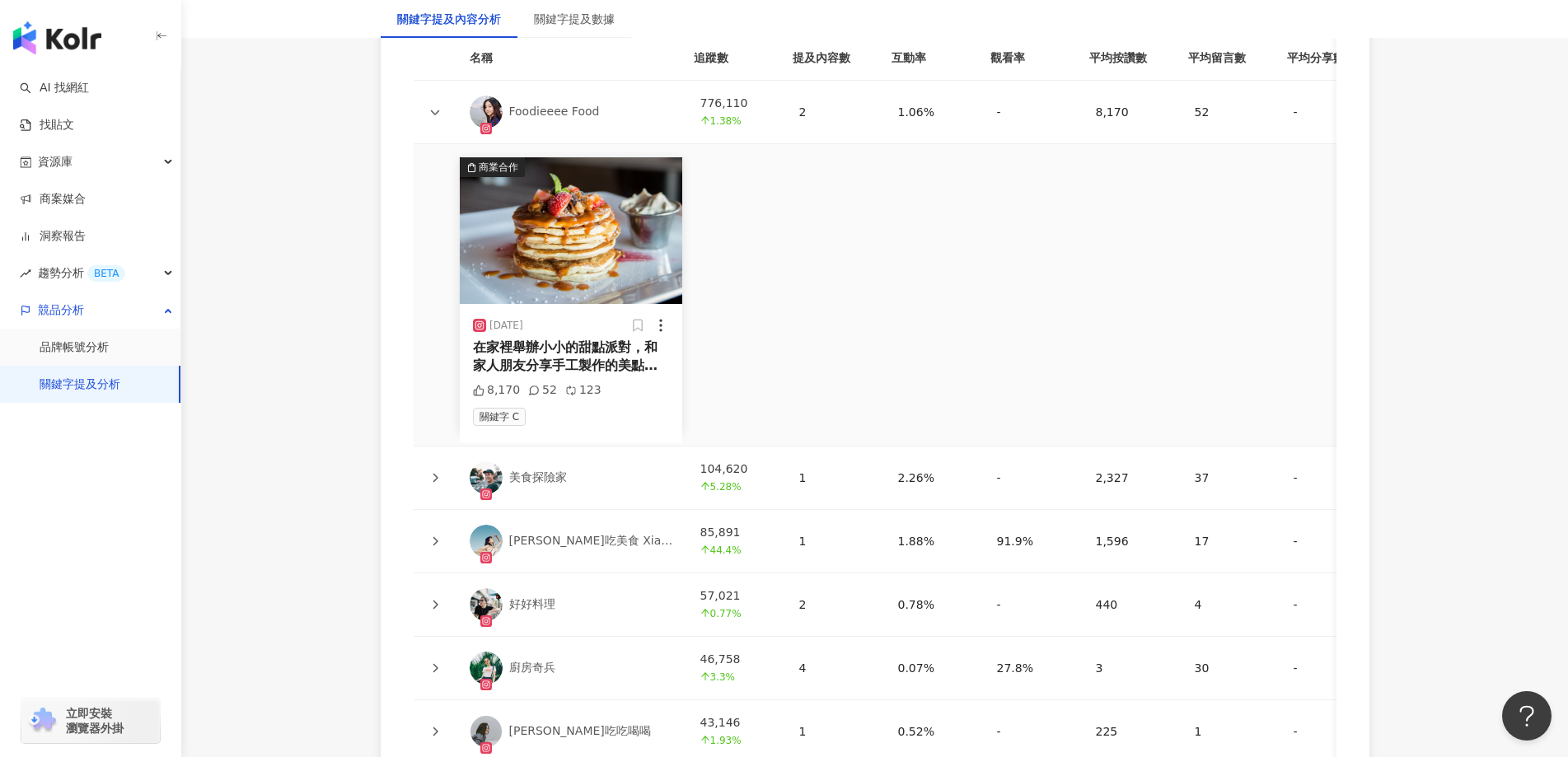
click at [760, 174] on div "商業合作 [DATE] 在家裡舉辦小小的甜點派對，和家人朋友分享手工製作的美點，歡笑聲中感受幸福。 8,170 52 123 關鍵字 C" at bounding box center [1037, 295] width 1247 height 302
click at [484, 108] on img at bounding box center [486, 111] width 33 height 33
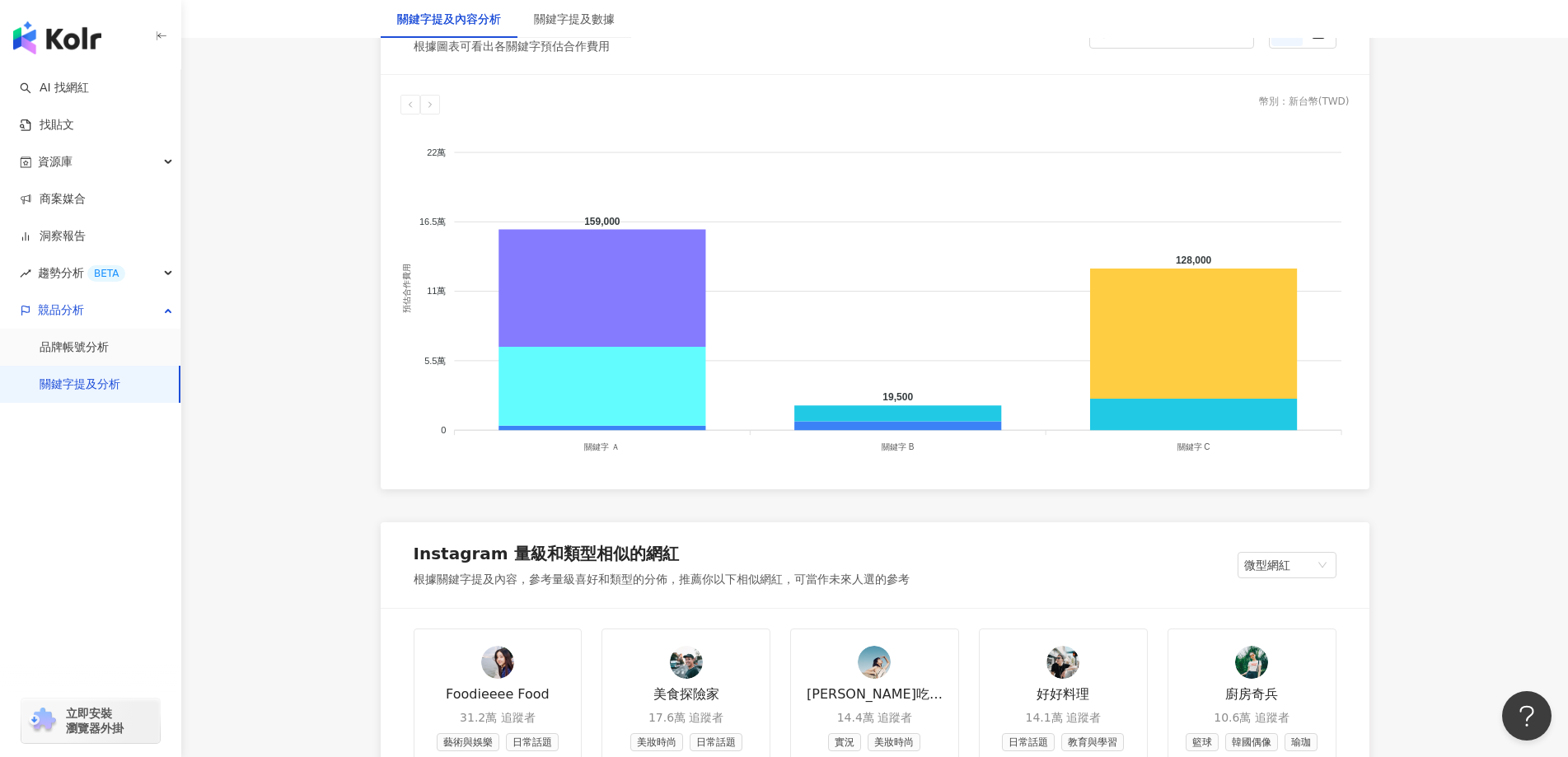
scroll to position [1673, 0]
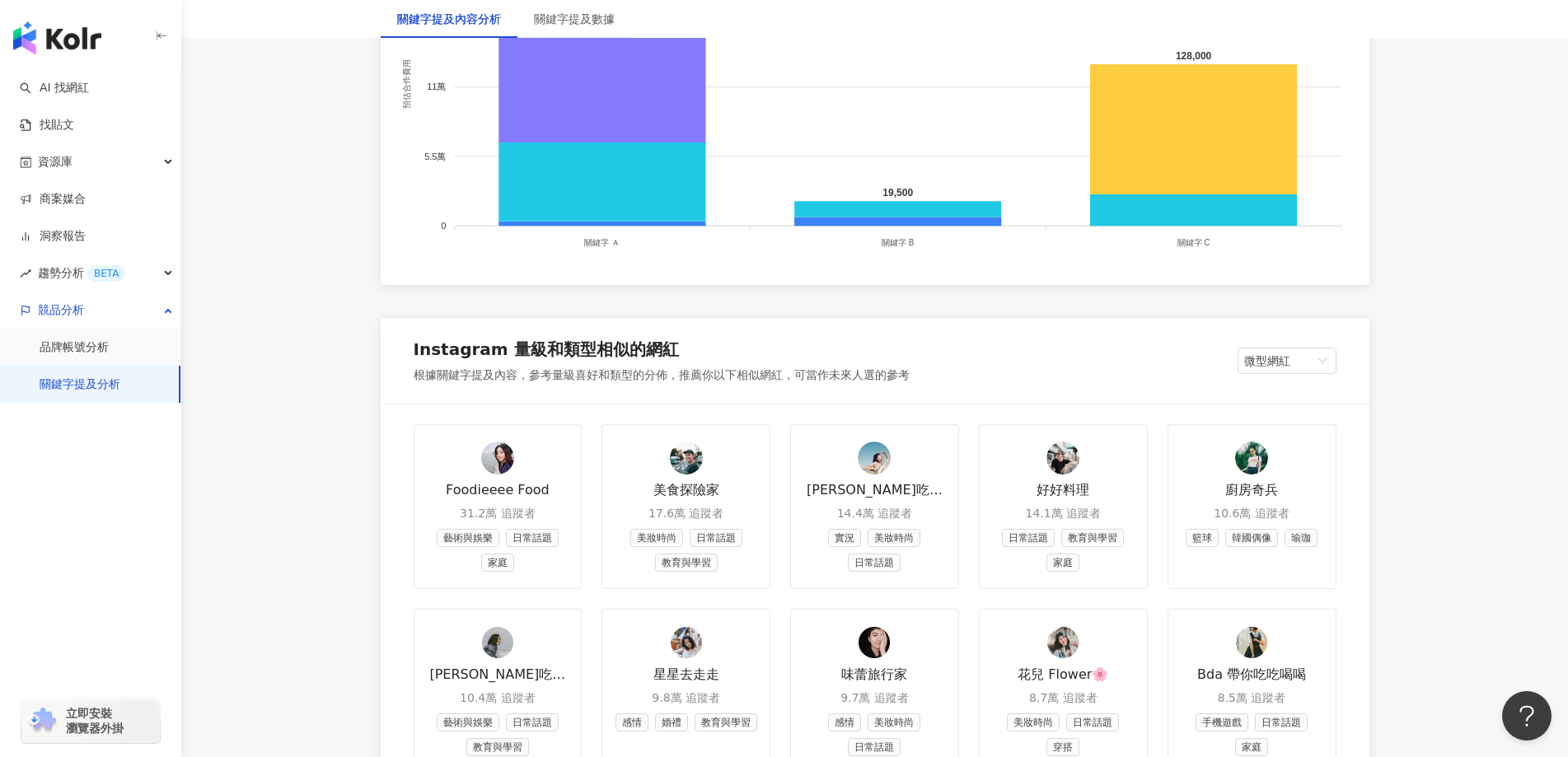
click at [498, 475] on link "Foodieeee Food 31.2萬 追蹤者 藝術與娛樂 日常話題 家庭" at bounding box center [498, 506] width 169 height 164
click at [501, 550] on div "藝術與娛樂 日常話題 家庭" at bounding box center [498, 550] width 147 height 43
click at [672, 464] on img at bounding box center [686, 458] width 33 height 33
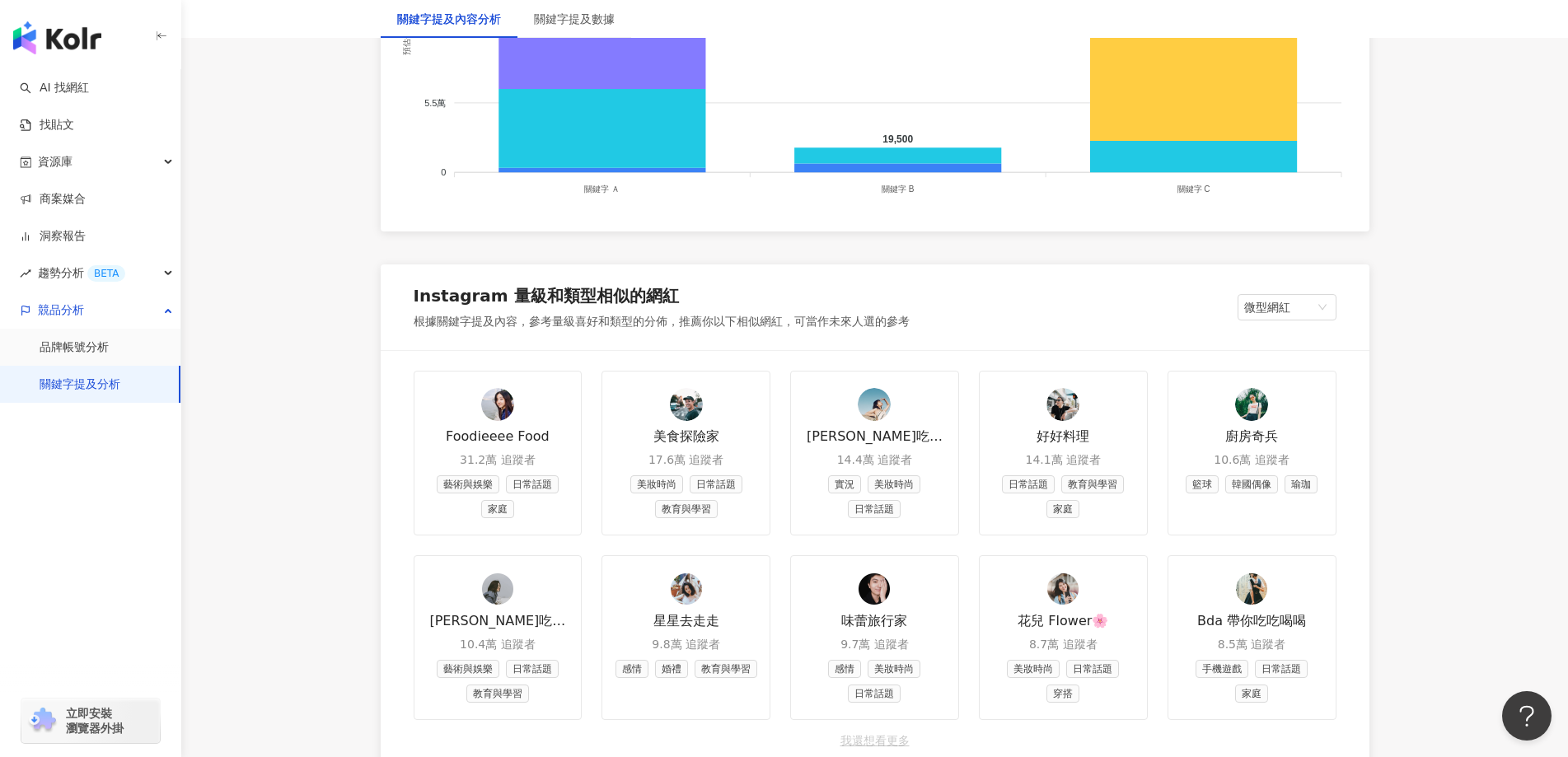
scroll to position [1756, 0]
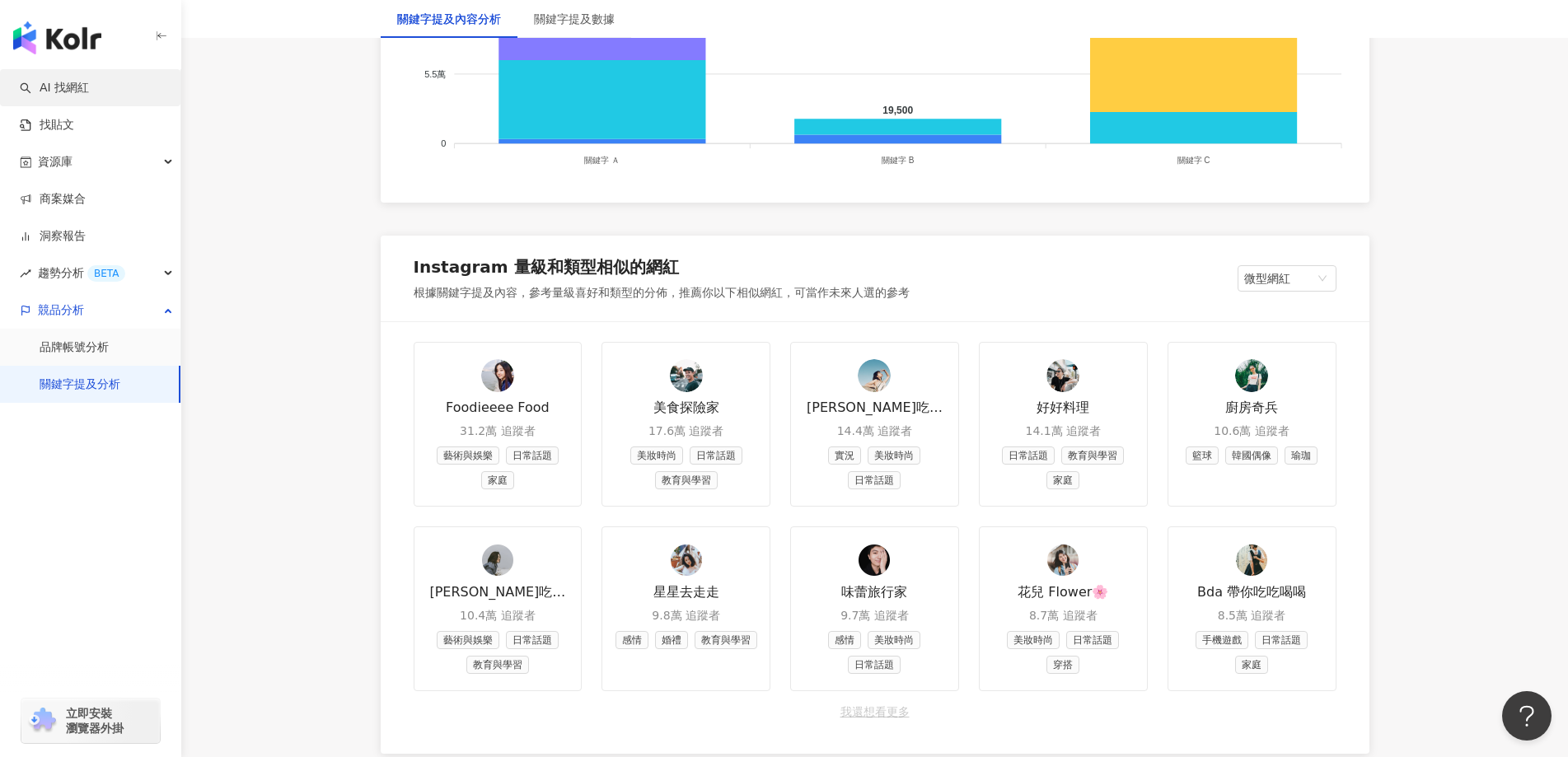
click at [75, 92] on link "AI 找網紅" at bounding box center [54, 88] width 69 height 16
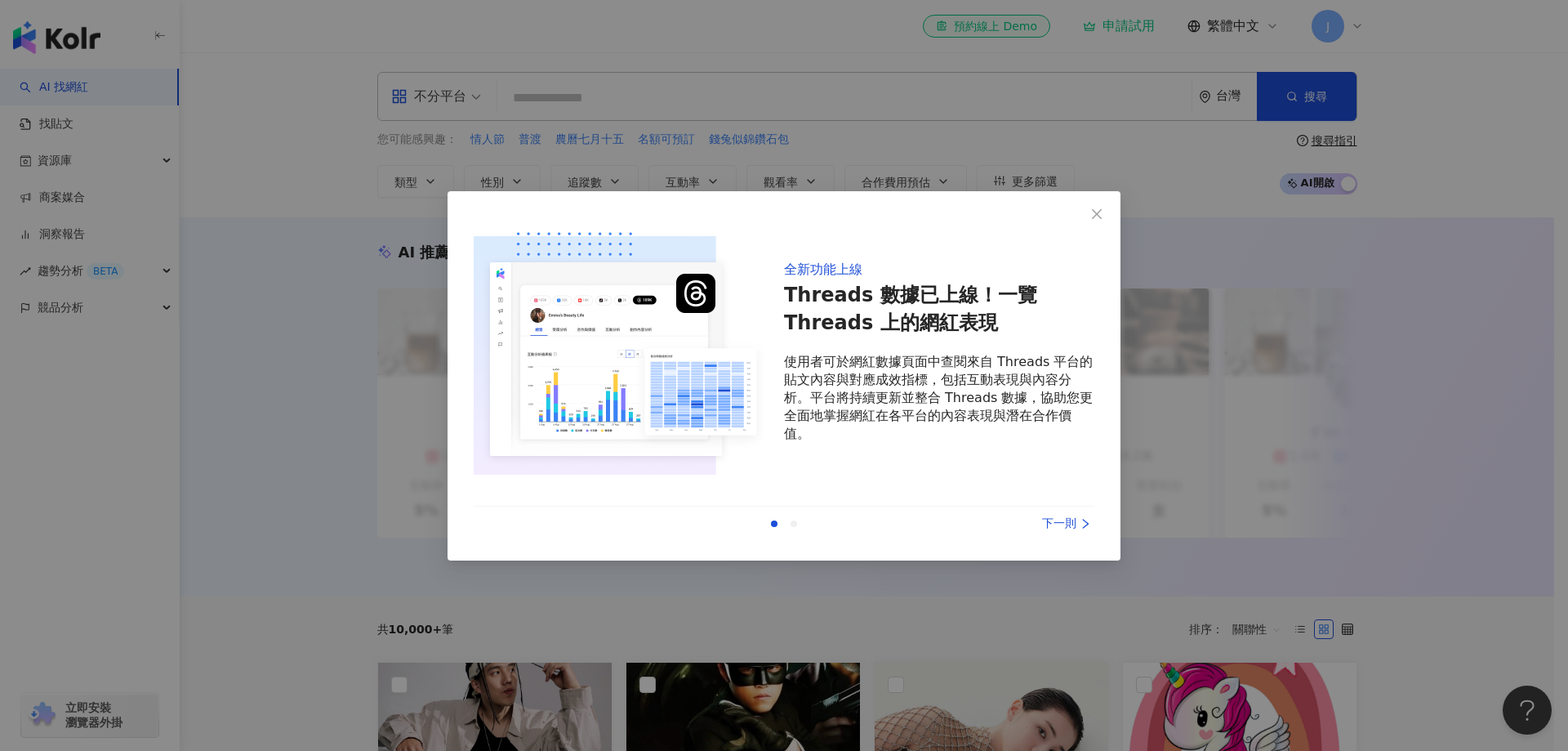
click at [1054, 521] on div "下一則" at bounding box center [1034, 524] width 123 height 18
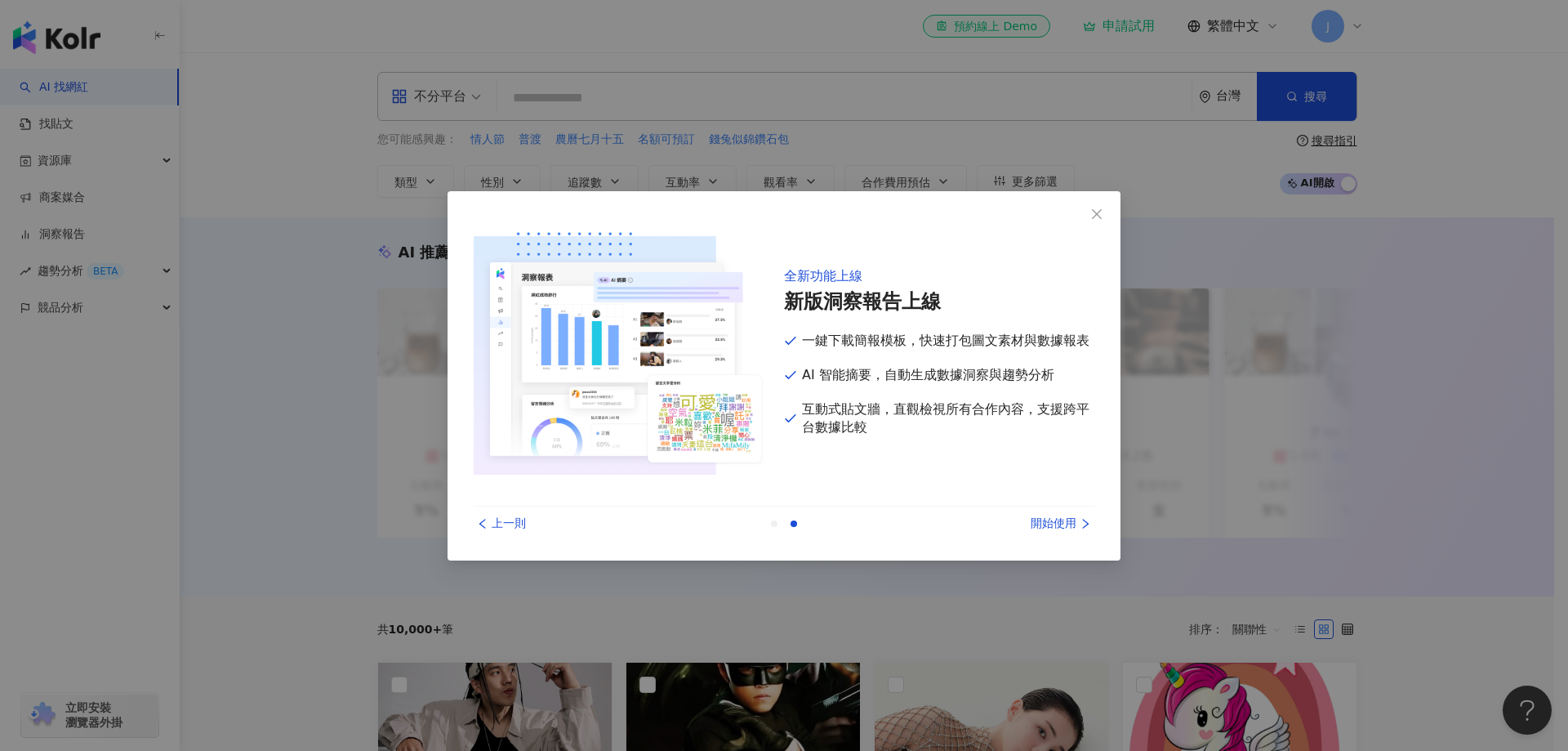
click at [1054, 521] on div "開始使用" at bounding box center [1034, 524] width 123 height 18
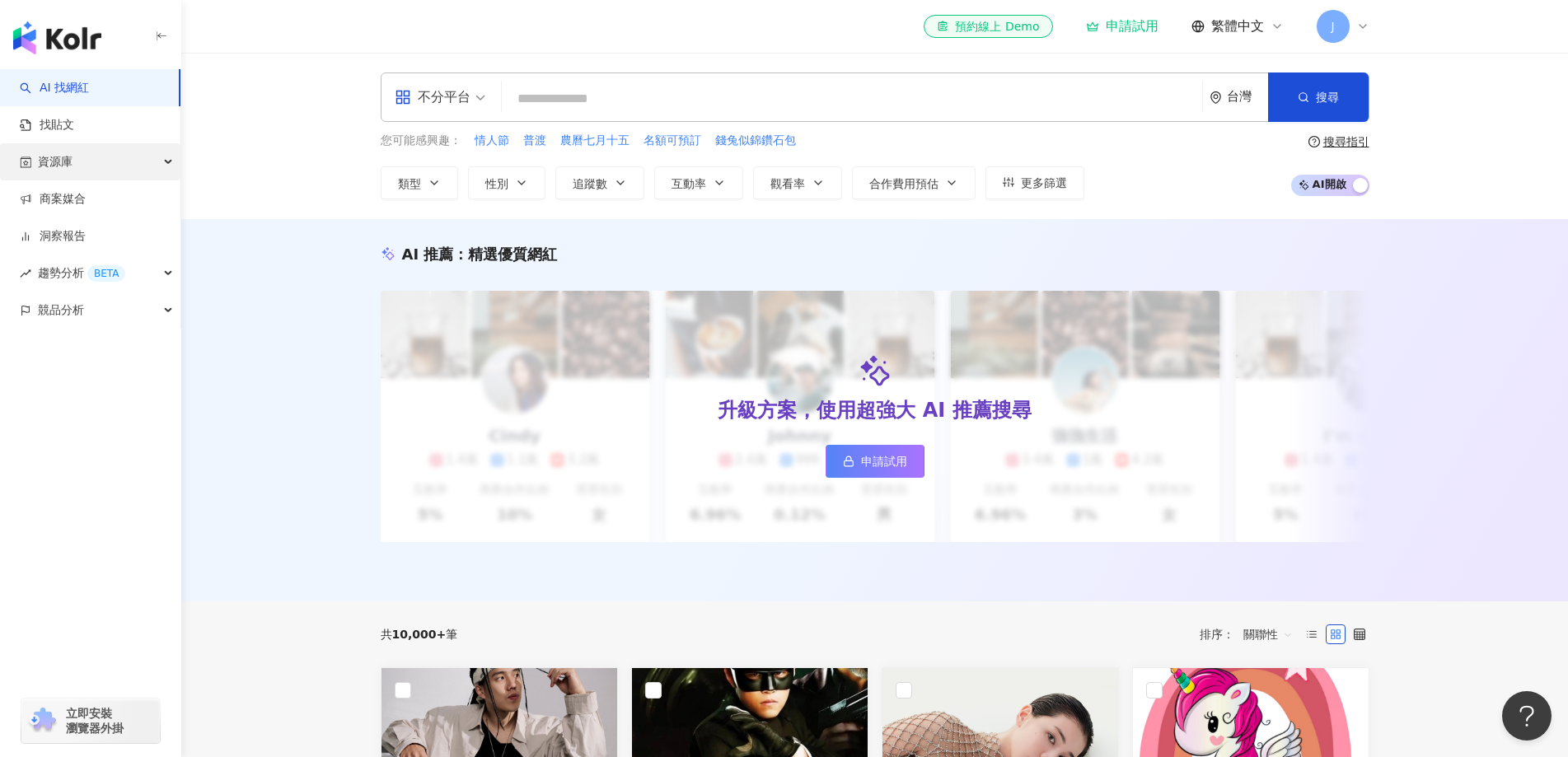
click at [122, 150] on div "資源庫" at bounding box center [90, 162] width 181 height 37
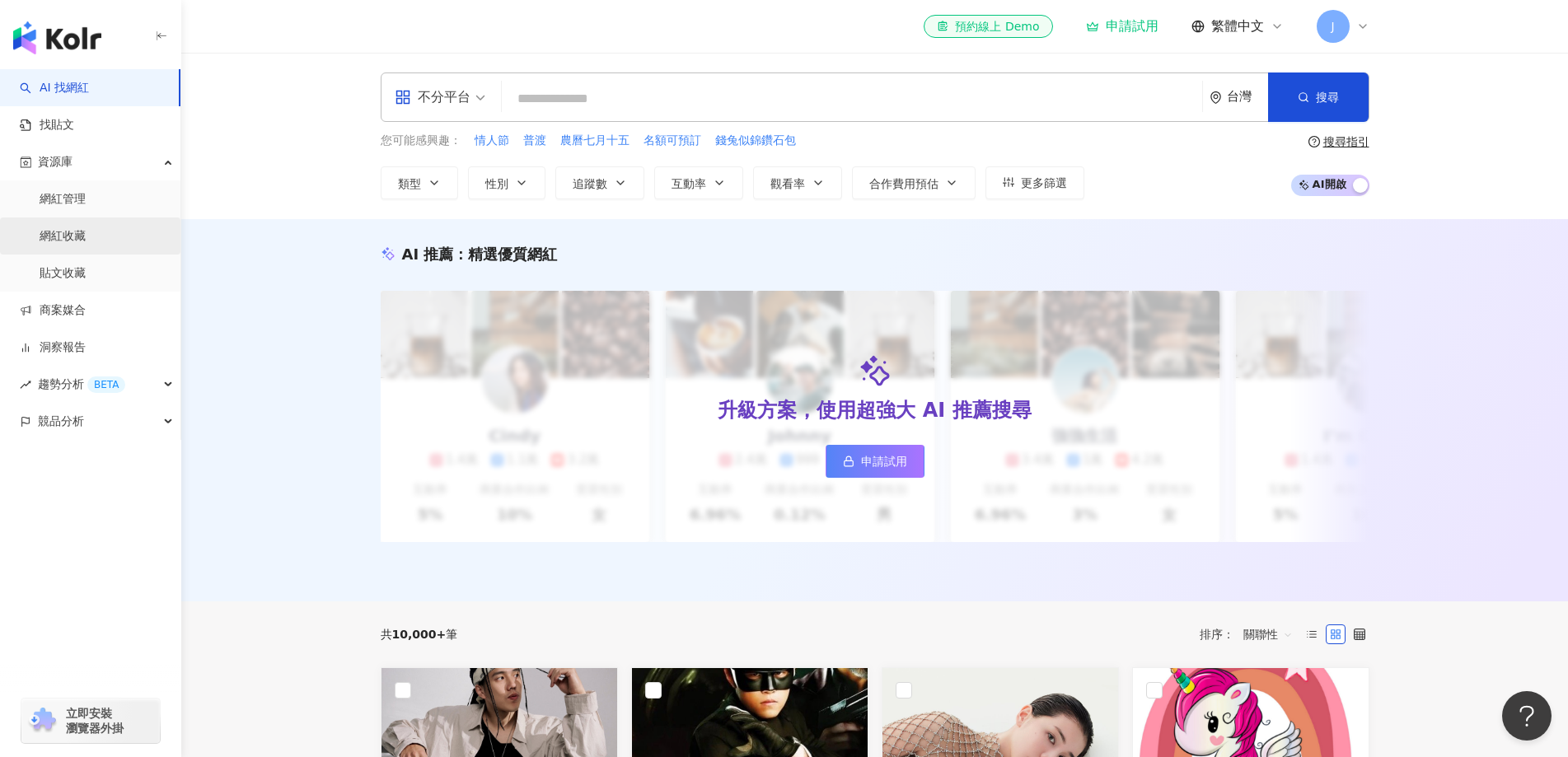
click at [85, 231] on link "網紅收藏" at bounding box center [62, 236] width 46 height 16
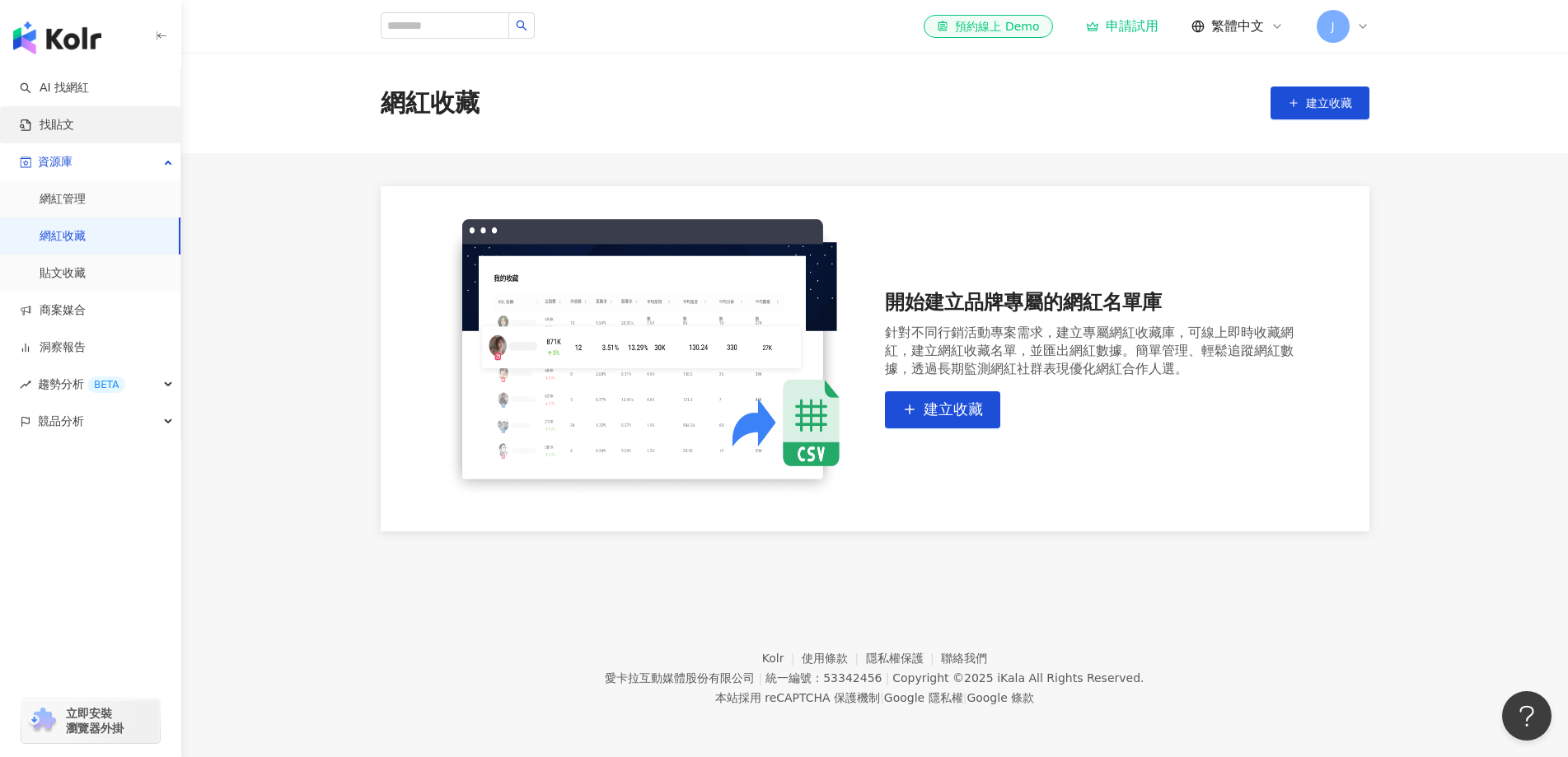
click at [75, 134] on link "找貼文" at bounding box center [47, 125] width 55 height 16
